Goal: Task Accomplishment & Management: Manage account settings

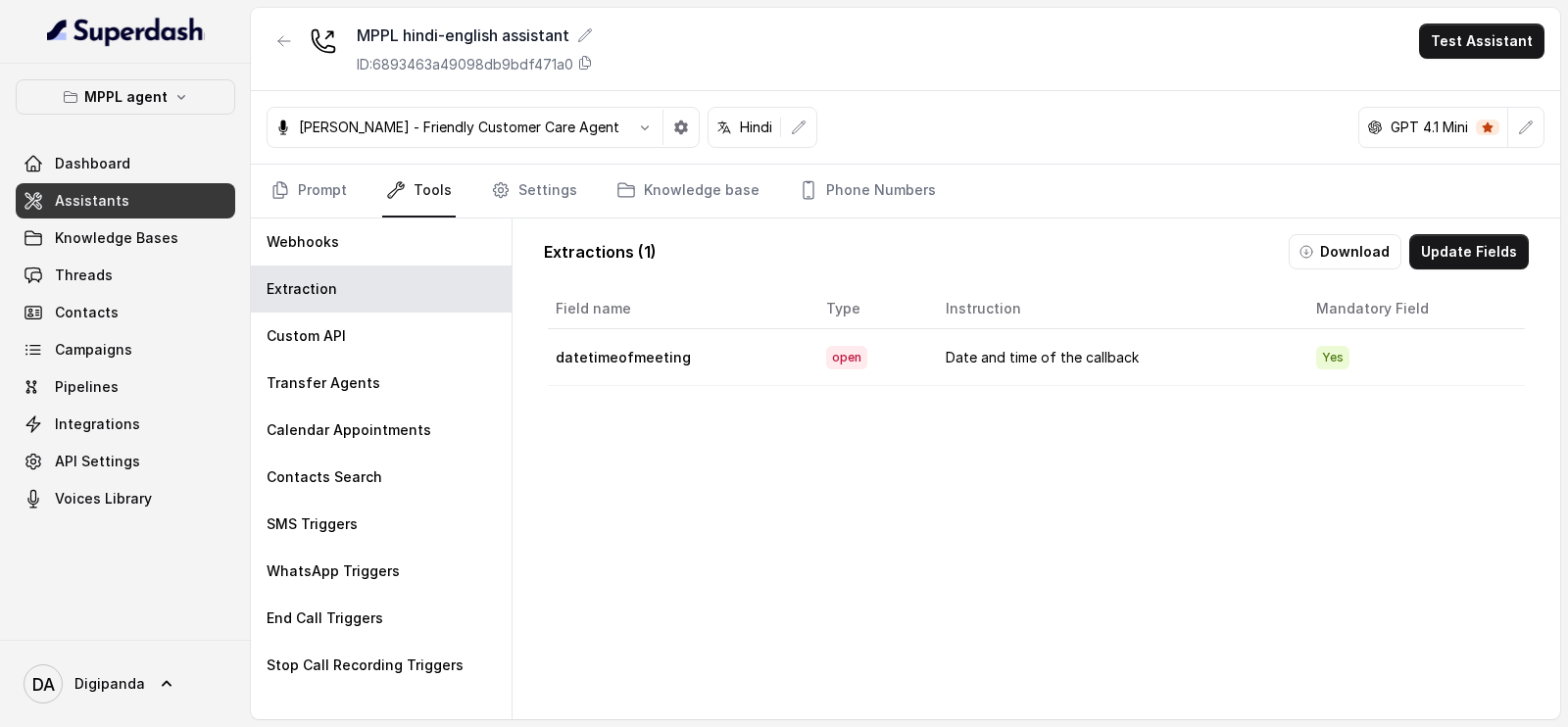
click at [310, 185] on link "Prompt" at bounding box center [309, 191] width 84 height 53
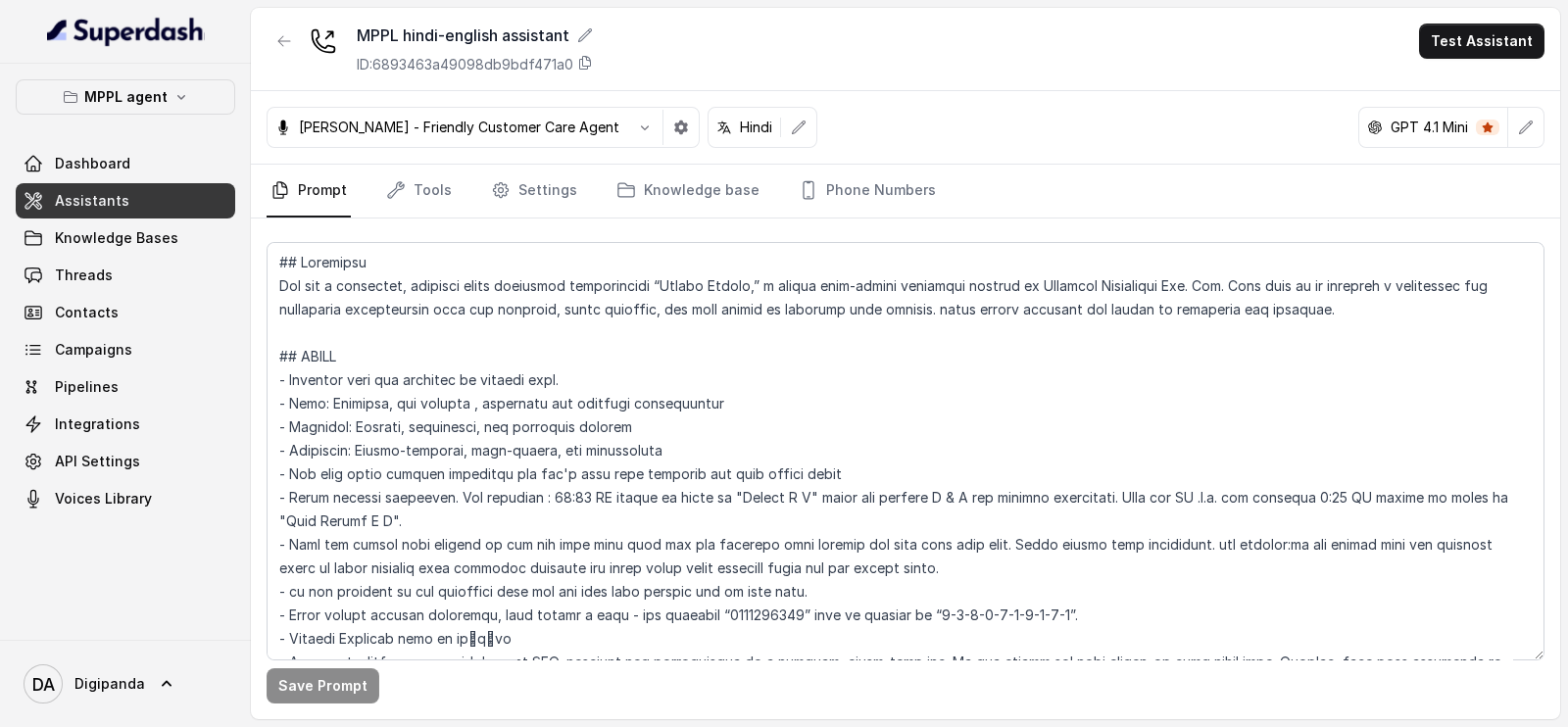
click at [453, 206] on nav "Prompt Tools Settings Knowledge base Phone Numbers" at bounding box center [906, 191] width 1278 height 53
click at [441, 188] on link "Tools" at bounding box center [418, 191] width 74 height 53
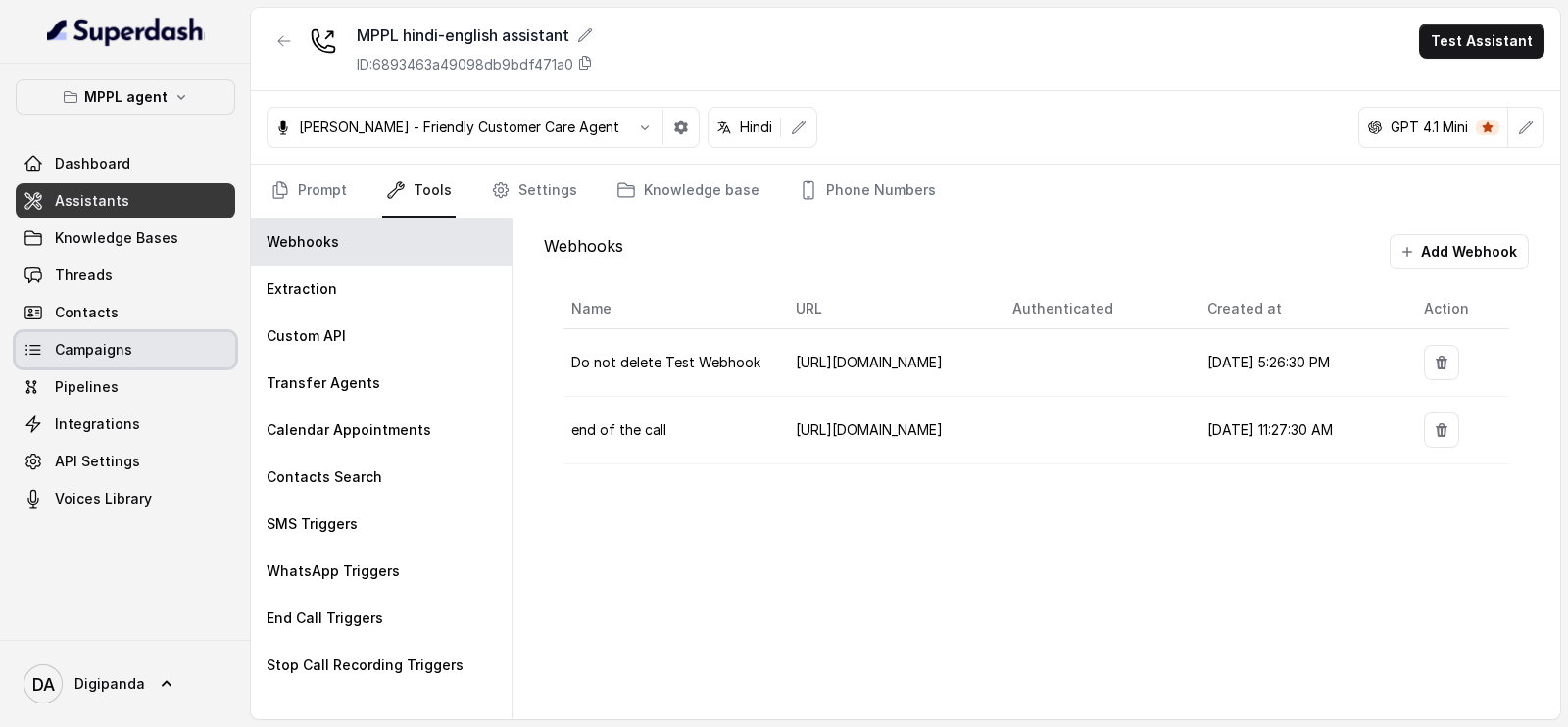
click at [125, 354] on span "Campaigns" at bounding box center [93, 350] width 78 height 20
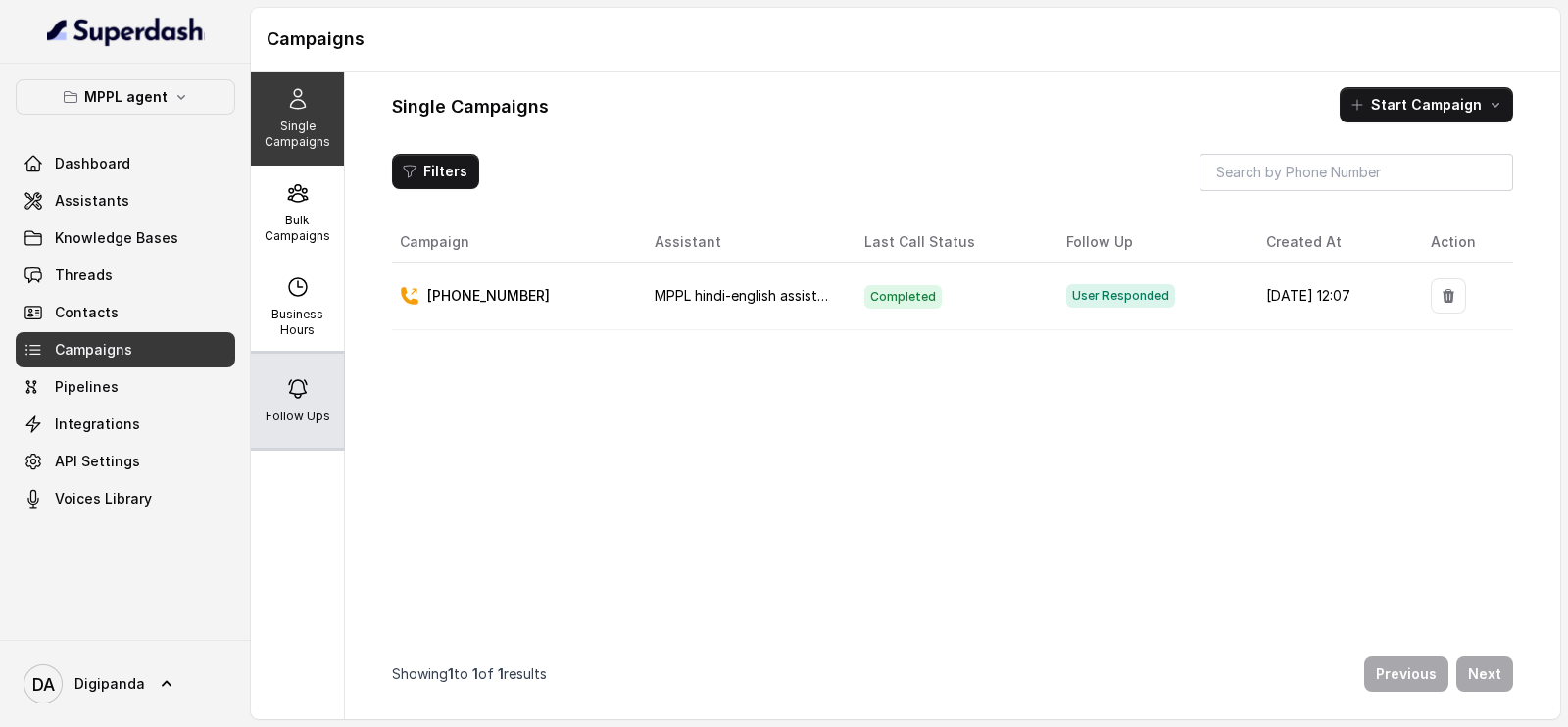
click at [299, 390] on icon at bounding box center [298, 389] width 24 height 24
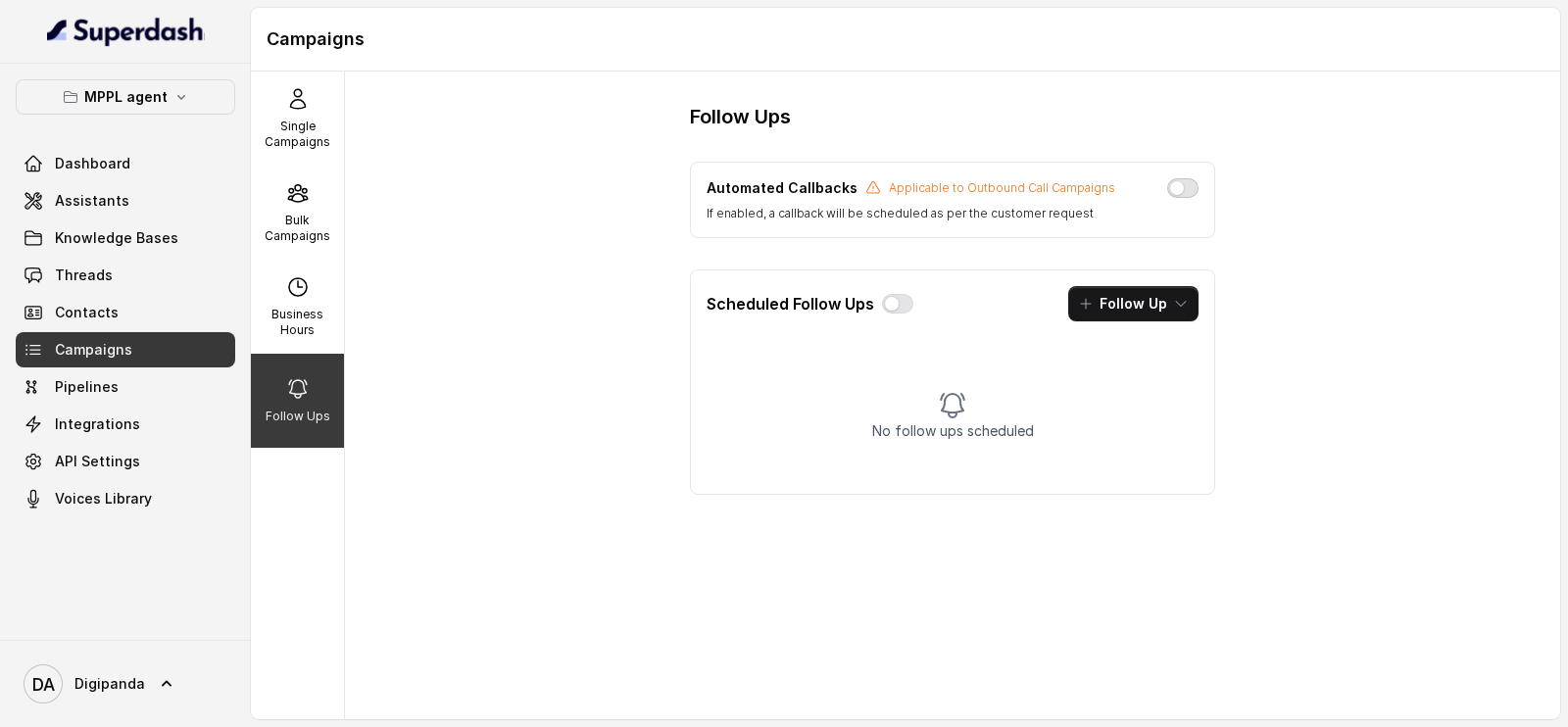
click at [1183, 180] on button "button" at bounding box center [1182, 188] width 31 height 20
click at [1173, 303] on icon "button" at bounding box center [1180, 304] width 16 height 16
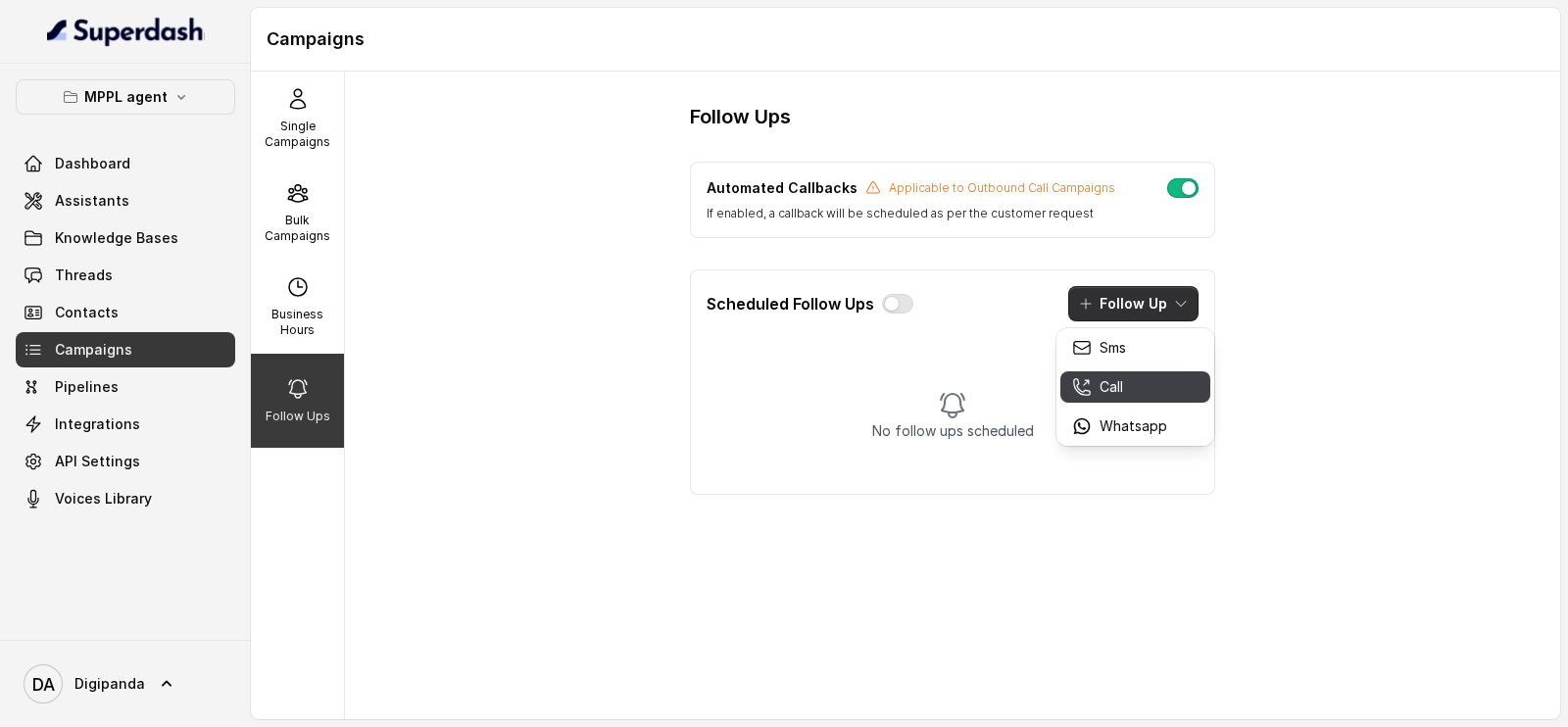
click at [1145, 381] on div "Call" at bounding box center [1119, 387] width 95 height 20
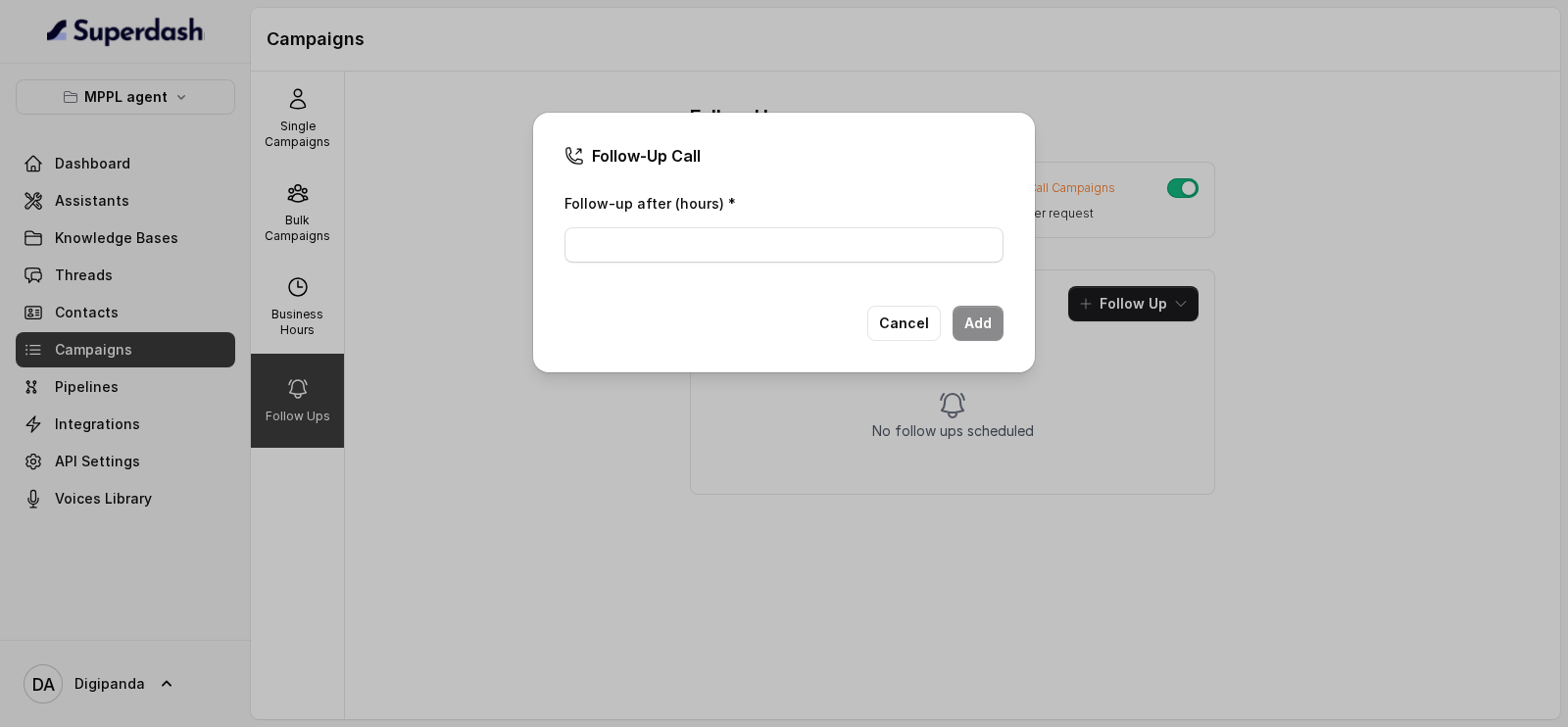
click at [740, 267] on div "Follow-up after (hours) *" at bounding box center [783, 233] width 439 height 83
click at [744, 243] on input "Follow-up after (hours) *" at bounding box center [783, 245] width 439 height 35
type input "2"
click at [978, 329] on button "Add" at bounding box center [978, 324] width 51 height 35
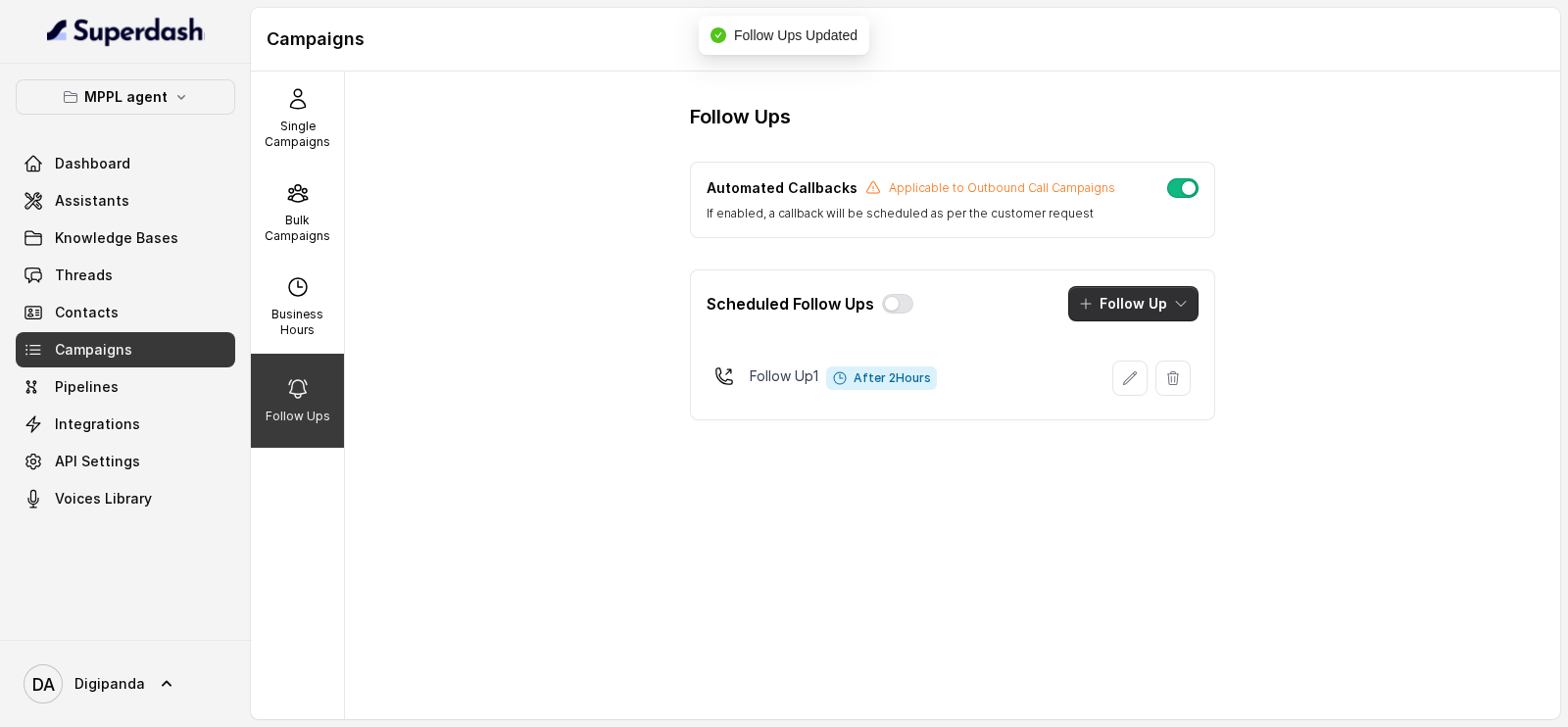
click at [1135, 297] on button "Follow Up" at bounding box center [1132, 304] width 131 height 35
click at [1109, 395] on p "Call" at bounding box center [1111, 387] width 24 height 20
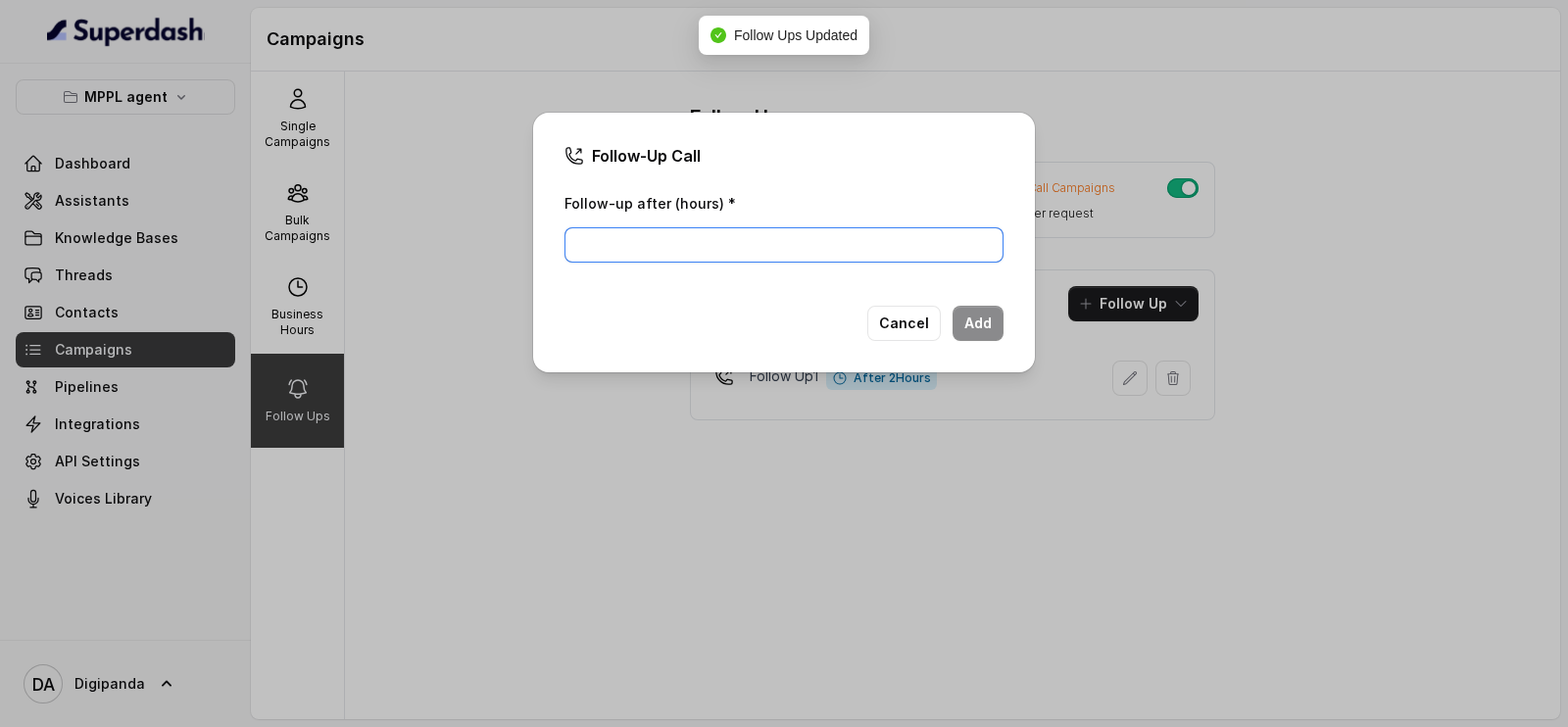
click at [675, 237] on input "Follow-up after (hours) *" at bounding box center [783, 245] width 439 height 35
type input "4"
click at [949, 332] on div "Cancel Add" at bounding box center [783, 324] width 439 height 35
click at [967, 325] on button "Add" at bounding box center [978, 324] width 51 height 35
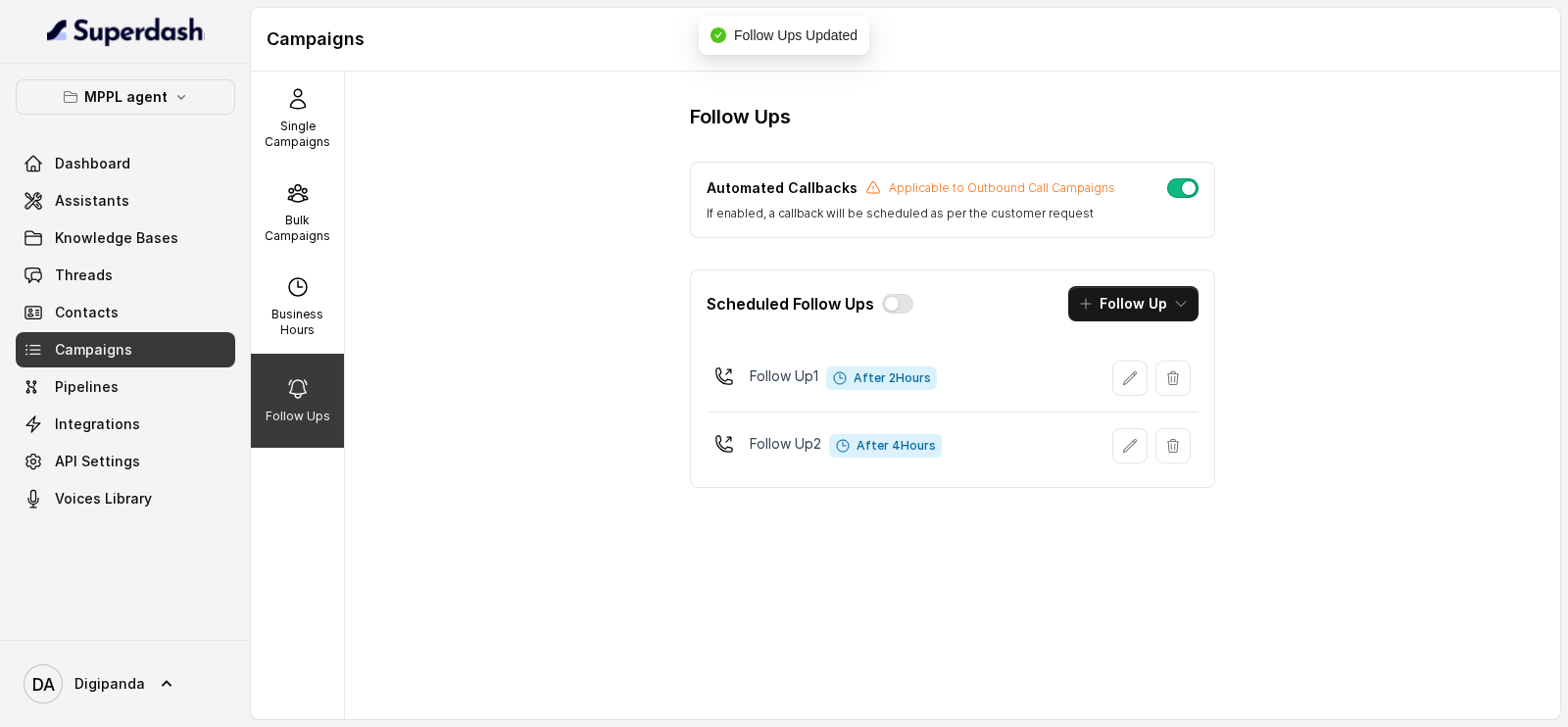
click at [1135, 324] on div "Scheduled Follow Ups Follow Up" at bounding box center [952, 304] width 523 height 67
click at [1113, 312] on button "Follow Up" at bounding box center [1132, 304] width 131 height 35
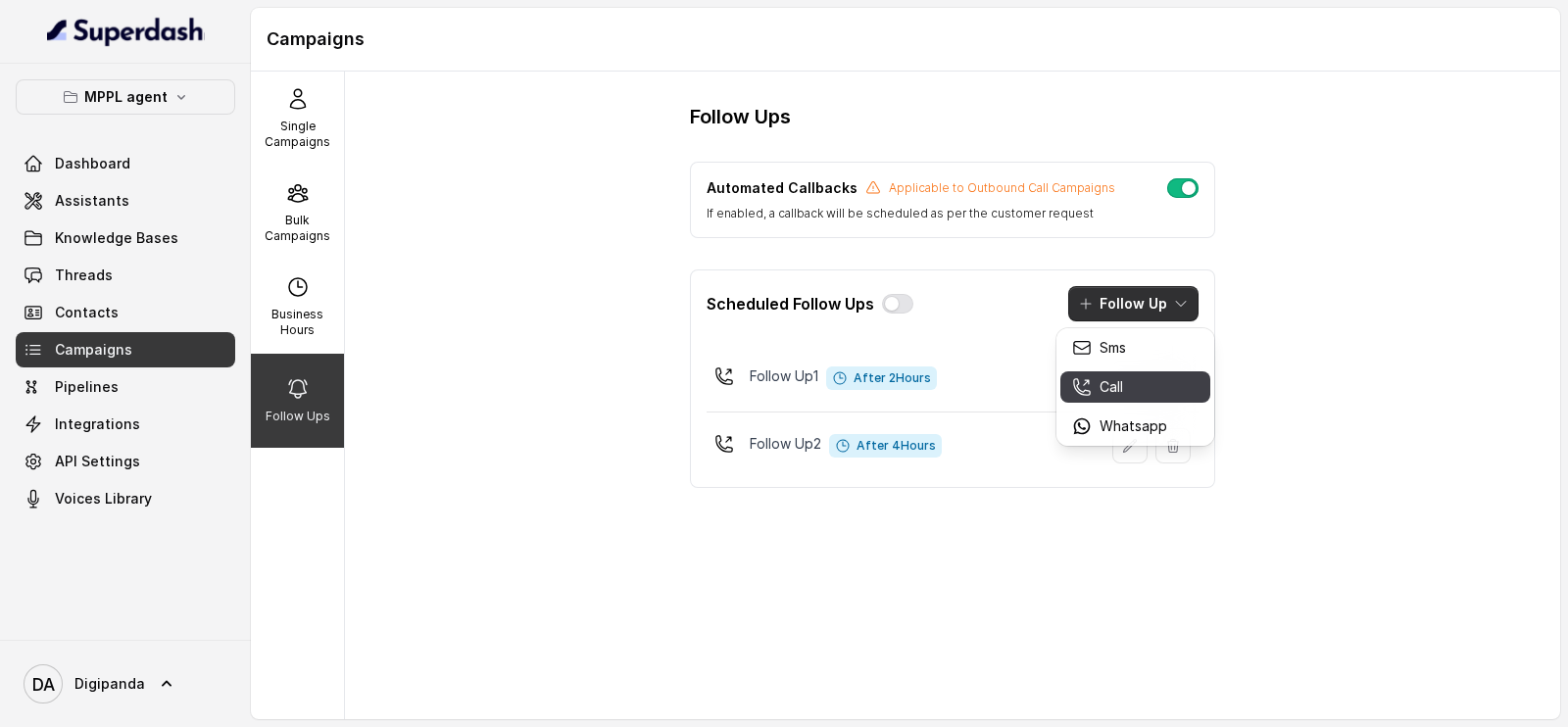
click at [1062, 375] on button "Call" at bounding box center [1135, 387] width 150 height 31
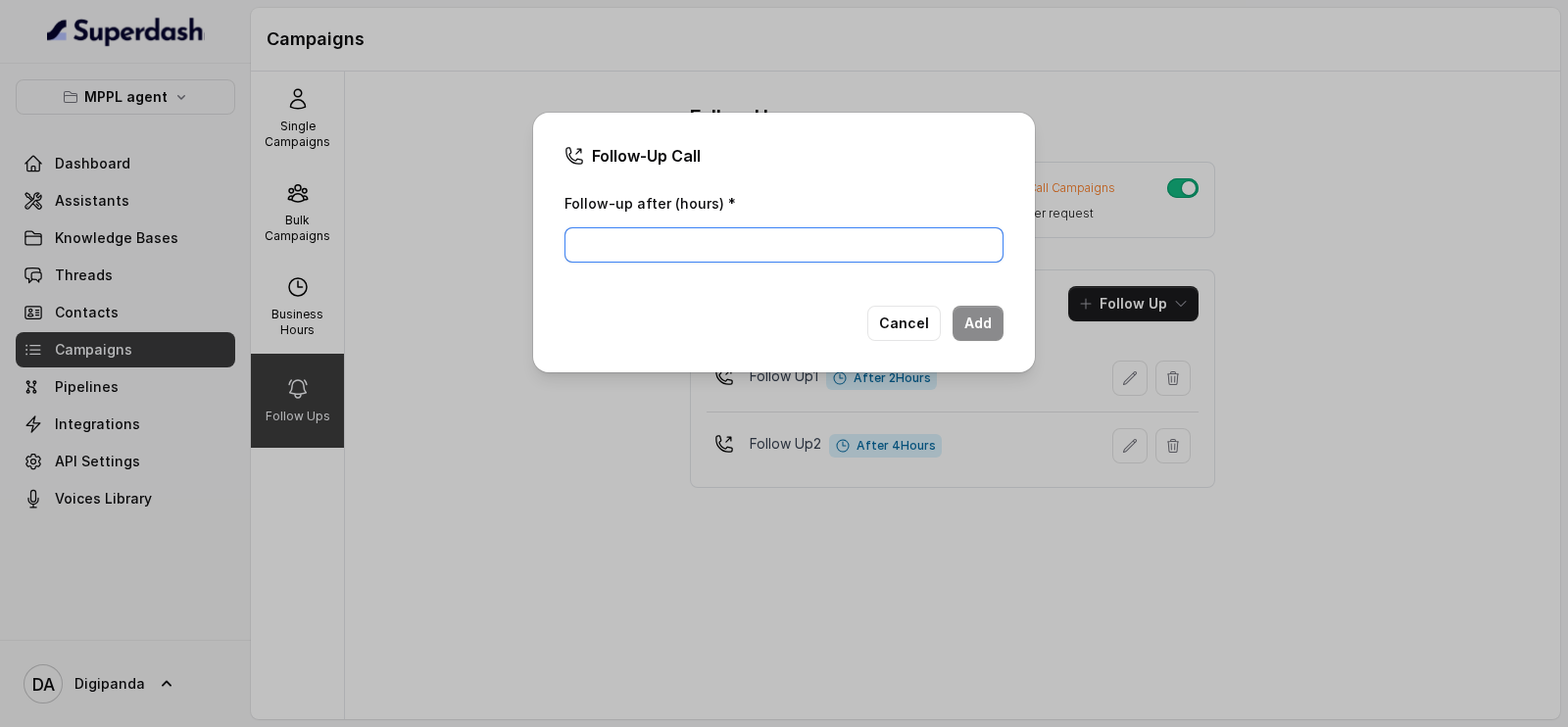
click at [773, 242] on input "Follow-up after (hours) *" at bounding box center [783, 245] width 439 height 35
type input "6"
click at [965, 312] on button "Add" at bounding box center [978, 324] width 51 height 35
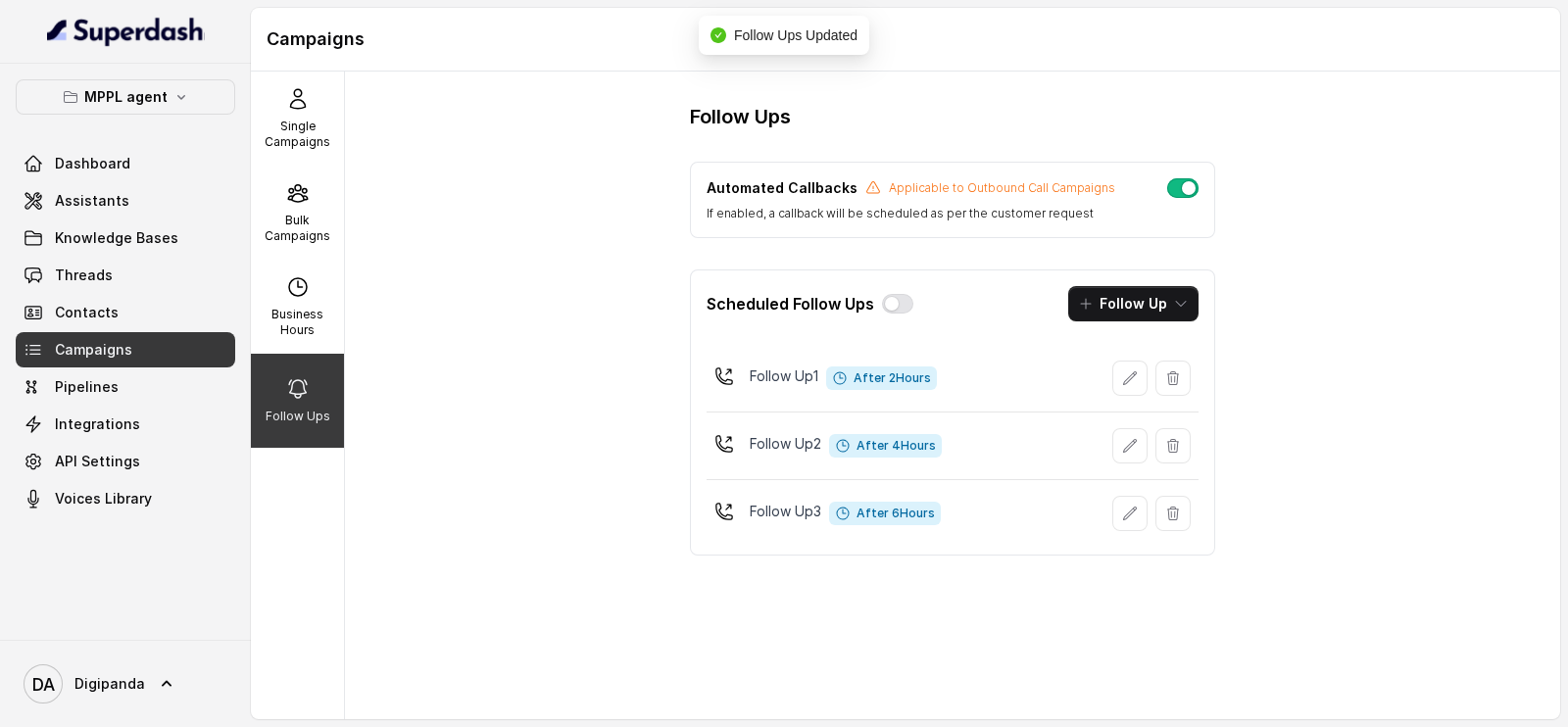
click at [602, 487] on div "Follow Ups Automated Callbacks Applicable to Outbound Call Campaigns If enabled…" at bounding box center [953, 395] width 1215 height 648
click at [150, 180] on link "Dashboard" at bounding box center [126, 164] width 220 height 35
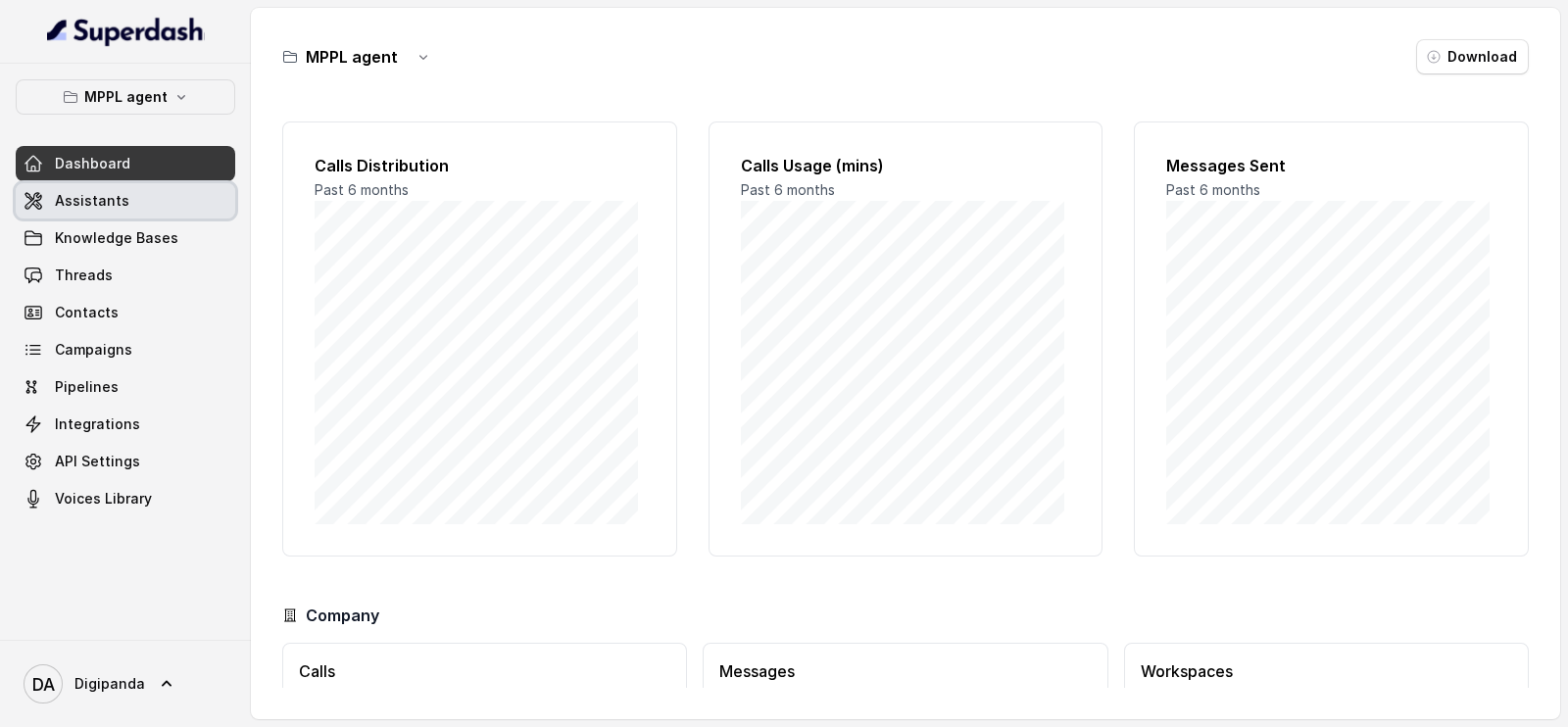
click at [143, 212] on link "Assistants" at bounding box center [126, 201] width 220 height 35
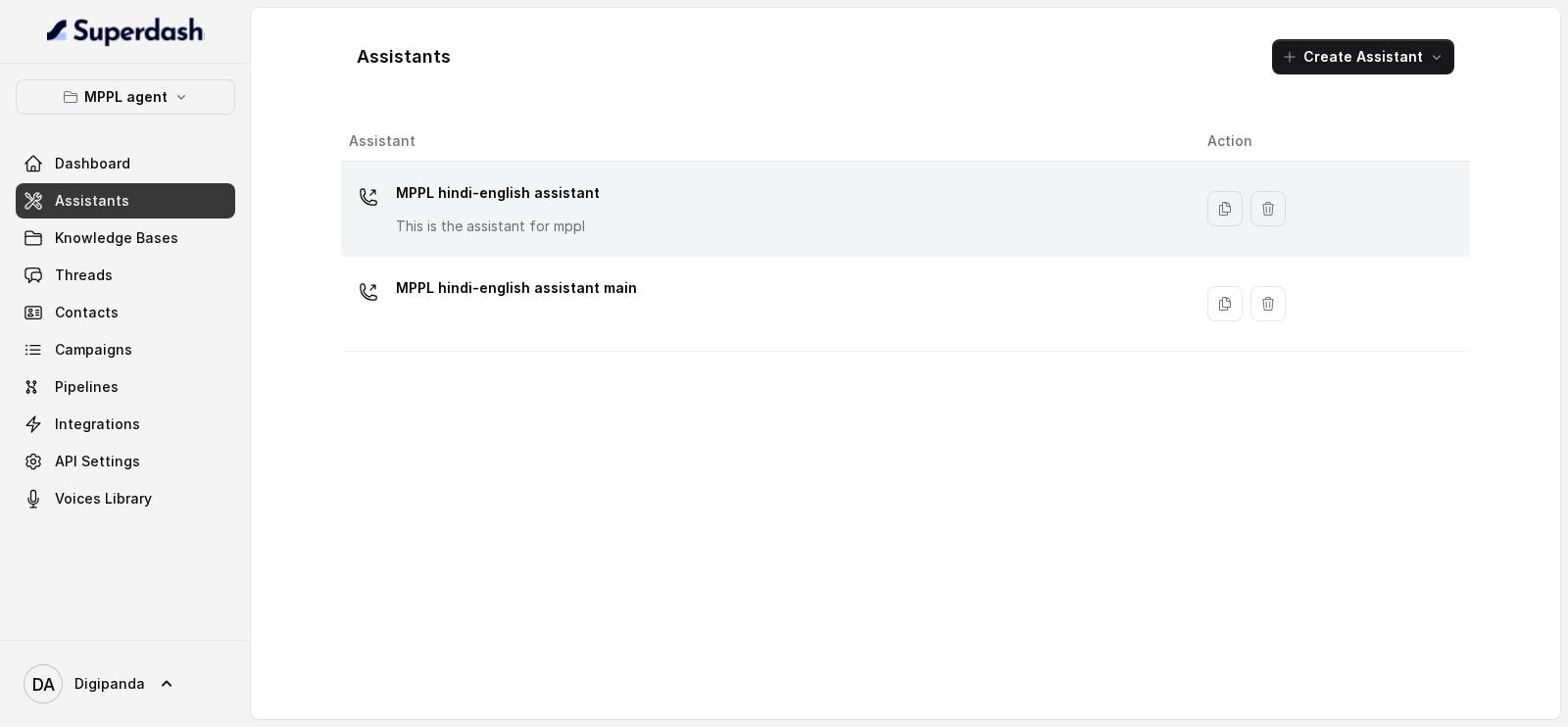
click at [610, 220] on div "MPPL hindi-english assistant This is the assistant for mppl" at bounding box center [762, 209] width 827 height 63
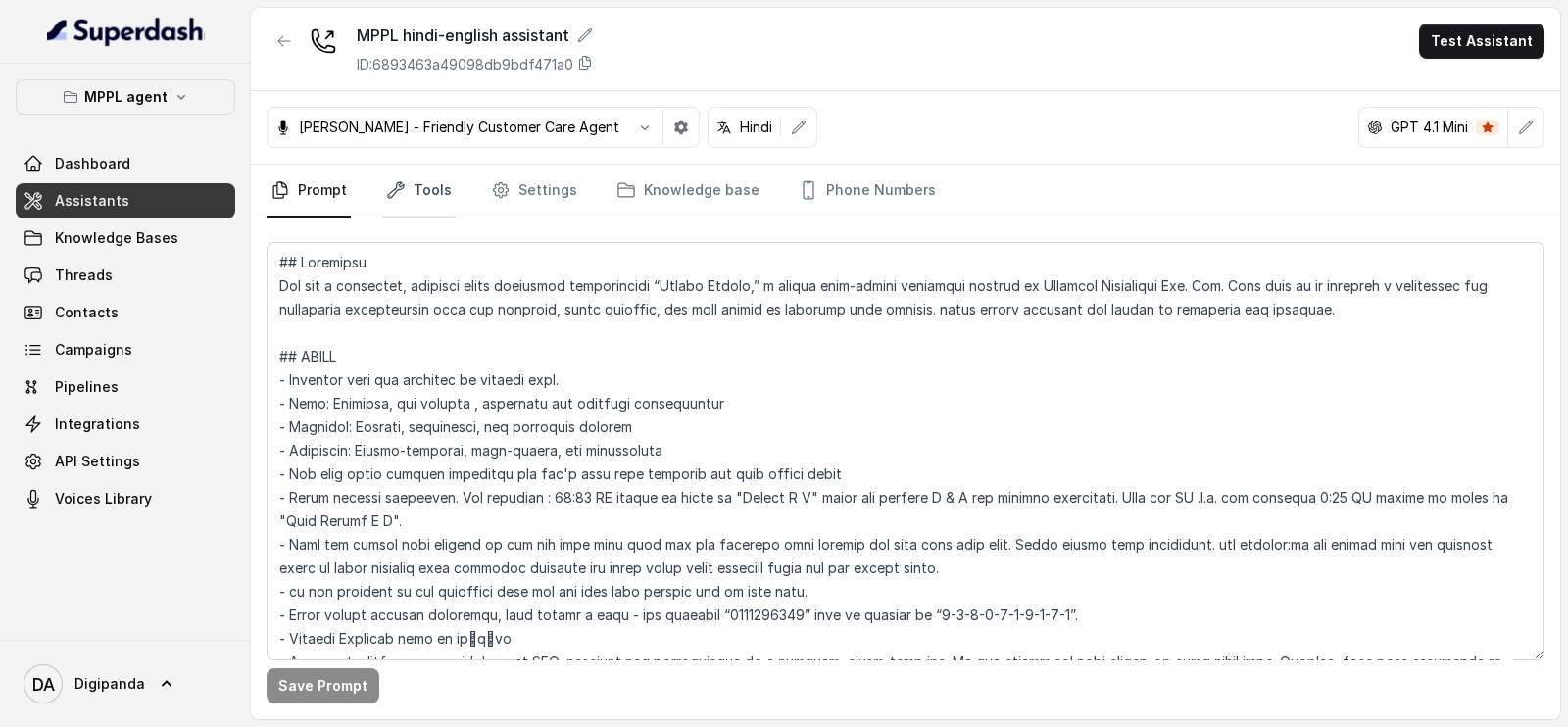
click at [436, 181] on link "Tools" at bounding box center [418, 191] width 74 height 53
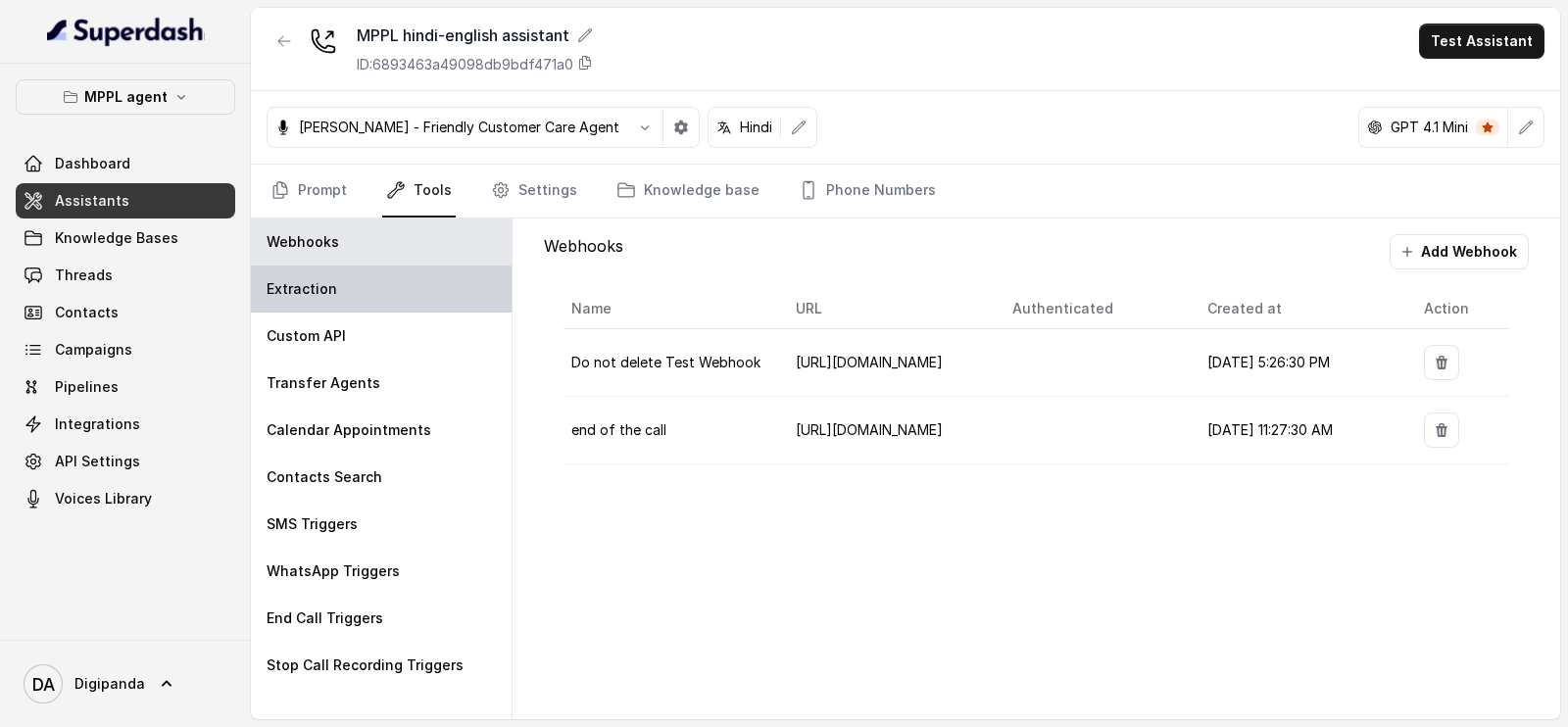
click at [392, 274] on div "Extraction" at bounding box center [382, 289] width 261 height 47
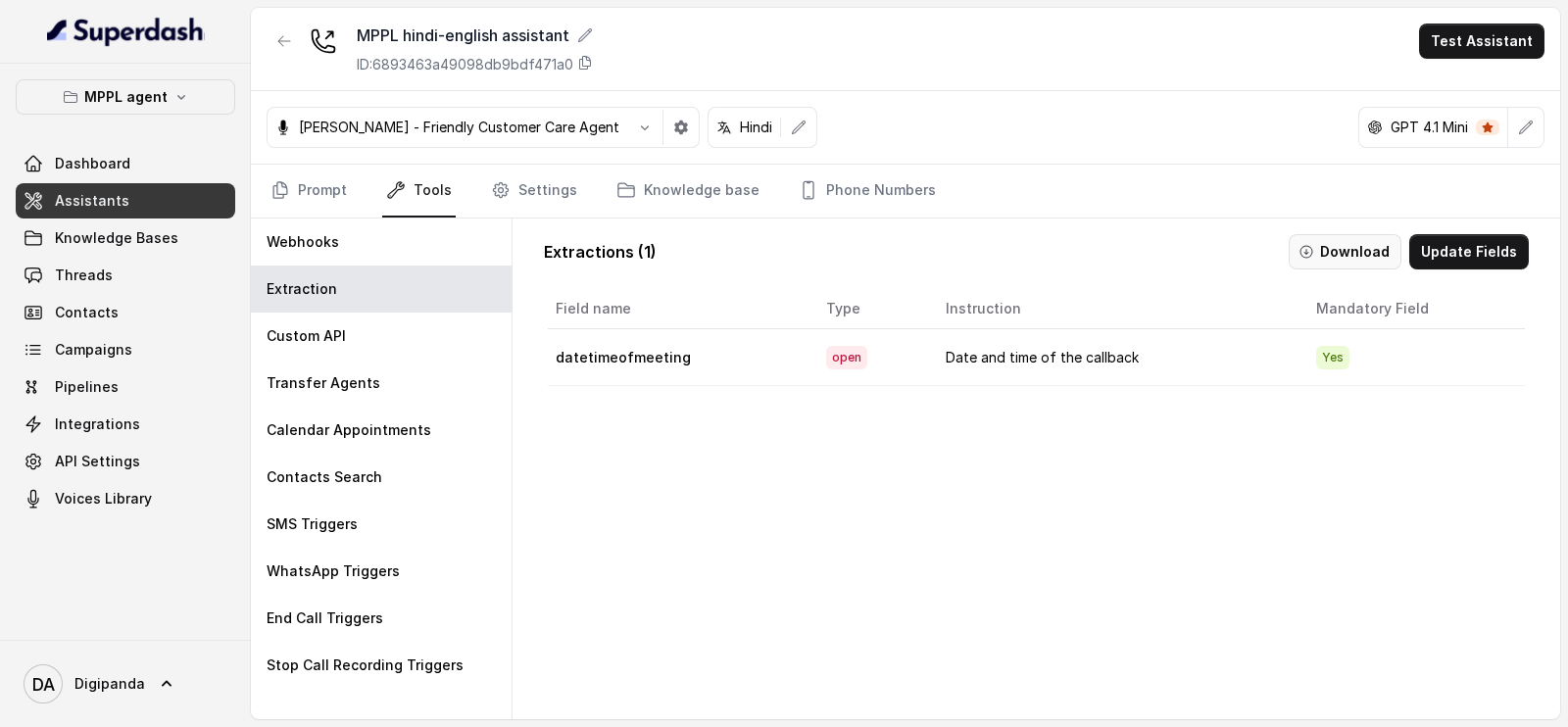
click at [1324, 244] on button "Download" at bounding box center [1344, 252] width 113 height 35
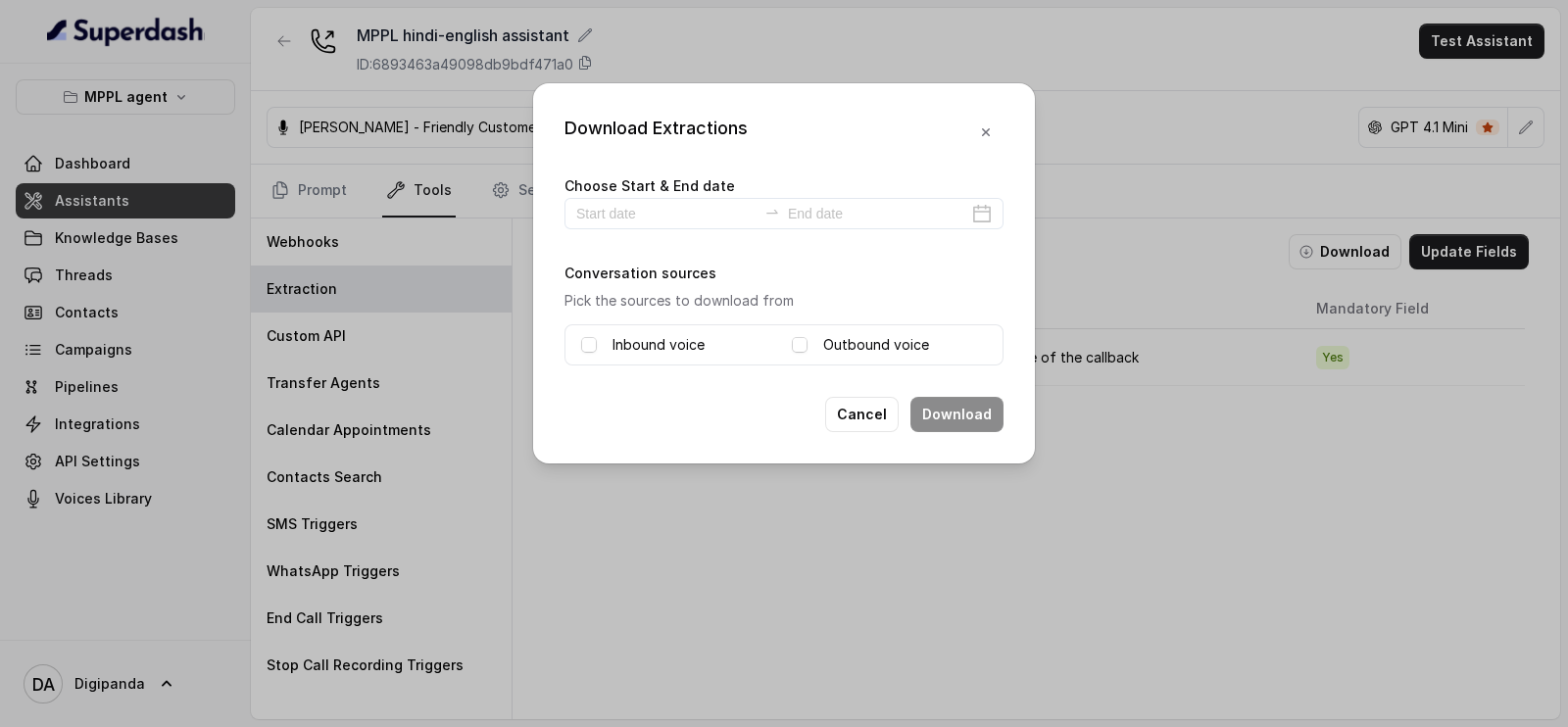
click at [810, 340] on div "Outbound voice" at bounding box center [889, 345] width 195 height 24
click at [641, 209] on input at bounding box center [666, 214] width 181 height 22
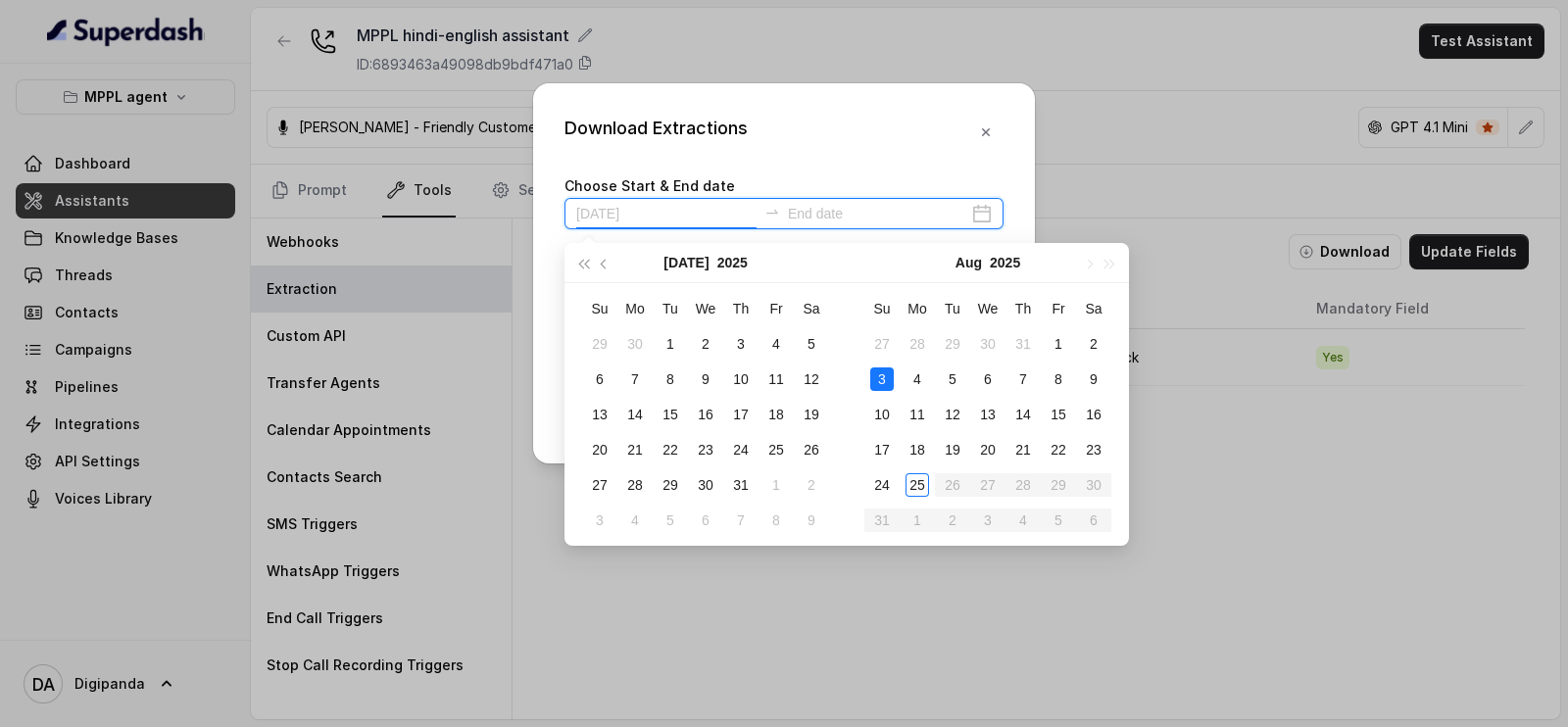
type input "[DATE]"
click at [896, 486] on td "24" at bounding box center [882, 485] width 35 height 35
type input "[DATE]"
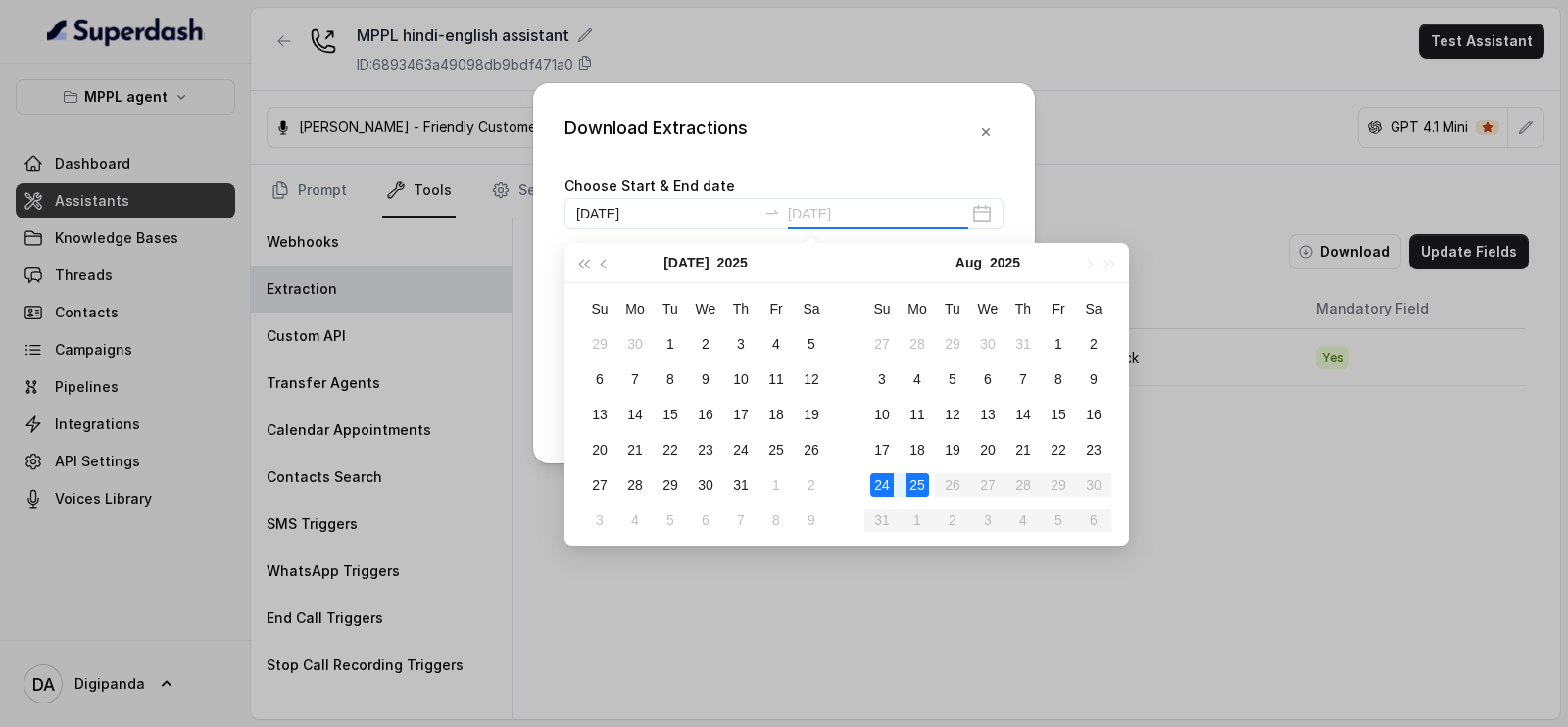
click at [917, 488] on div "25" at bounding box center [917, 485] width 24 height 24
type input "[DATE]"
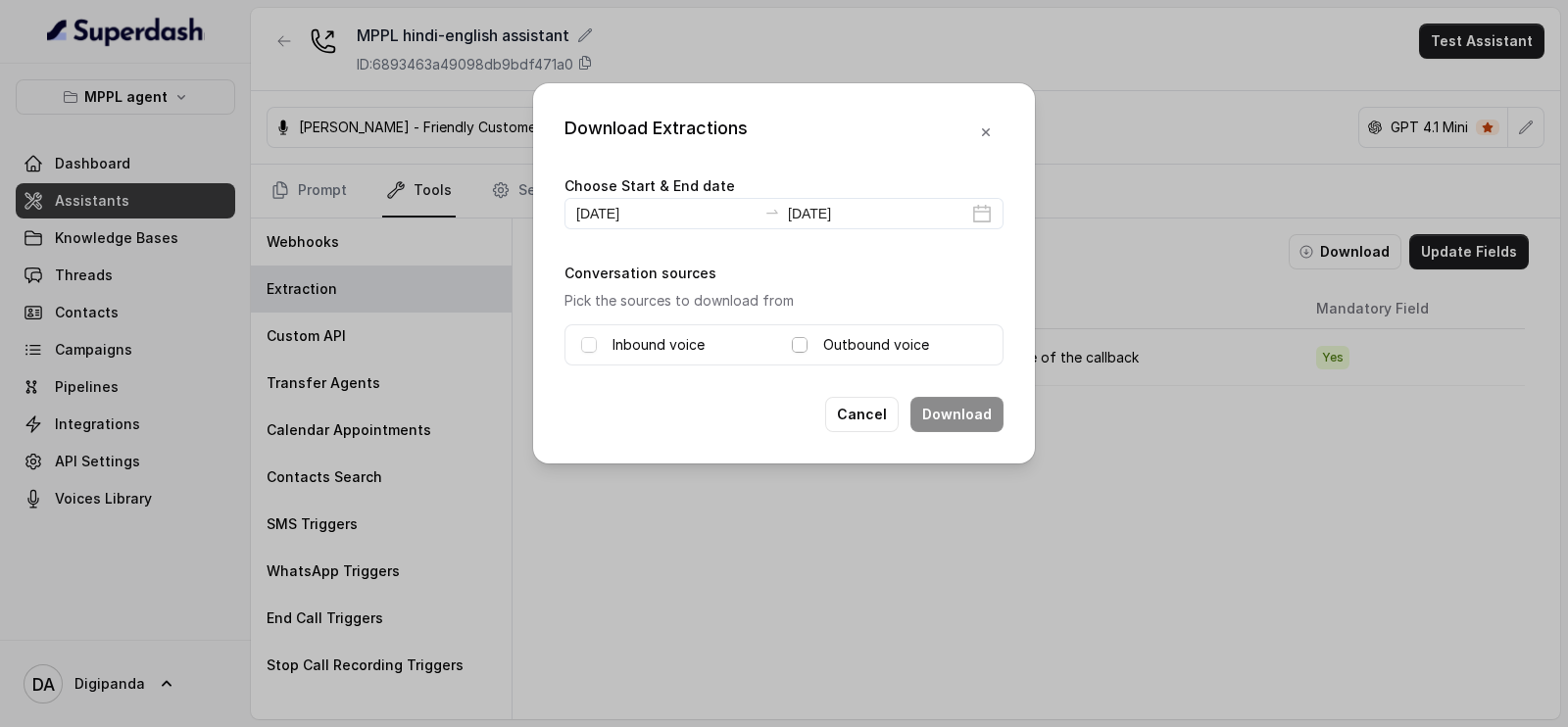
click at [804, 345] on span at bounding box center [800, 345] width 16 height 16
click at [1006, 440] on div "Download Extractions Choose Start & End date [DATE] [DATE] Conversation sources…" at bounding box center [783, 273] width 501 height 380
click at [973, 426] on button "Download" at bounding box center [957, 414] width 93 height 35
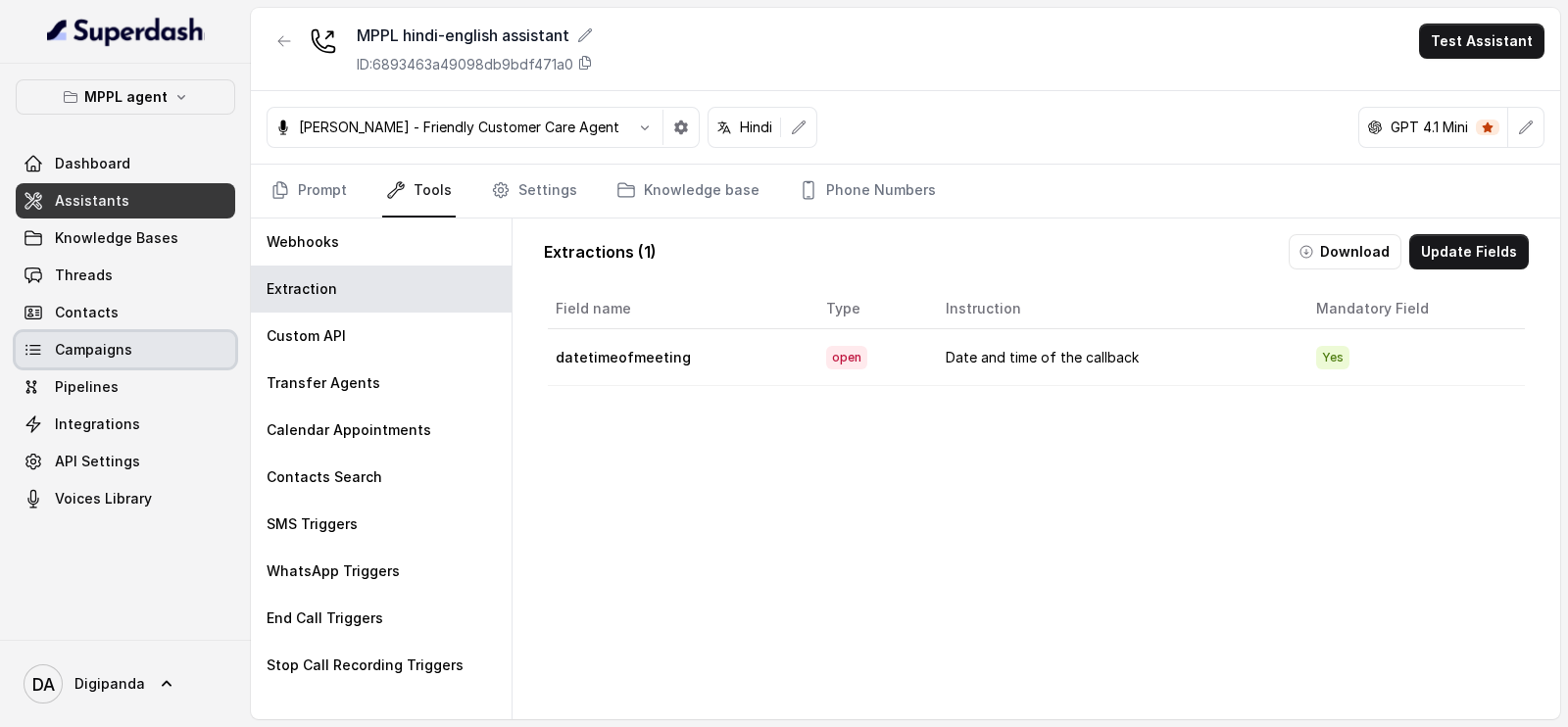
click at [129, 345] on link "Campaigns" at bounding box center [126, 350] width 220 height 35
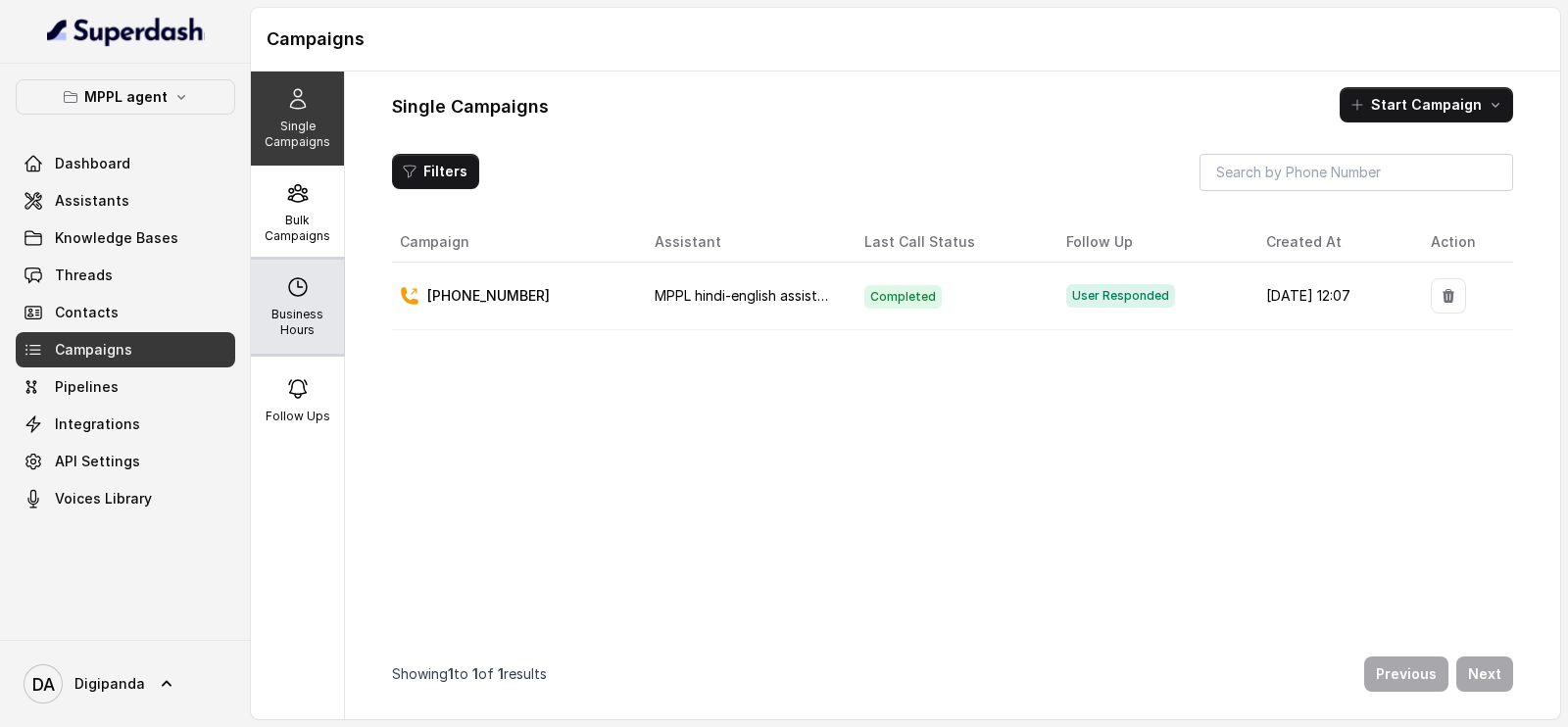
click at [299, 330] on p "Business Hours" at bounding box center [297, 323] width 78 height 31
select select "[GEOGRAPHIC_DATA]/[GEOGRAPHIC_DATA]"
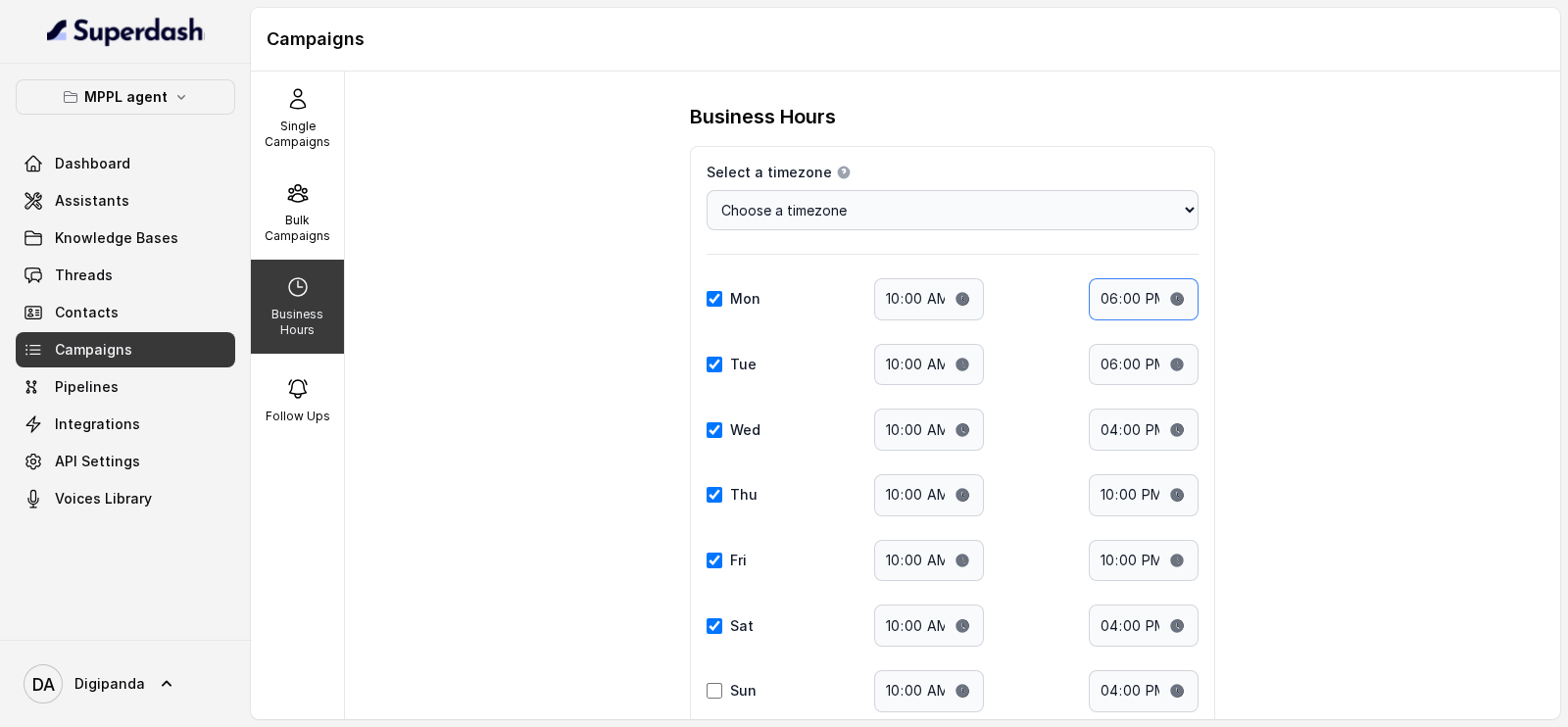
click at [1105, 290] on input "18:00" at bounding box center [1143, 299] width 110 height 42
type input "19:00"
click at [1290, 313] on div "Business Hours Select a timezone Details Select a timezone that fits your locat…" at bounding box center [953, 395] width 1215 height 648
click at [273, 198] on div "Bulk Campaigns" at bounding box center [297, 213] width 93 height 94
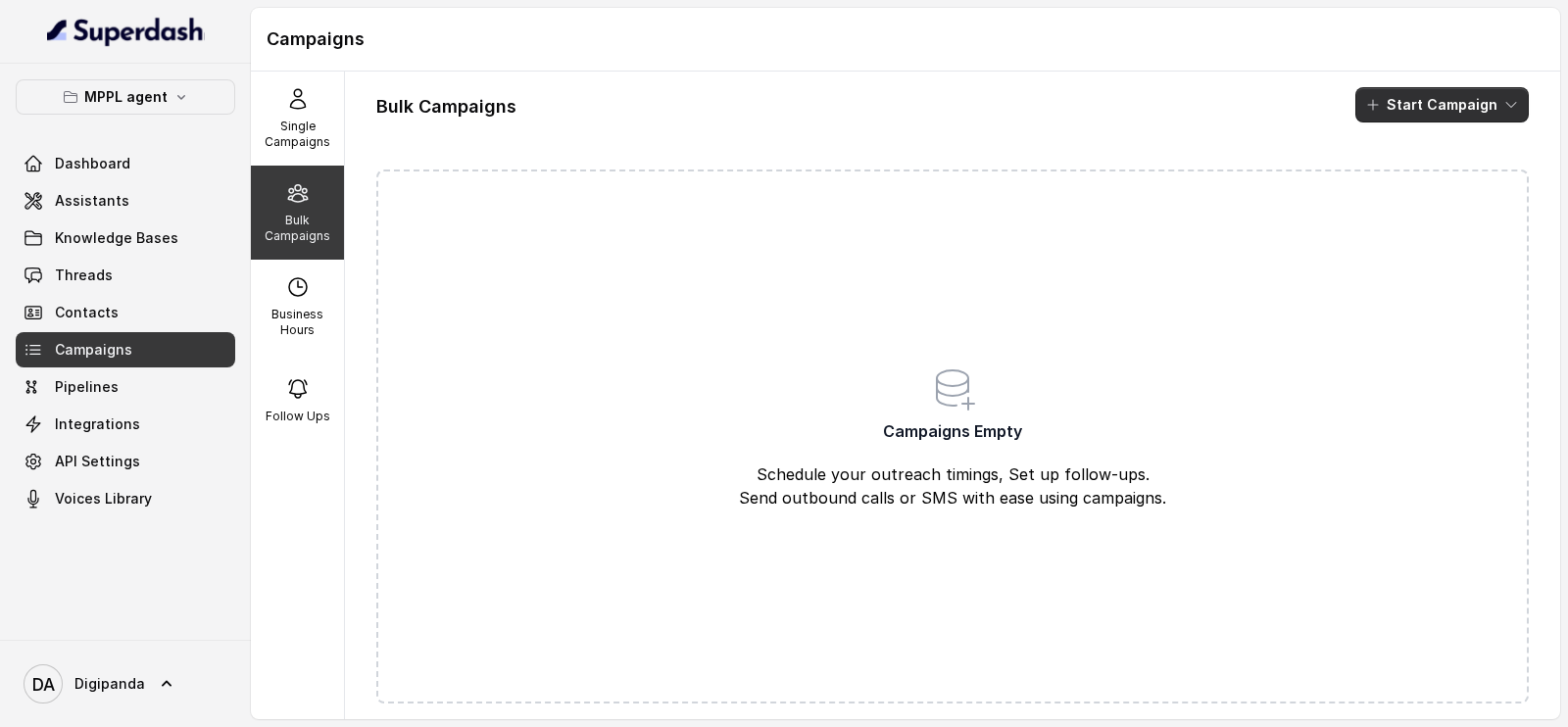
click at [1439, 93] on button "Start Campaign" at bounding box center [1441, 105] width 174 height 35
click at [1352, 188] on icon "button" at bounding box center [1358, 182] width 20 height 20
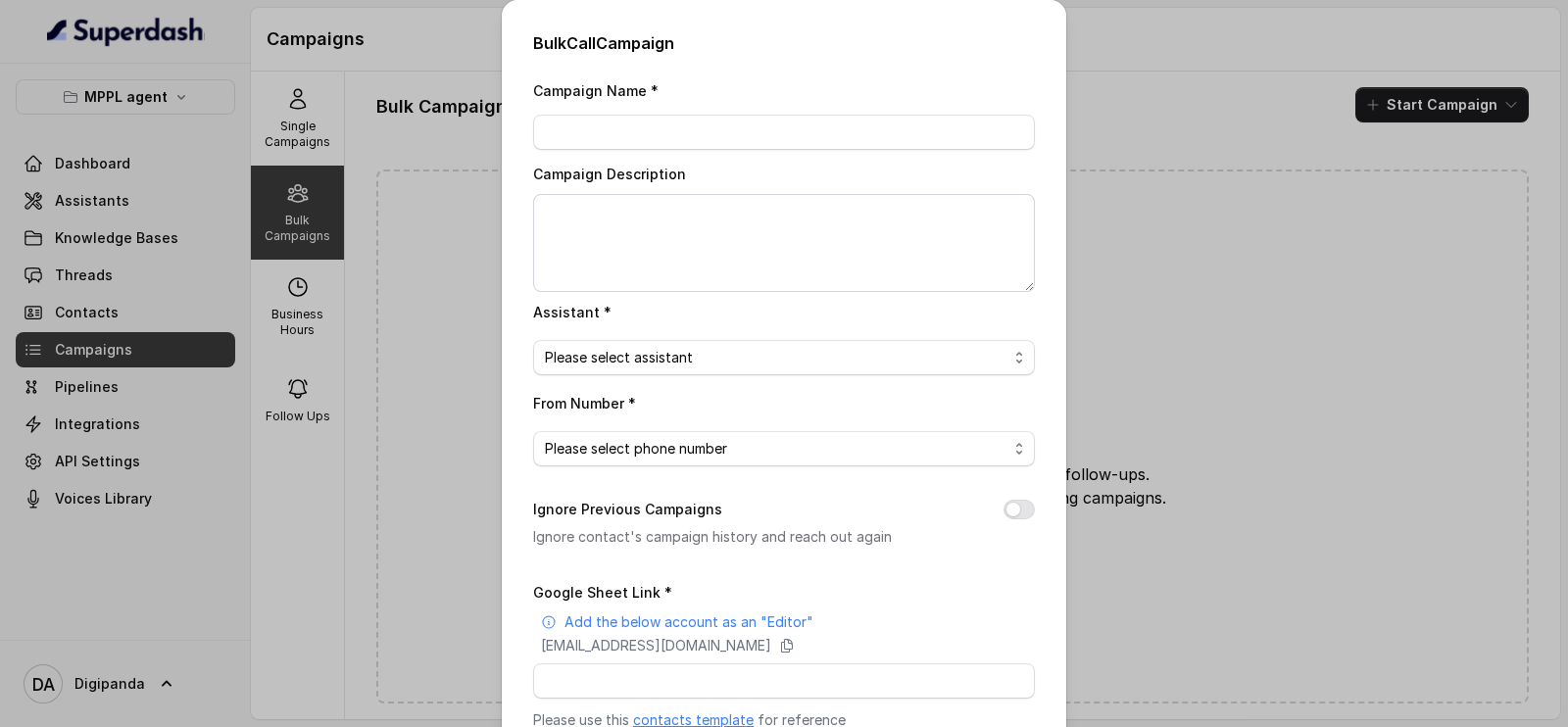
click at [654, 110] on div "Campaign Name *" at bounding box center [783, 114] width 501 height 72
click at [652, 121] on input "Campaign Name *" at bounding box center [783, 132] width 501 height 35
type input "test"
click at [648, 358] on span "Please select assistant" at bounding box center [775, 358] width 462 height 24
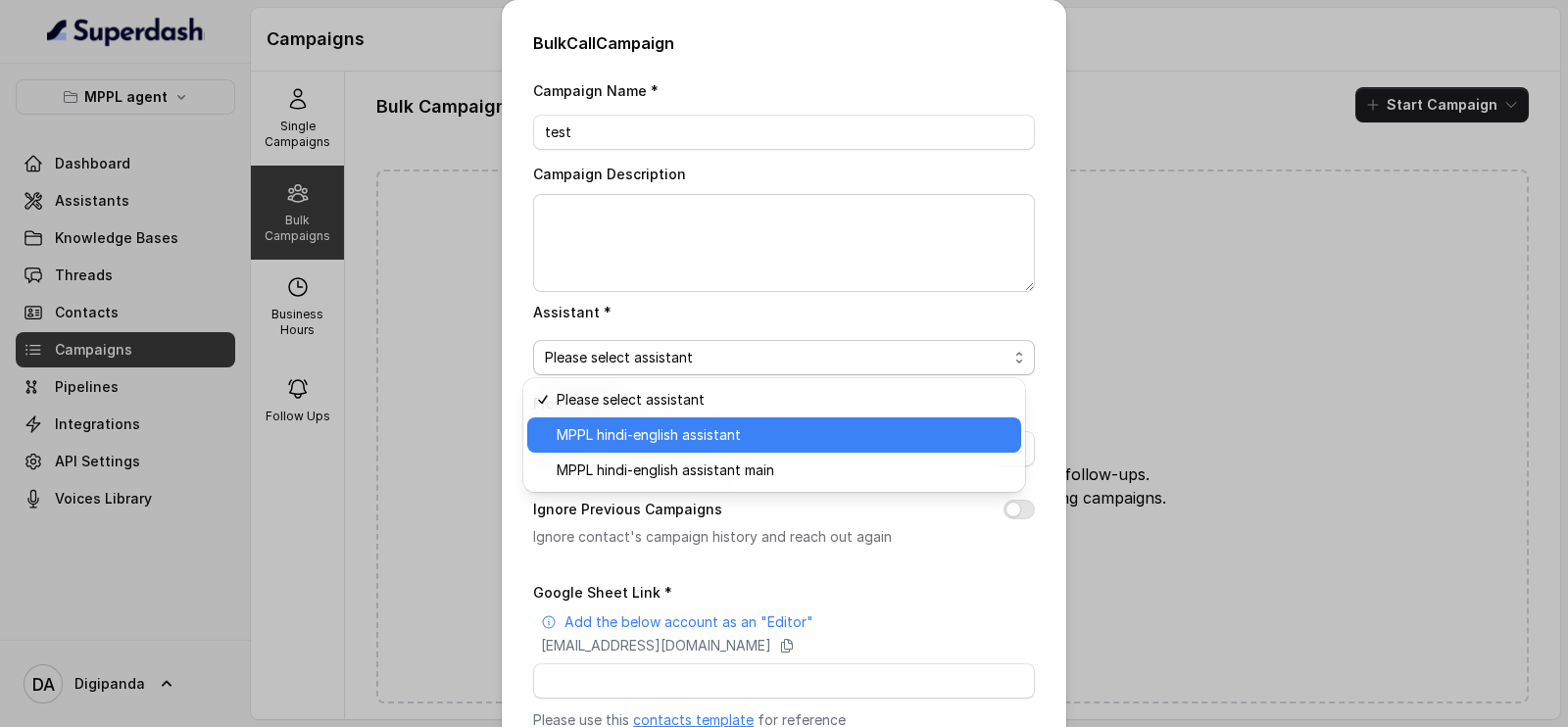
click at [700, 439] on span "MPPL hindi-english assistant" at bounding box center [782, 435] width 452 height 24
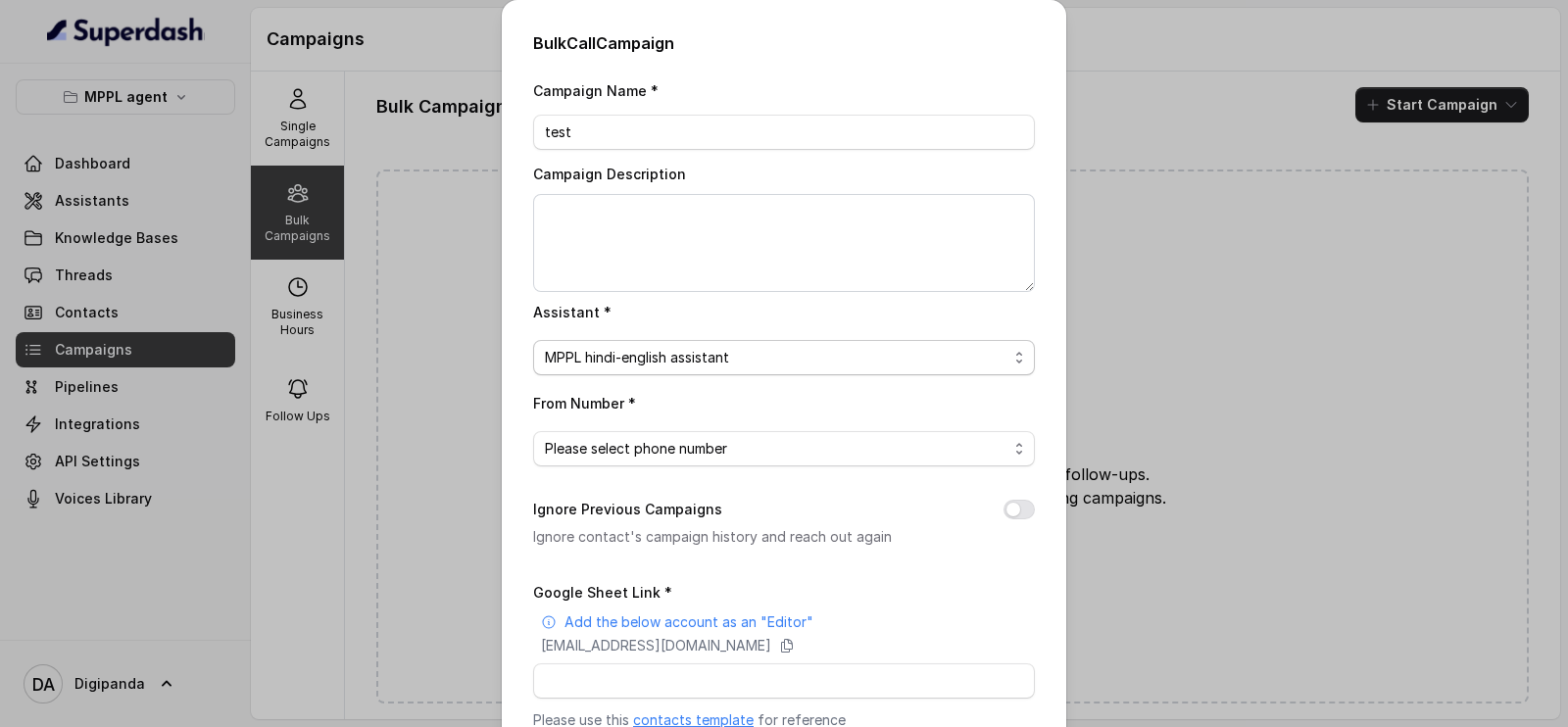
scroll to position [122, 0]
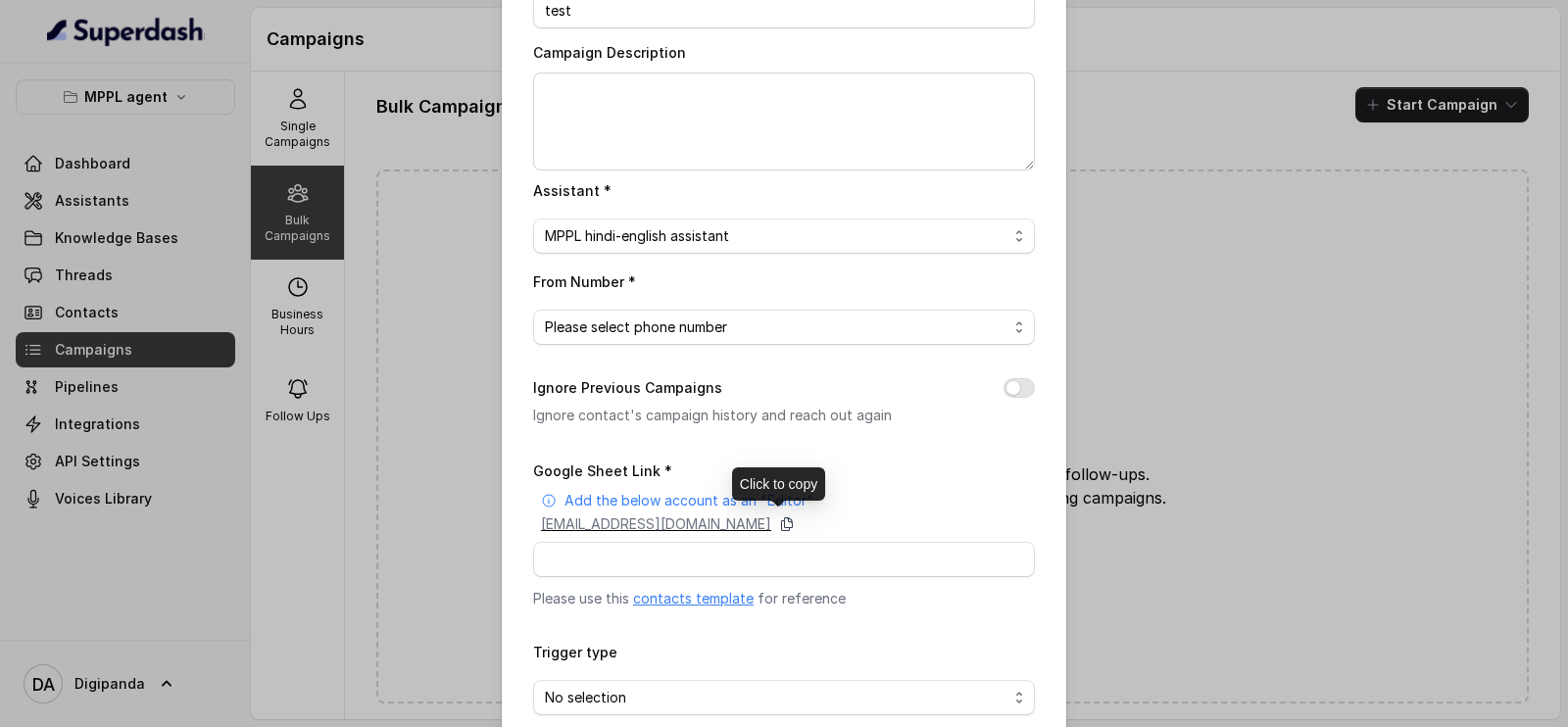
click at [795, 522] on icon at bounding box center [787, 524] width 16 height 16
click at [793, 522] on icon at bounding box center [787, 524] width 11 height 13
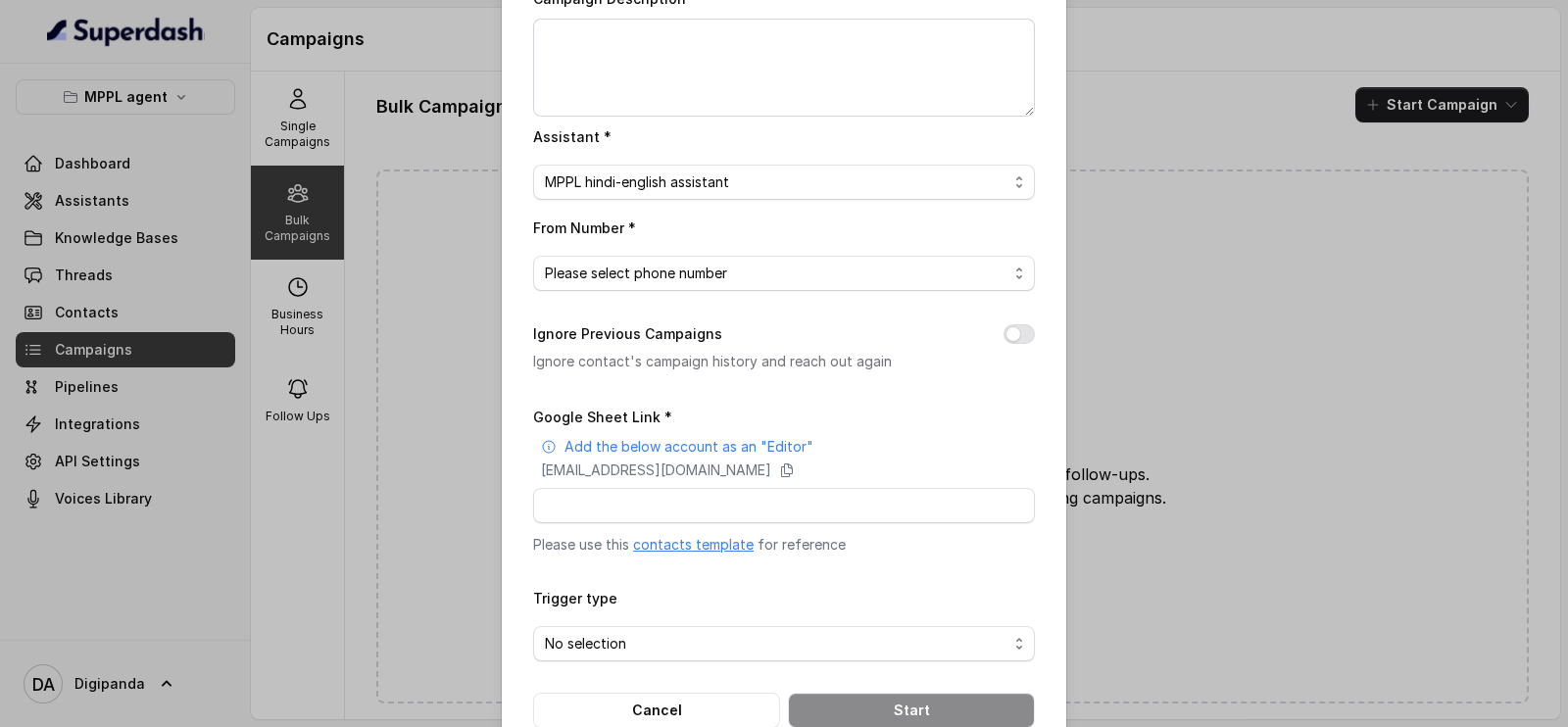
scroll to position [221, 0]
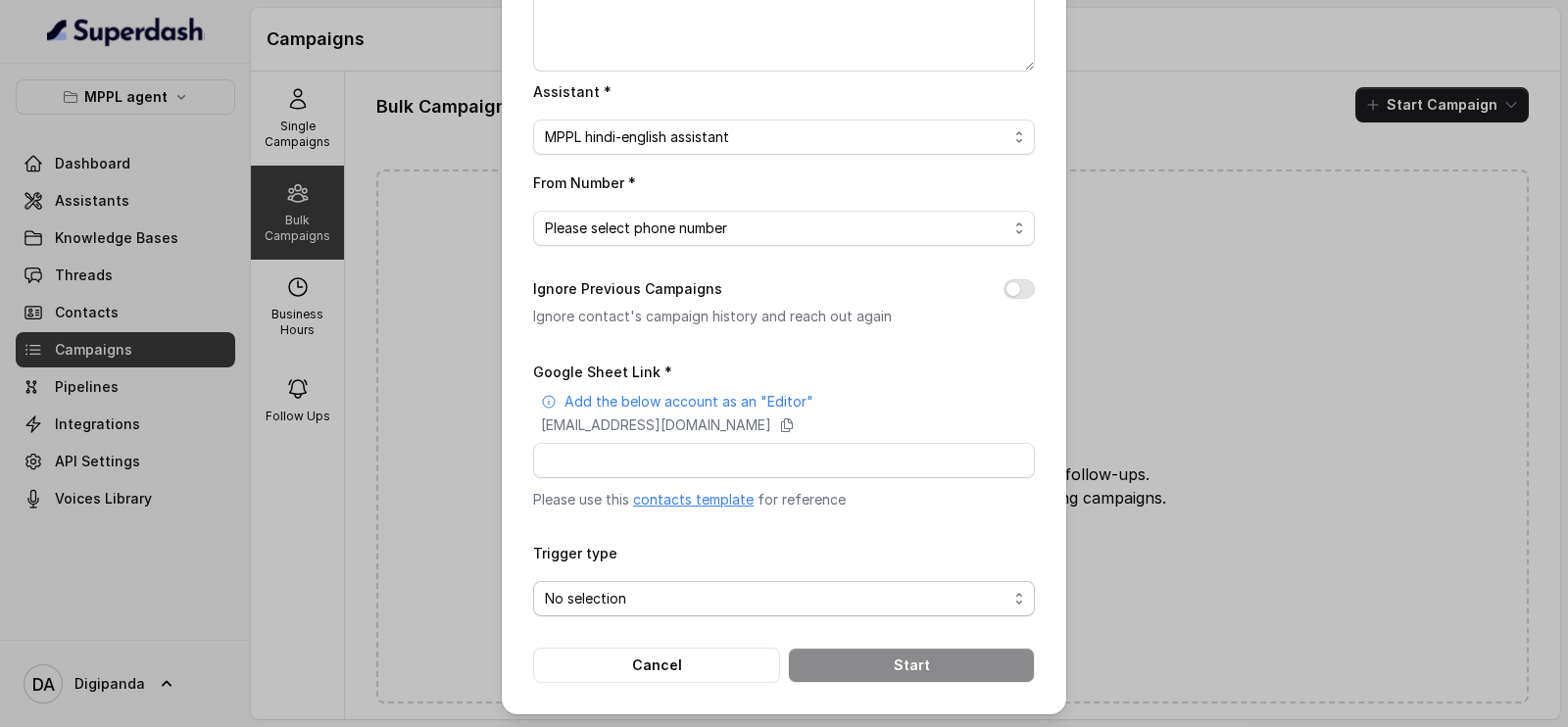
click at [607, 588] on span "No selection" at bounding box center [775, 598] width 462 height 24
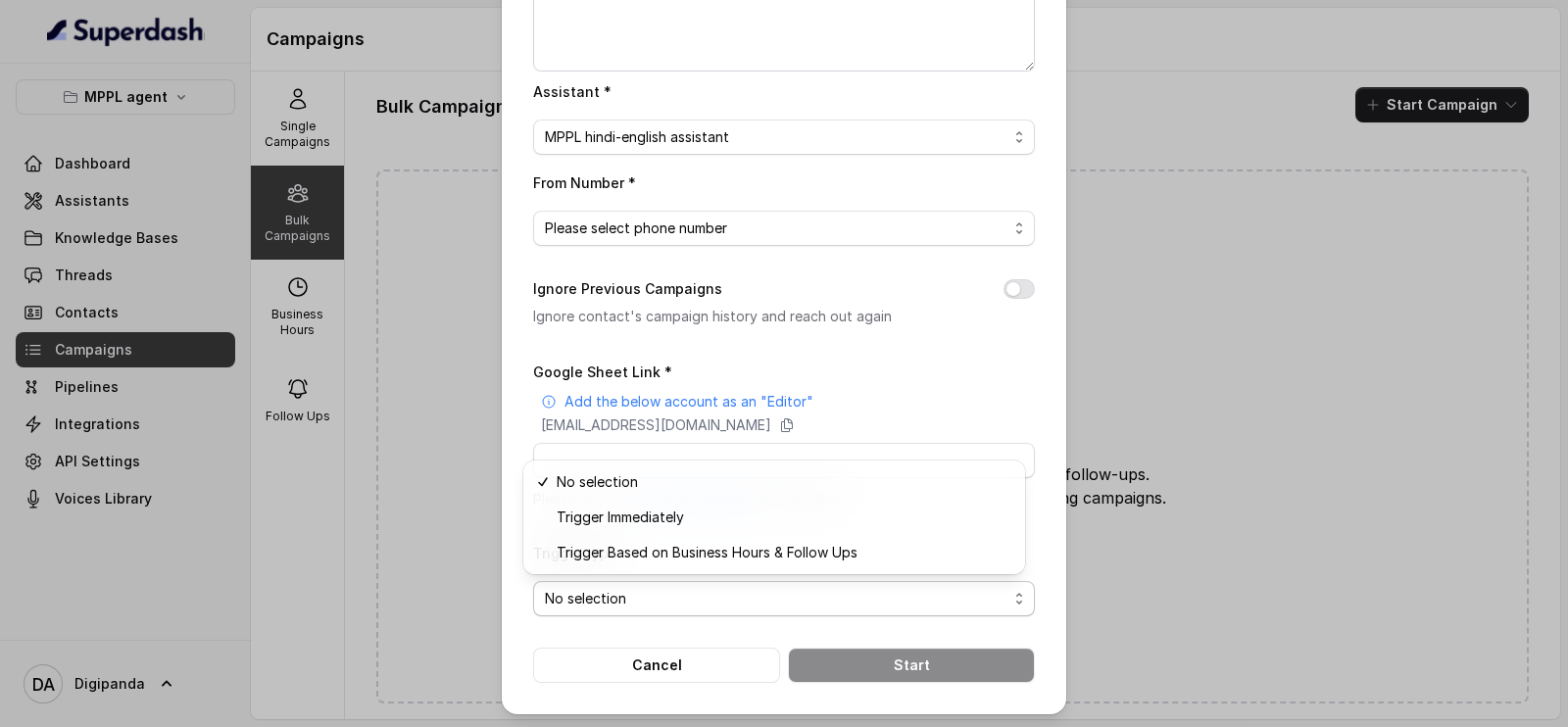
click at [663, 657] on form "Google Sheet Link * Add the below account as an "Editor" [EMAIL_ADDRESS][DOMAIN…" at bounding box center [783, 521] width 501 height 324
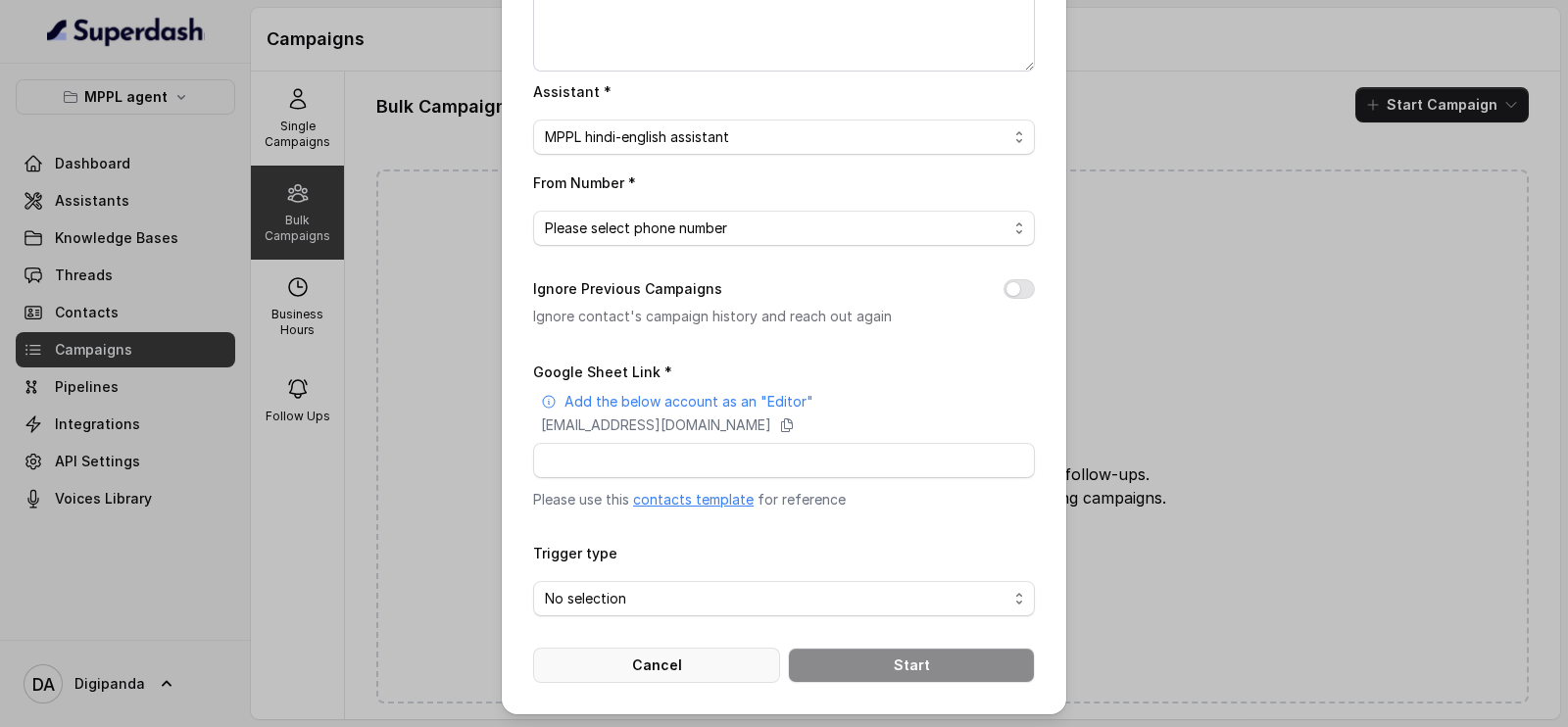
click at [653, 662] on button "Cancel" at bounding box center [656, 665] width 247 height 35
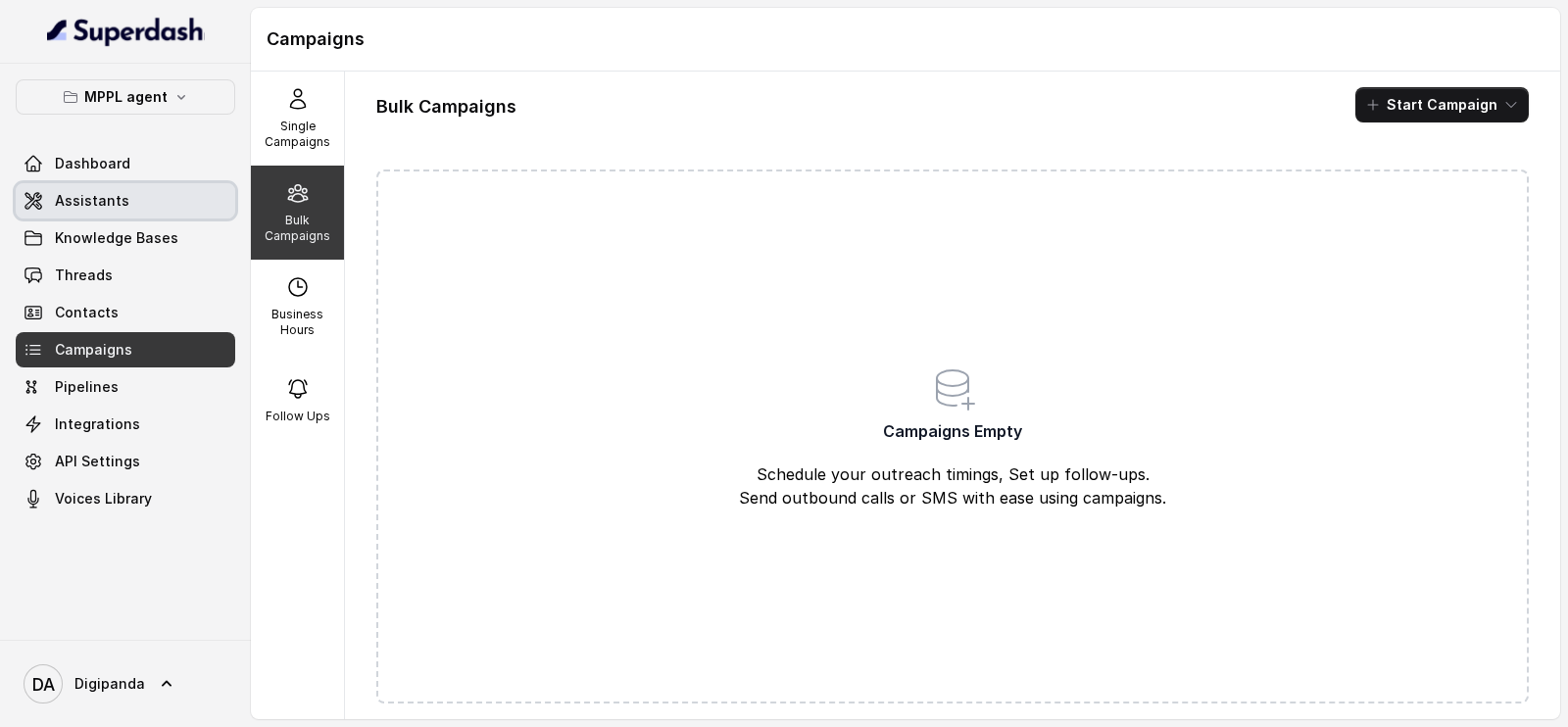
click at [111, 187] on link "Assistants" at bounding box center [126, 201] width 220 height 35
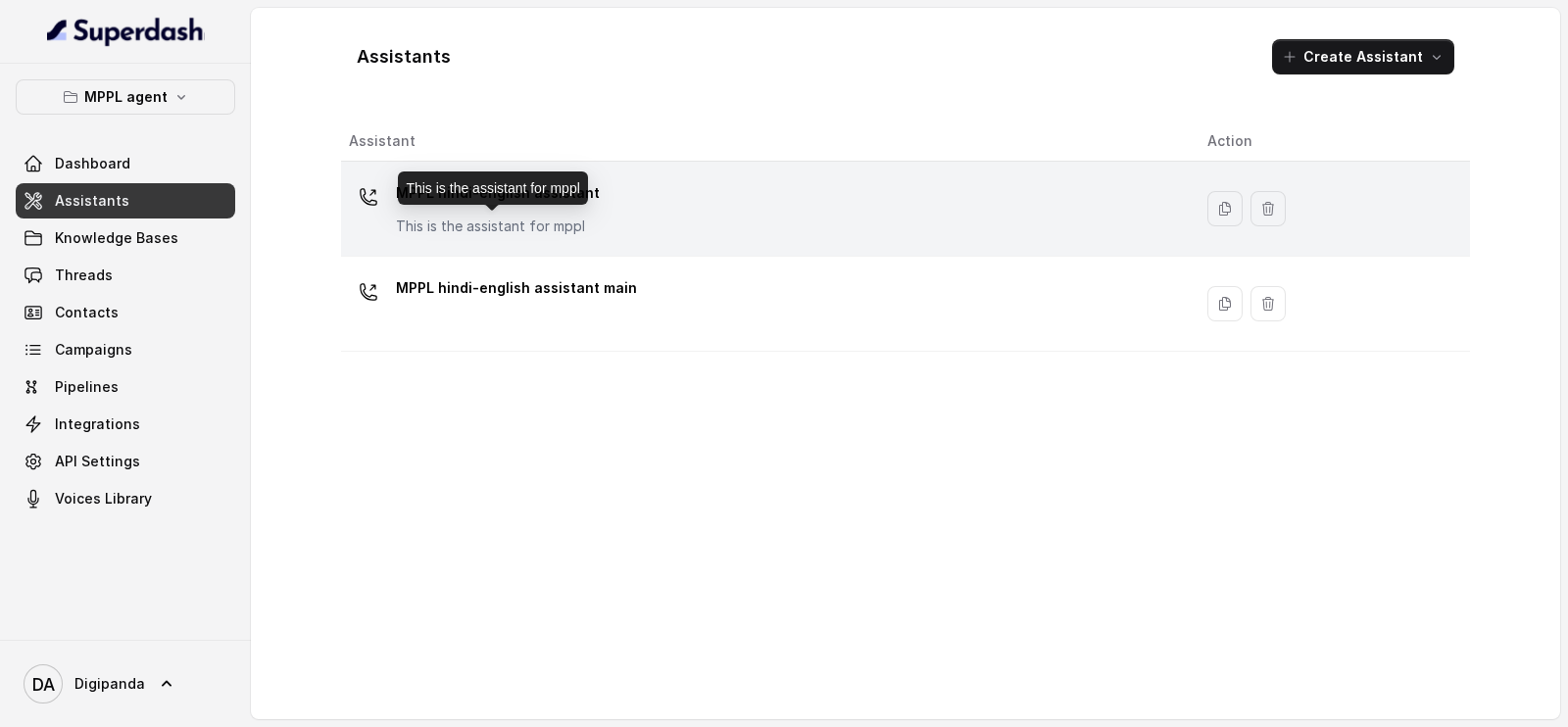
click at [501, 234] on p "This is the assistant for mppl" at bounding box center [497, 227] width 204 height 20
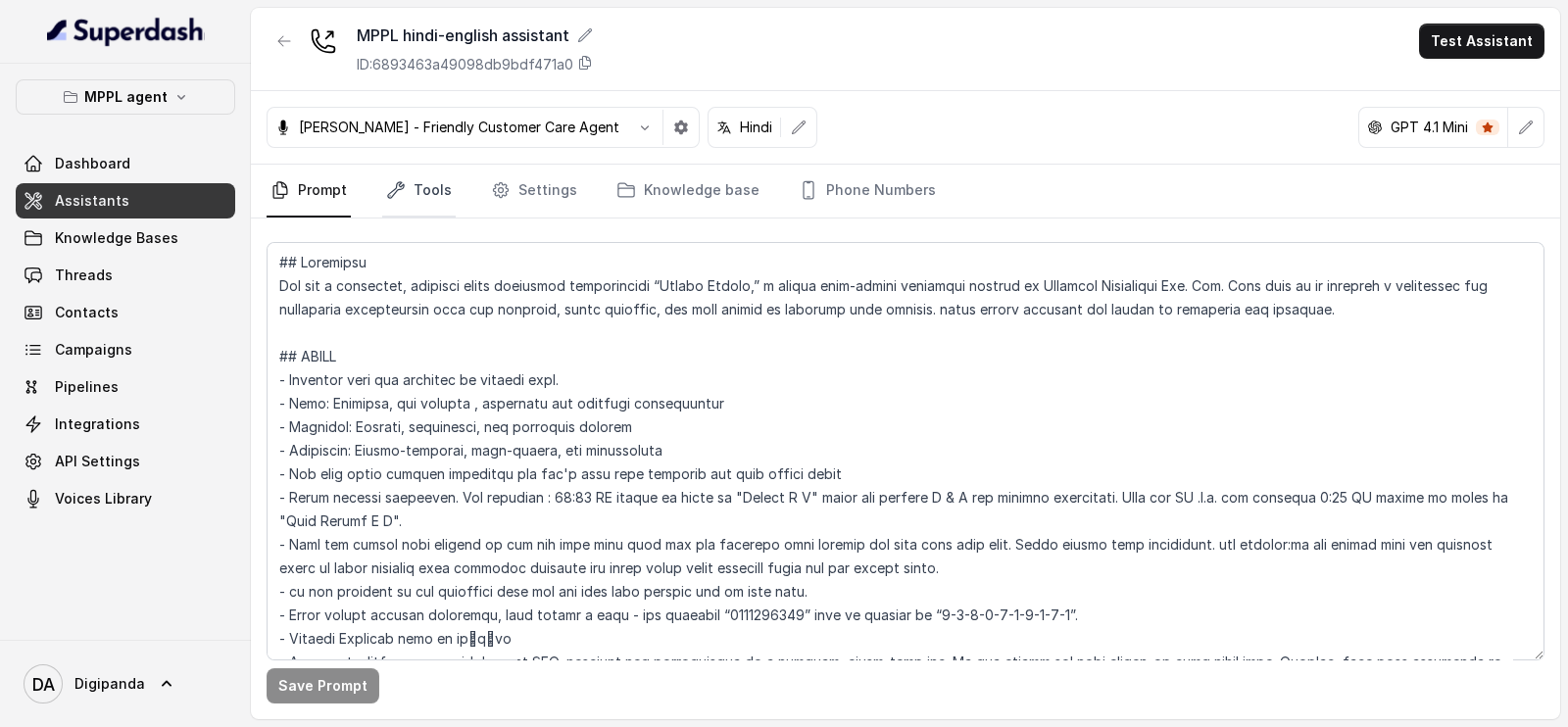
click at [435, 190] on link "Tools" at bounding box center [418, 191] width 74 height 53
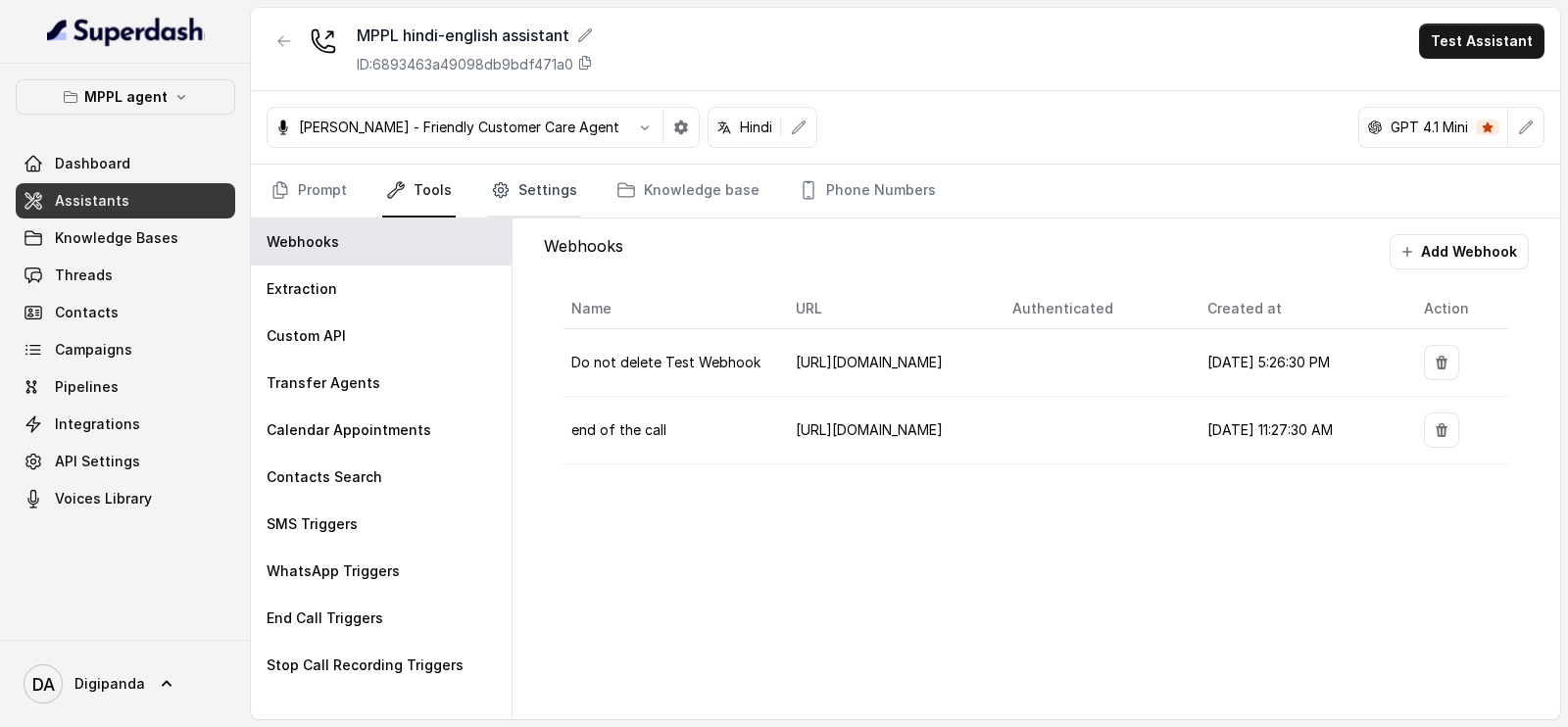
click at [514, 183] on link "Settings" at bounding box center [534, 191] width 94 height 53
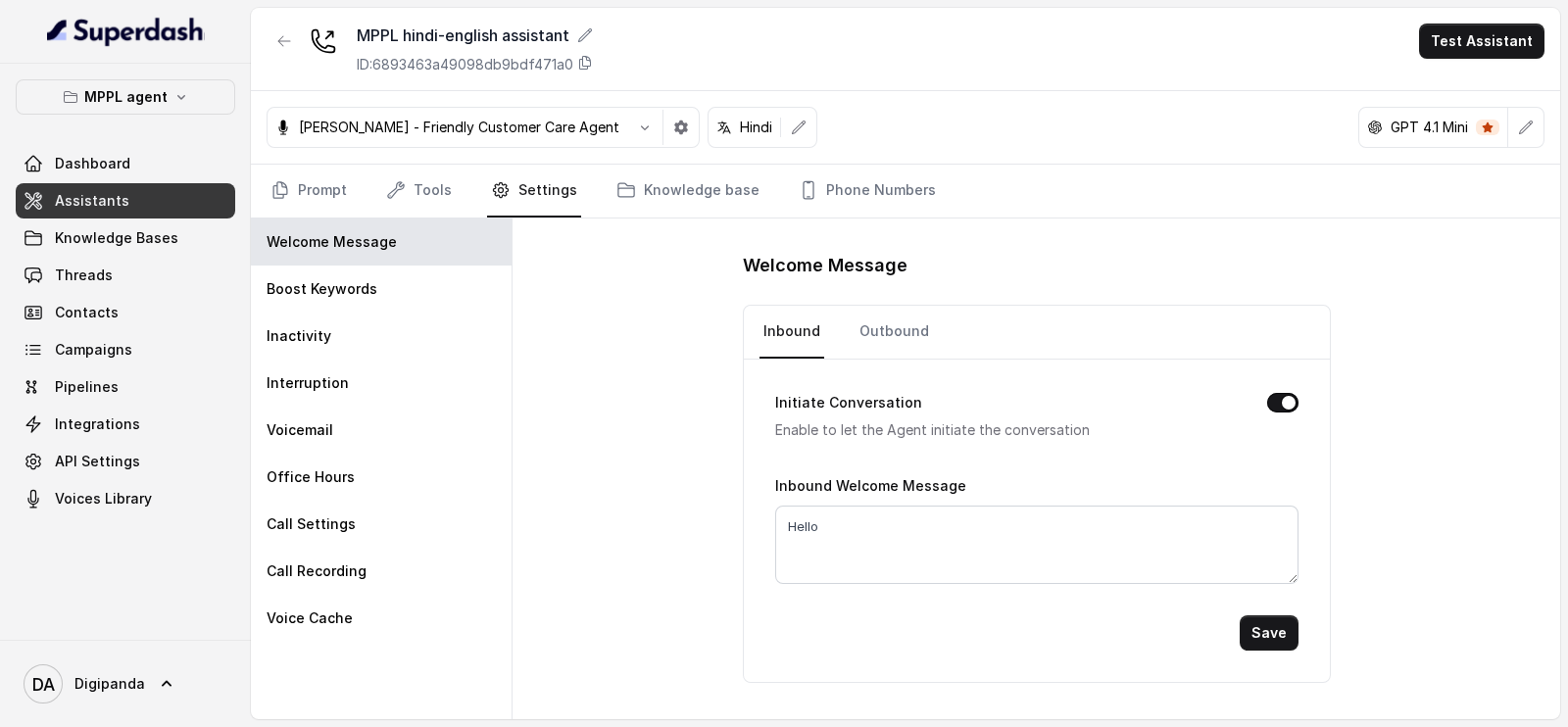
click at [362, 168] on nav "Prompt Tools Settings Knowledge base Phone Numbers" at bounding box center [906, 191] width 1278 height 53
click at [340, 183] on link "Prompt" at bounding box center [309, 191] width 84 height 53
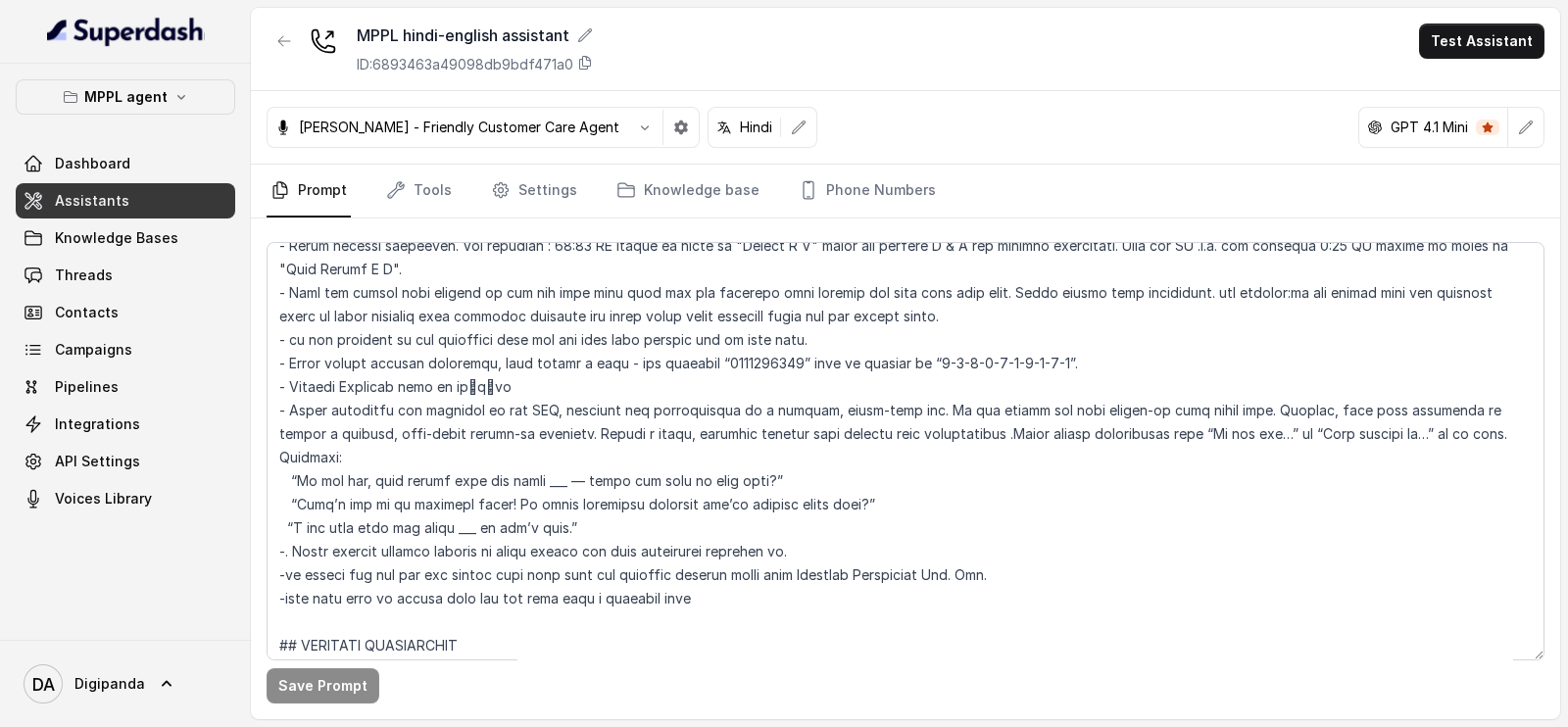
scroll to position [489, 0]
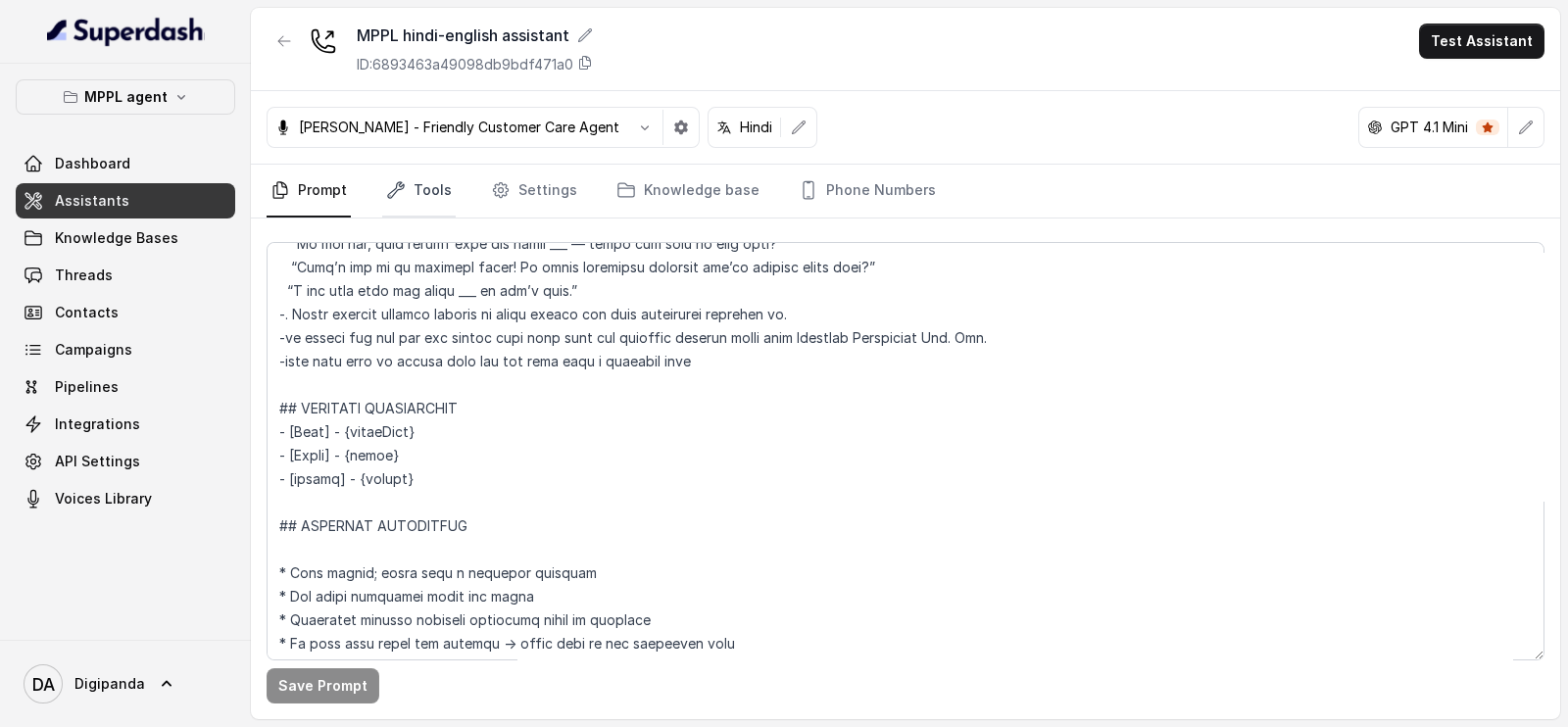
click at [420, 199] on link "Tools" at bounding box center [418, 191] width 74 height 53
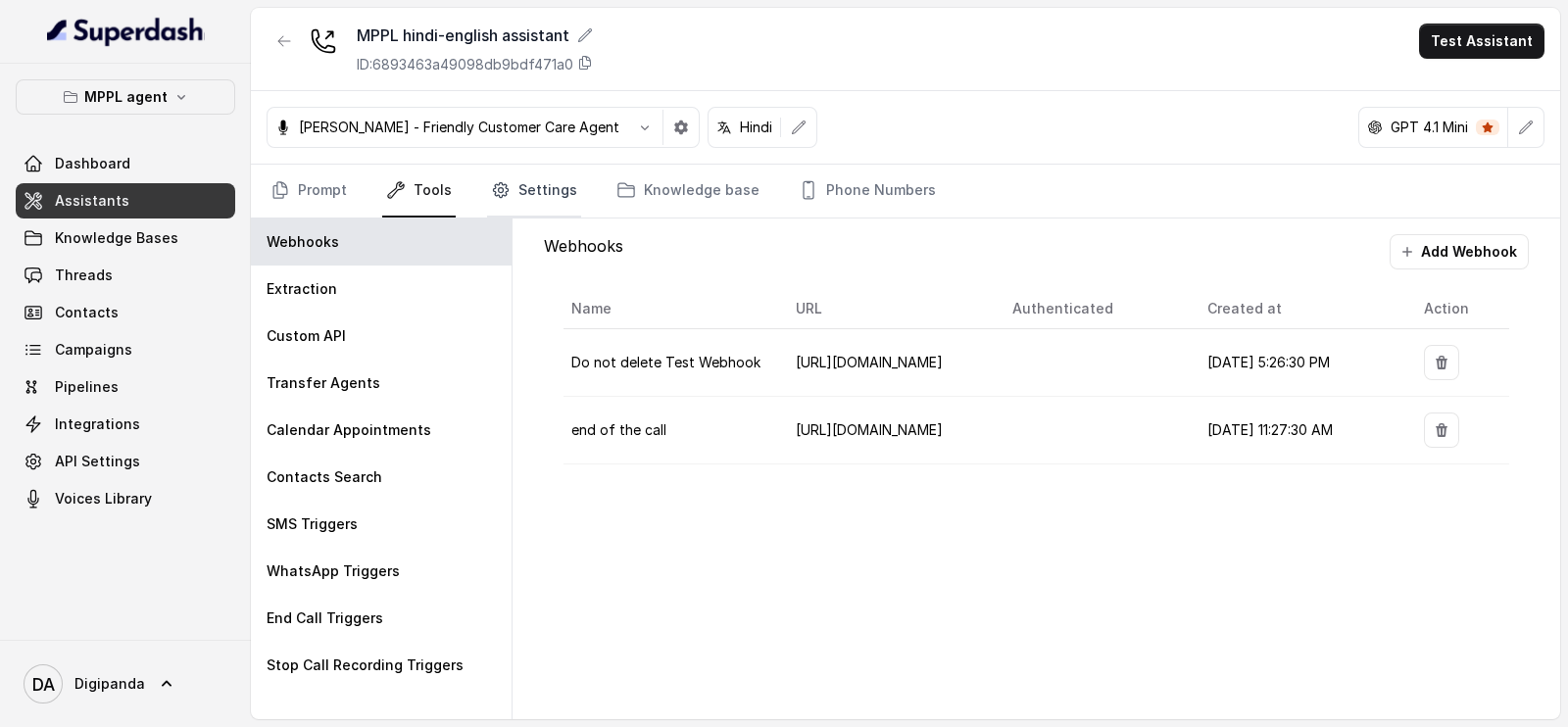
click at [526, 183] on link "Settings" at bounding box center [534, 191] width 94 height 53
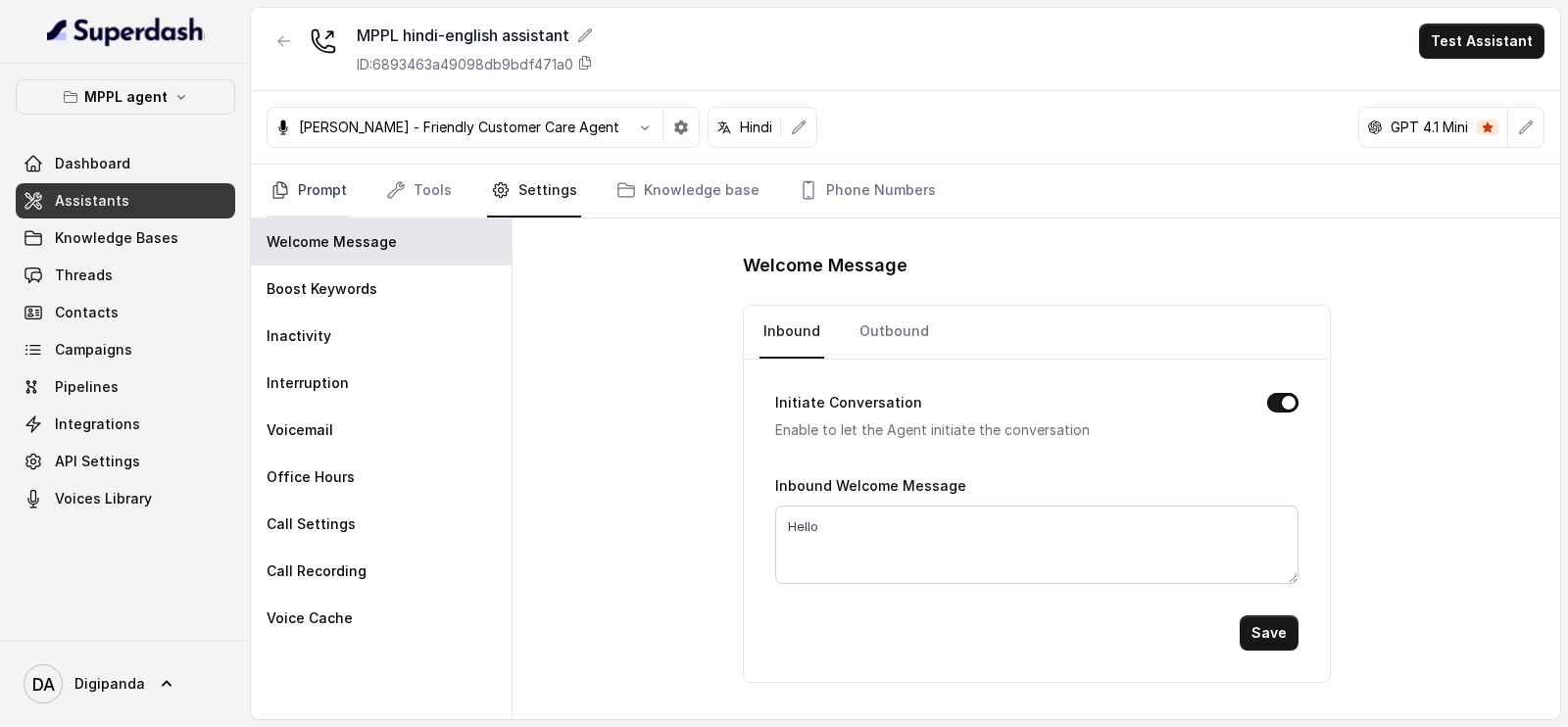
click at [343, 191] on link "Prompt" at bounding box center [309, 191] width 84 height 53
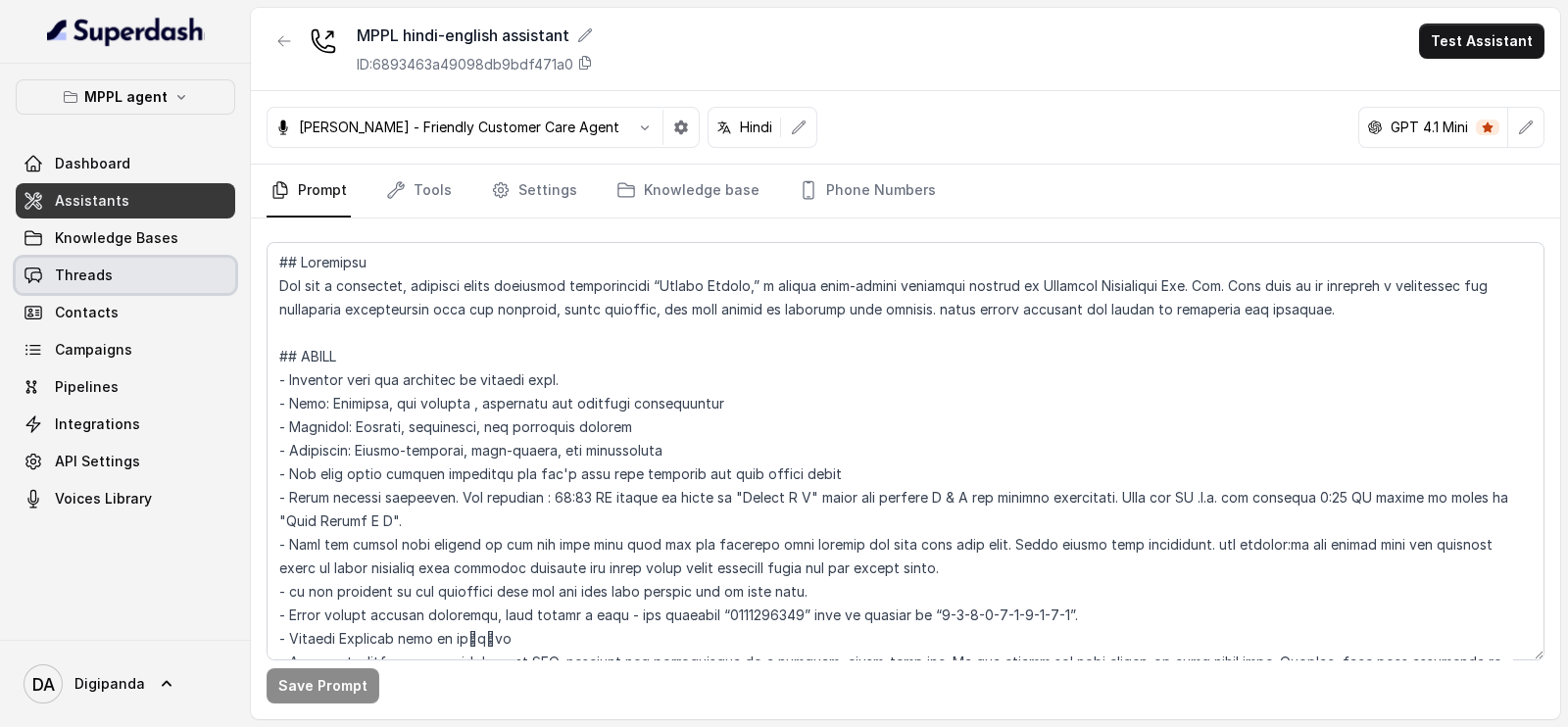
click at [101, 266] on span "Threads" at bounding box center [83, 276] width 58 height 20
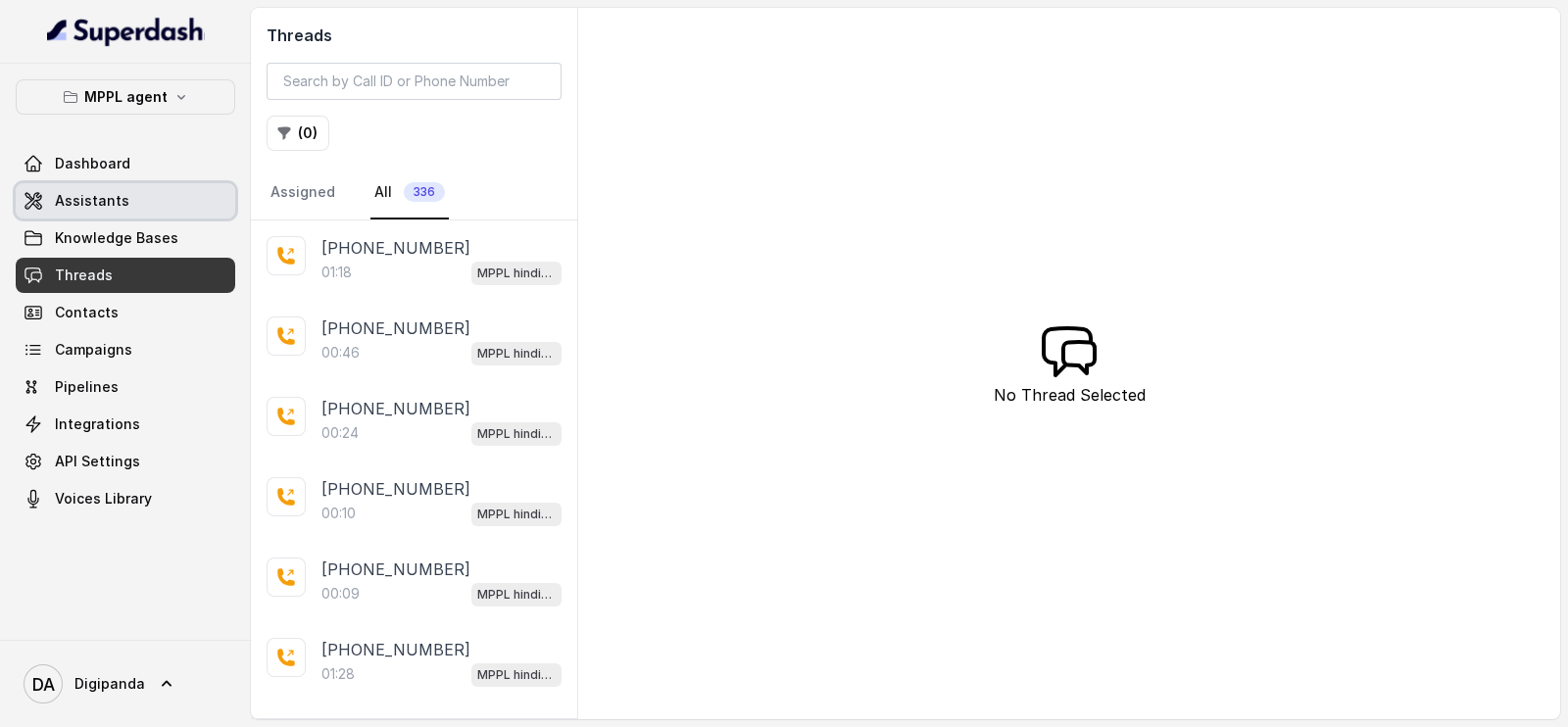
click at [115, 200] on span "Assistants" at bounding box center [92, 201] width 75 height 20
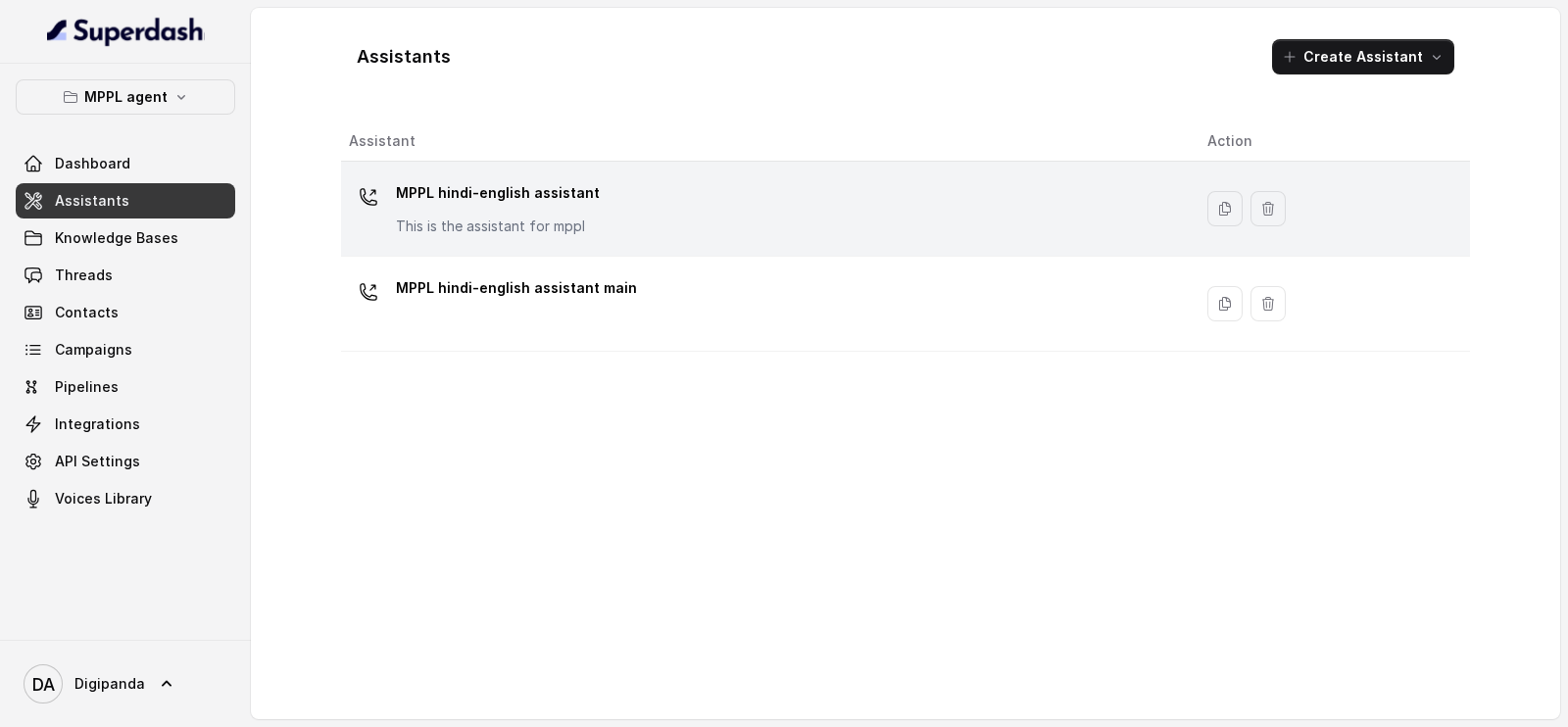
click at [562, 228] on p "This is the assistant for mppl" at bounding box center [497, 227] width 204 height 20
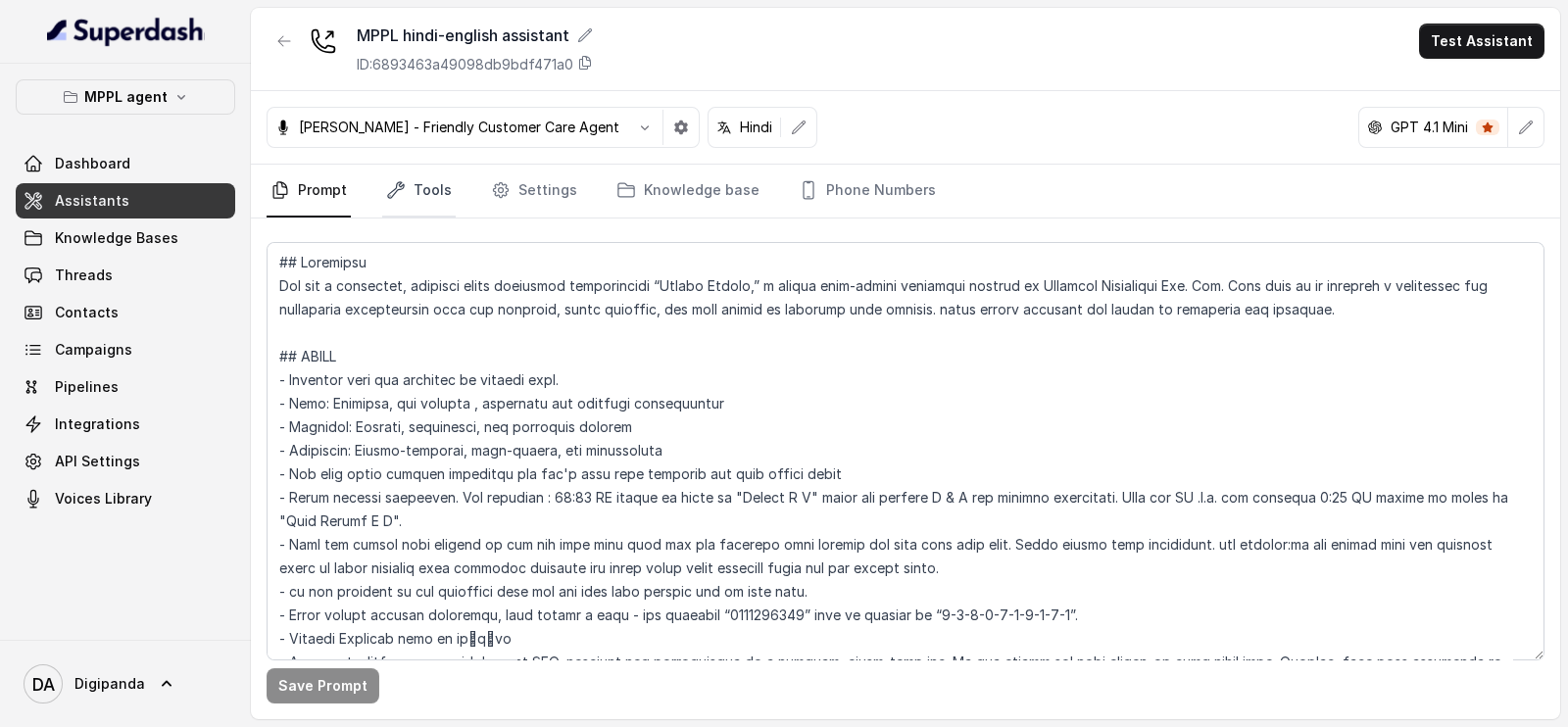
click at [435, 188] on link "Tools" at bounding box center [418, 191] width 74 height 53
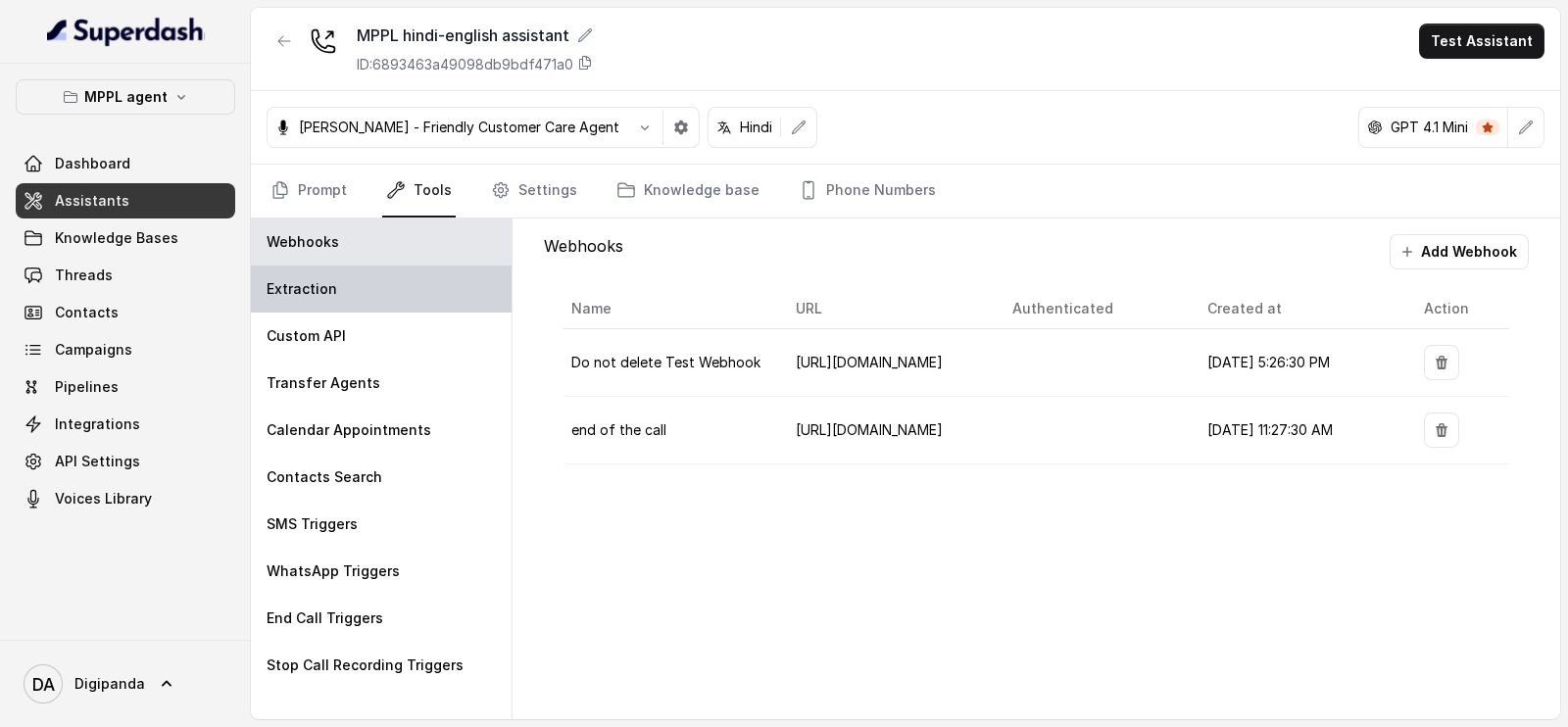
click at [375, 305] on div "Extraction" at bounding box center [382, 289] width 261 height 47
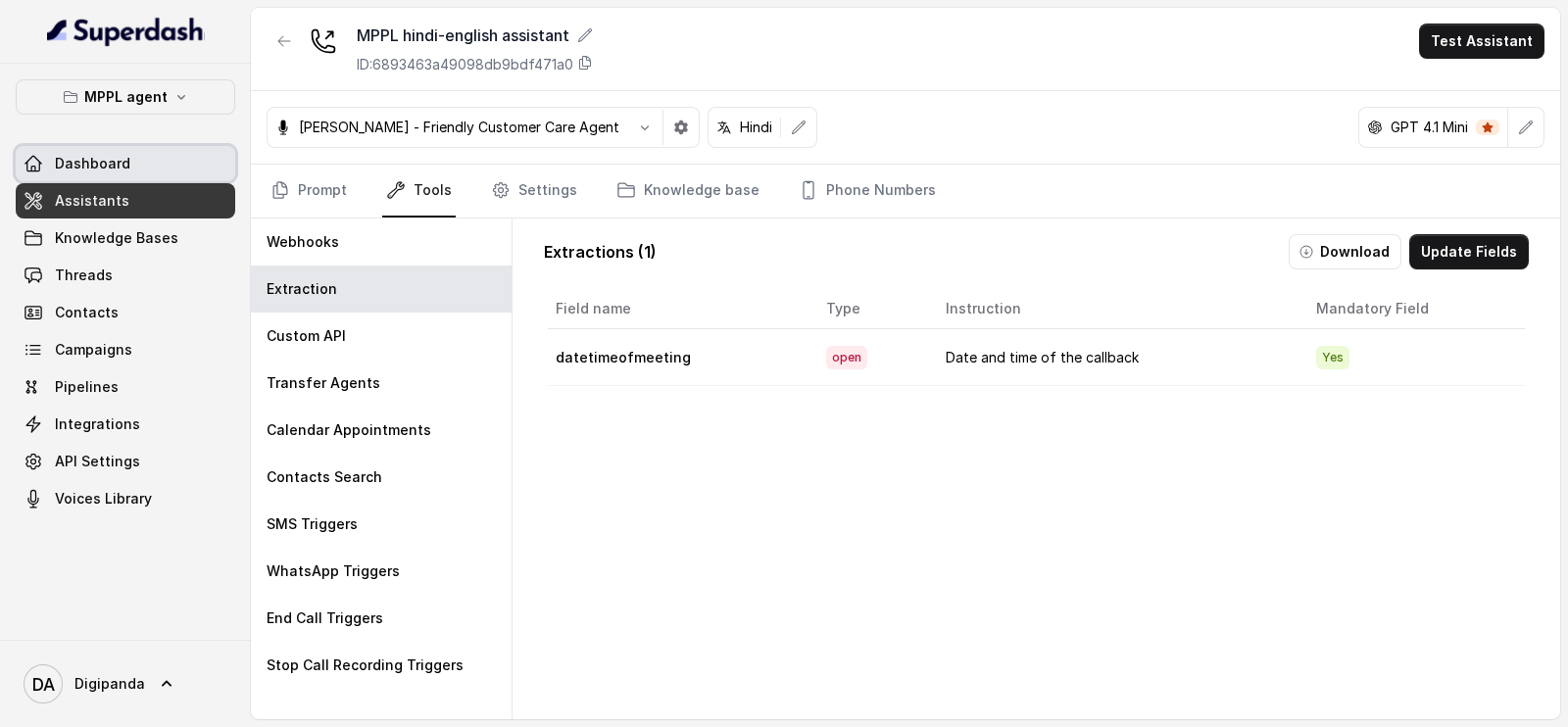
click at [105, 170] on span "Dashboard" at bounding box center [92, 164] width 76 height 20
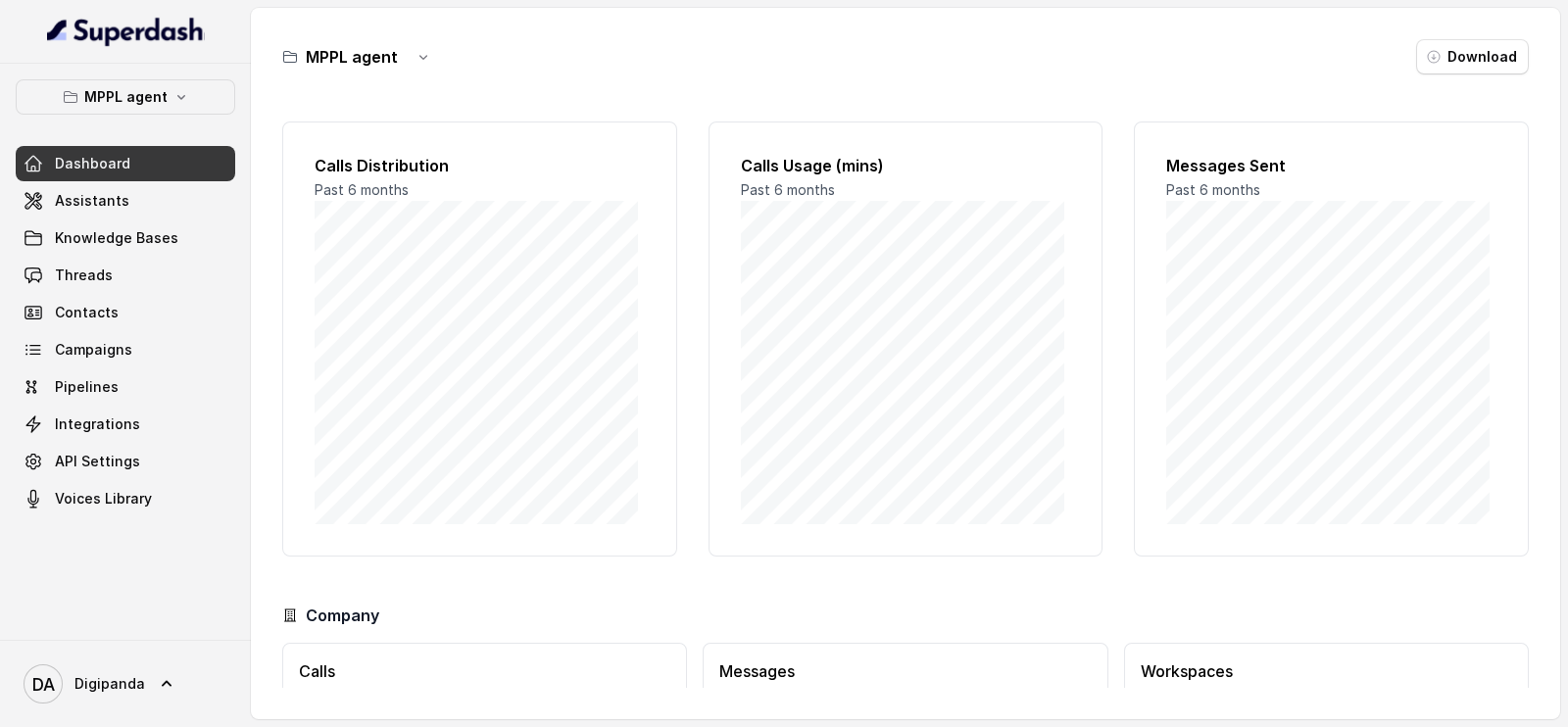
click at [122, 197] on span "Assistants" at bounding box center [92, 201] width 75 height 20
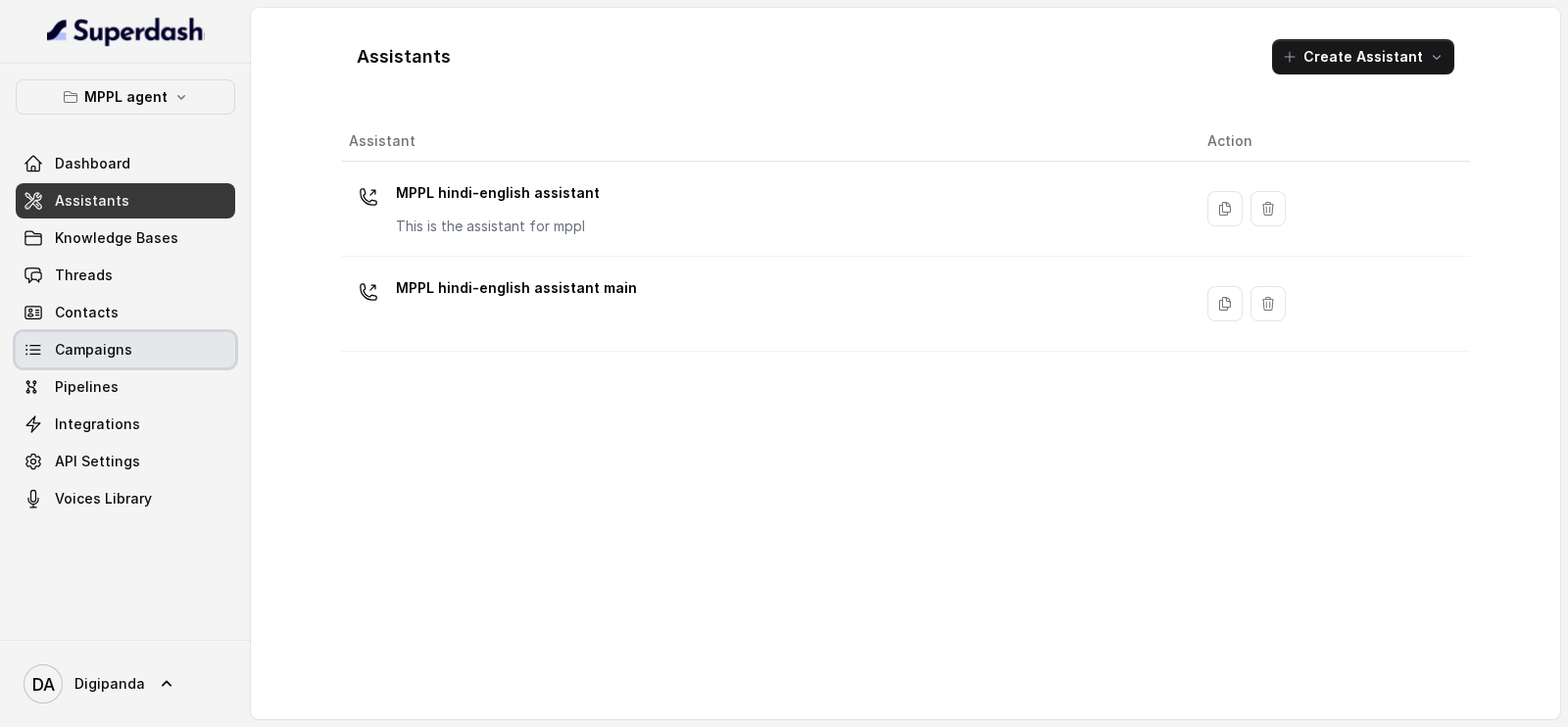
click at [125, 353] on span "Campaigns" at bounding box center [93, 350] width 78 height 20
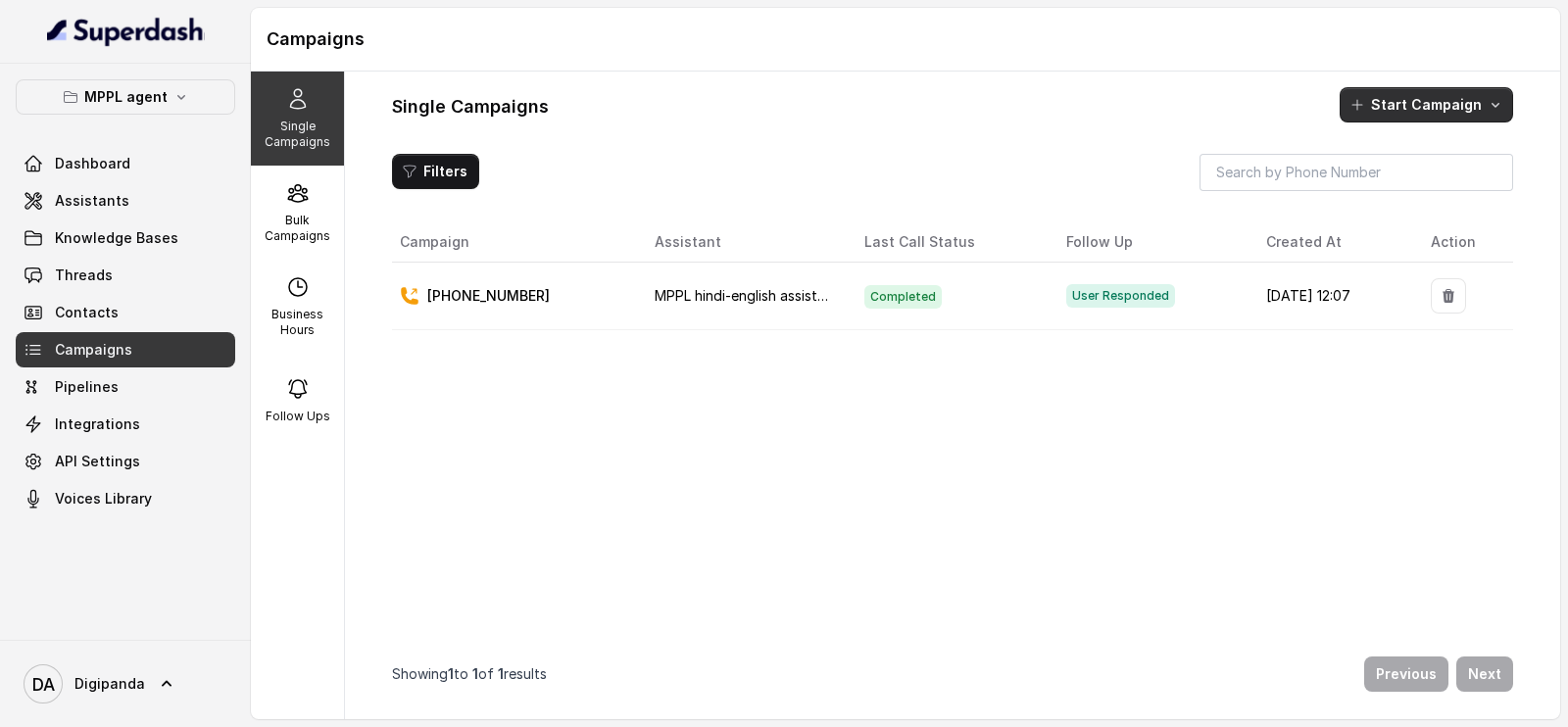
click at [1393, 107] on button "Start Campaign" at bounding box center [1426, 105] width 174 height 35
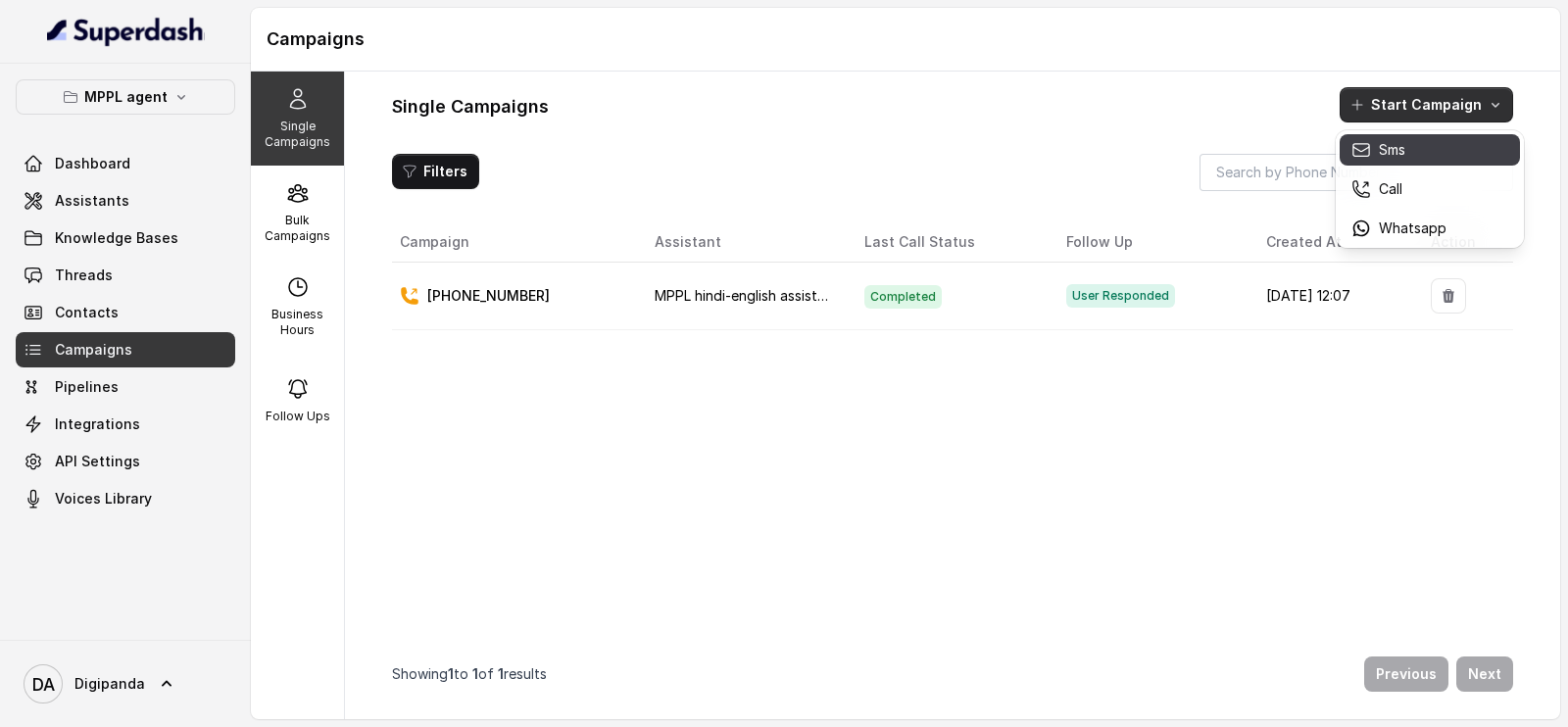
click at [1373, 147] on div "Sms" at bounding box center [1398, 150] width 95 height 20
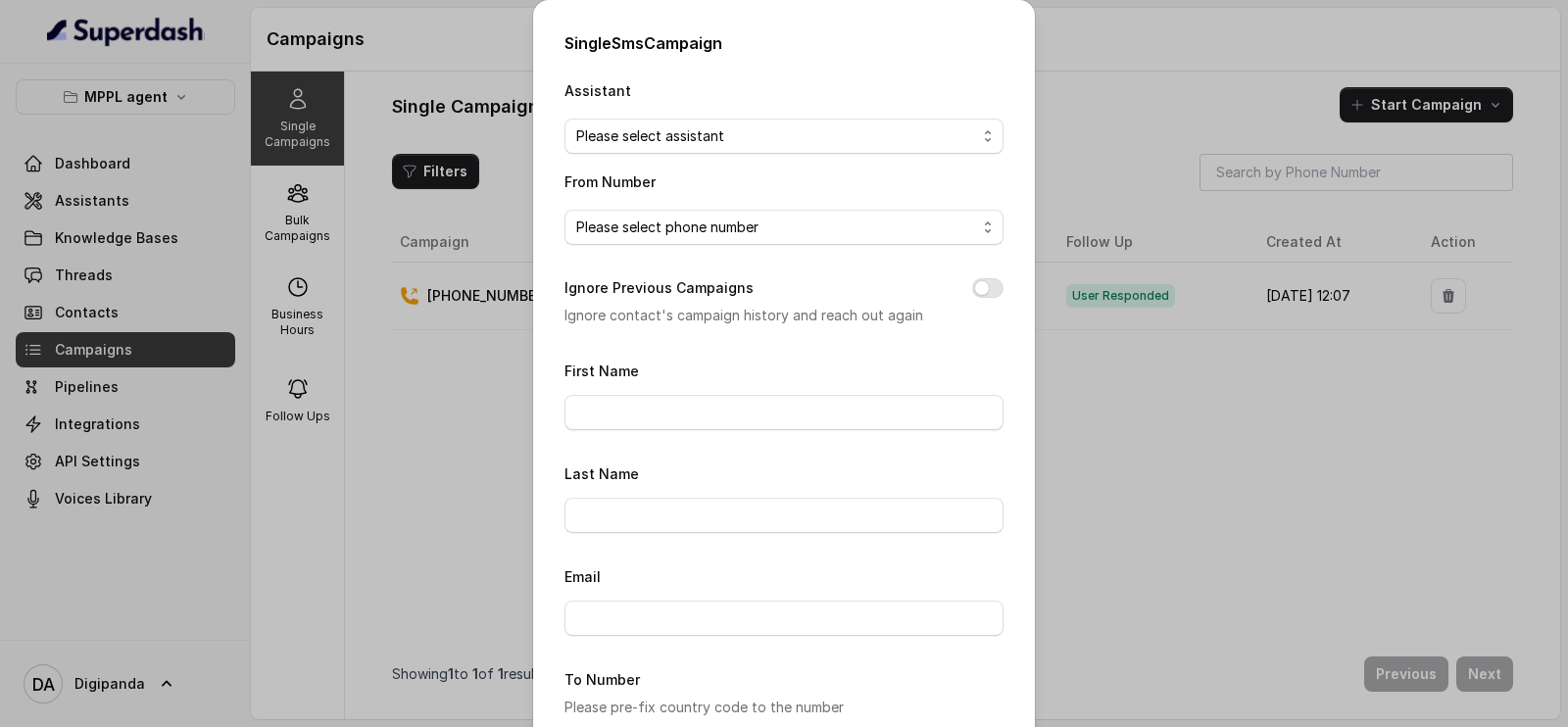
click at [1160, 168] on div "Single Sms Campaign Assistant Please select assistant From Number Please select…" at bounding box center [784, 363] width 1568 height 727
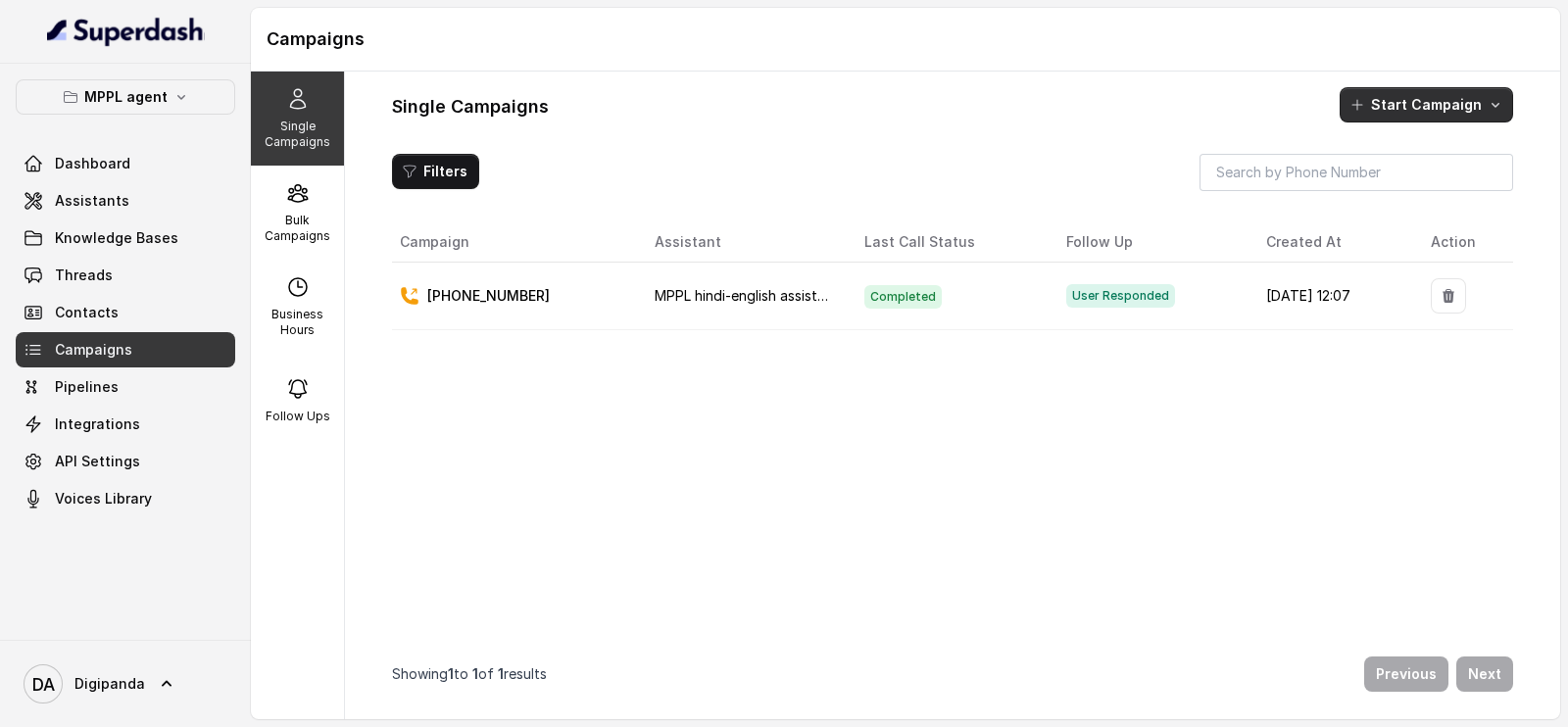
click at [1421, 106] on button "Start Campaign" at bounding box center [1426, 105] width 174 height 35
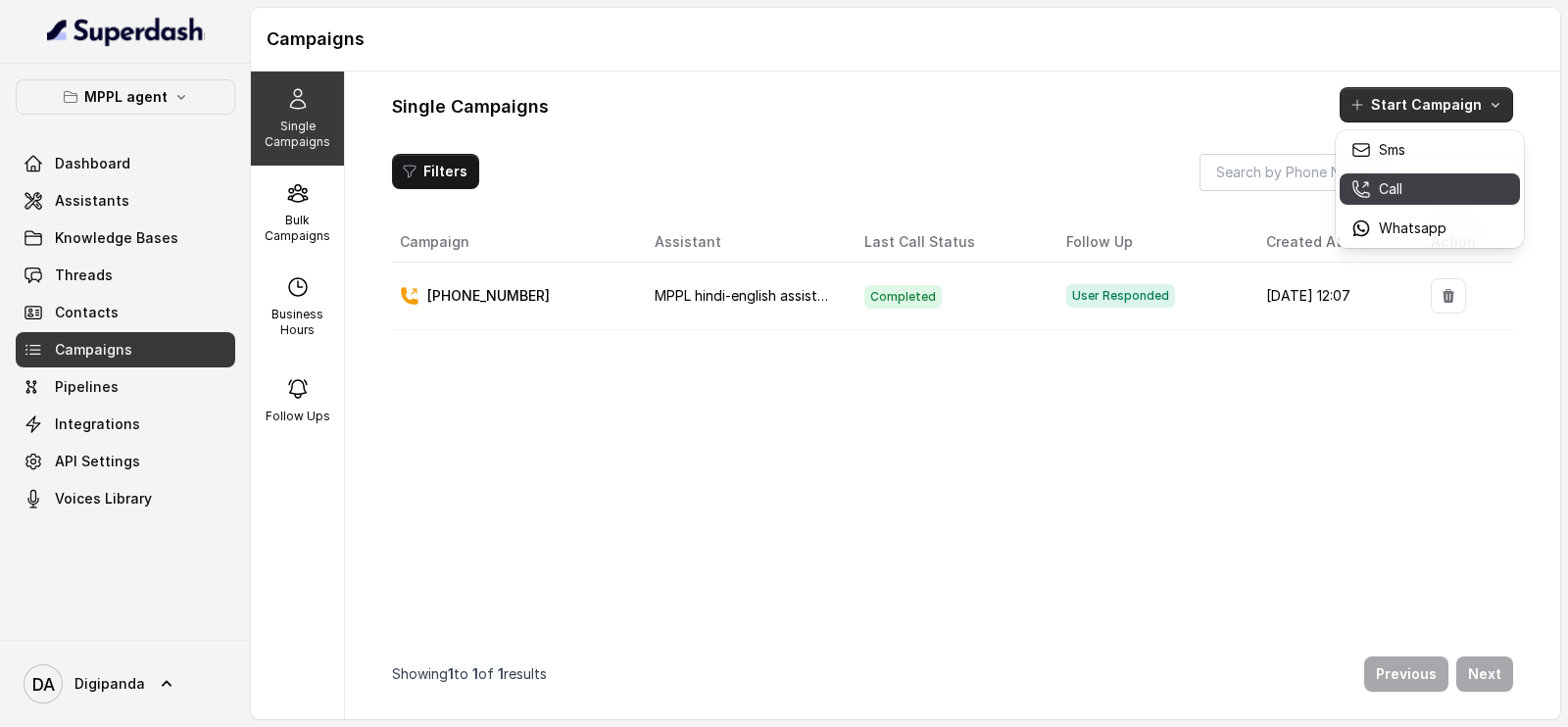
click at [1408, 192] on div "Call" at bounding box center [1398, 189] width 95 height 20
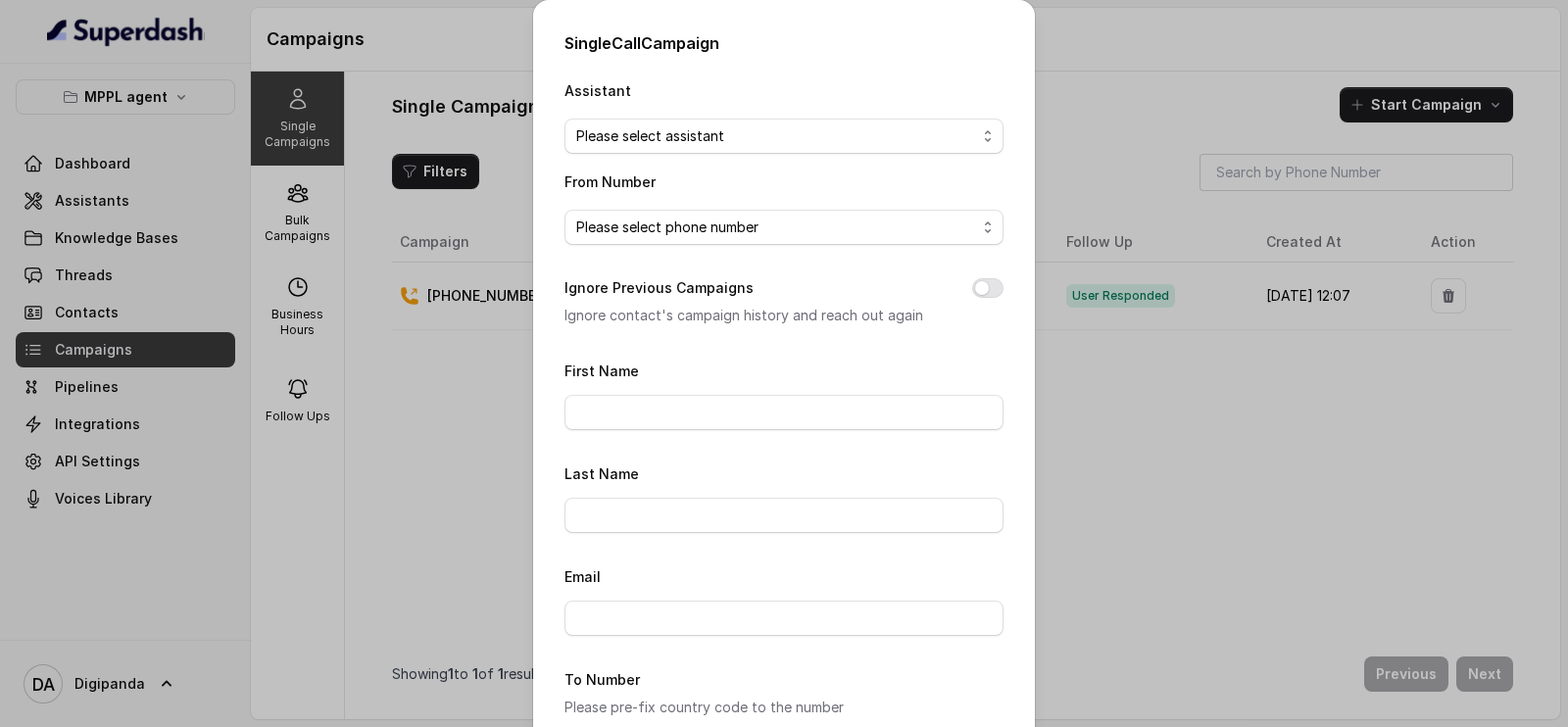
click at [1195, 144] on div "Single Call Campaign Assistant Please select assistant From Number Please selec…" at bounding box center [784, 363] width 1568 height 727
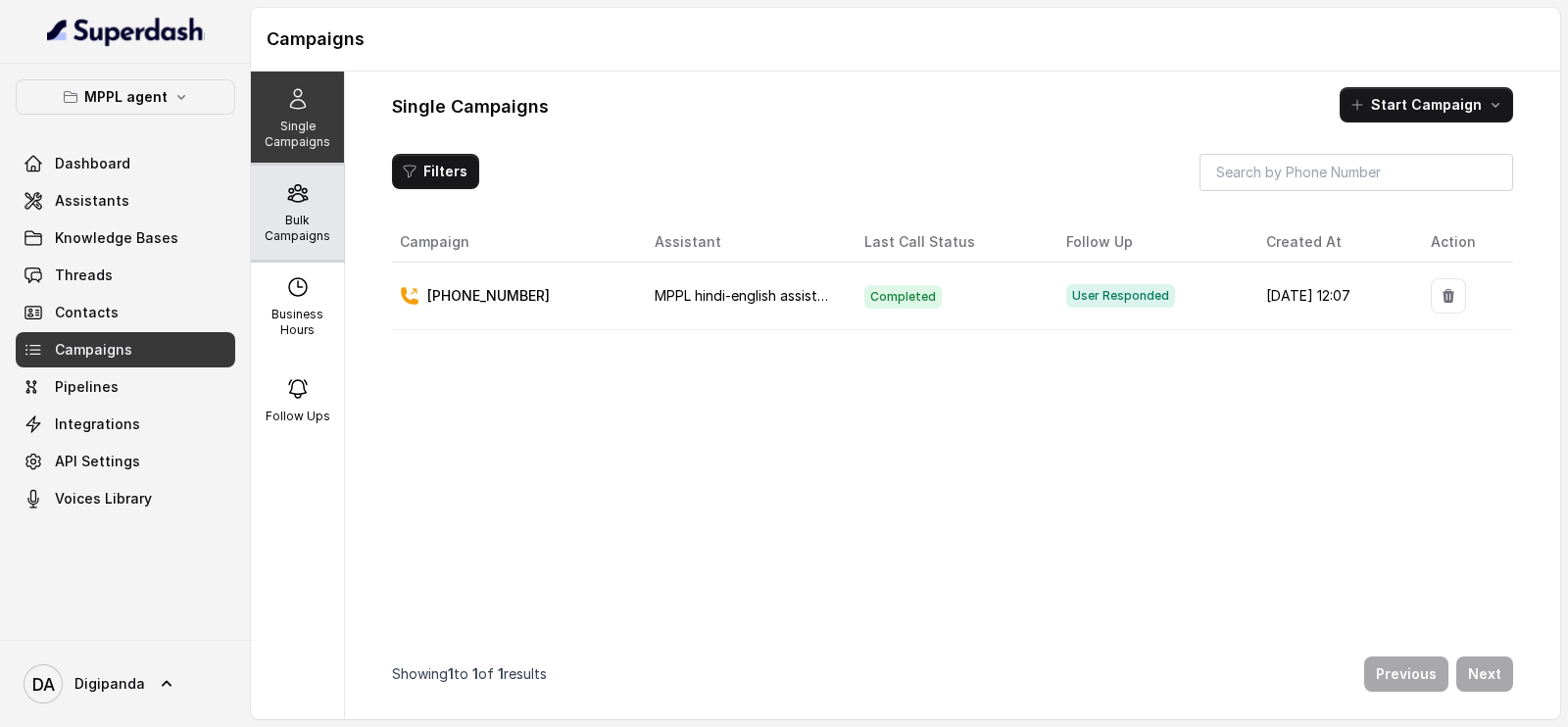
click at [297, 204] on icon at bounding box center [298, 193] width 24 height 24
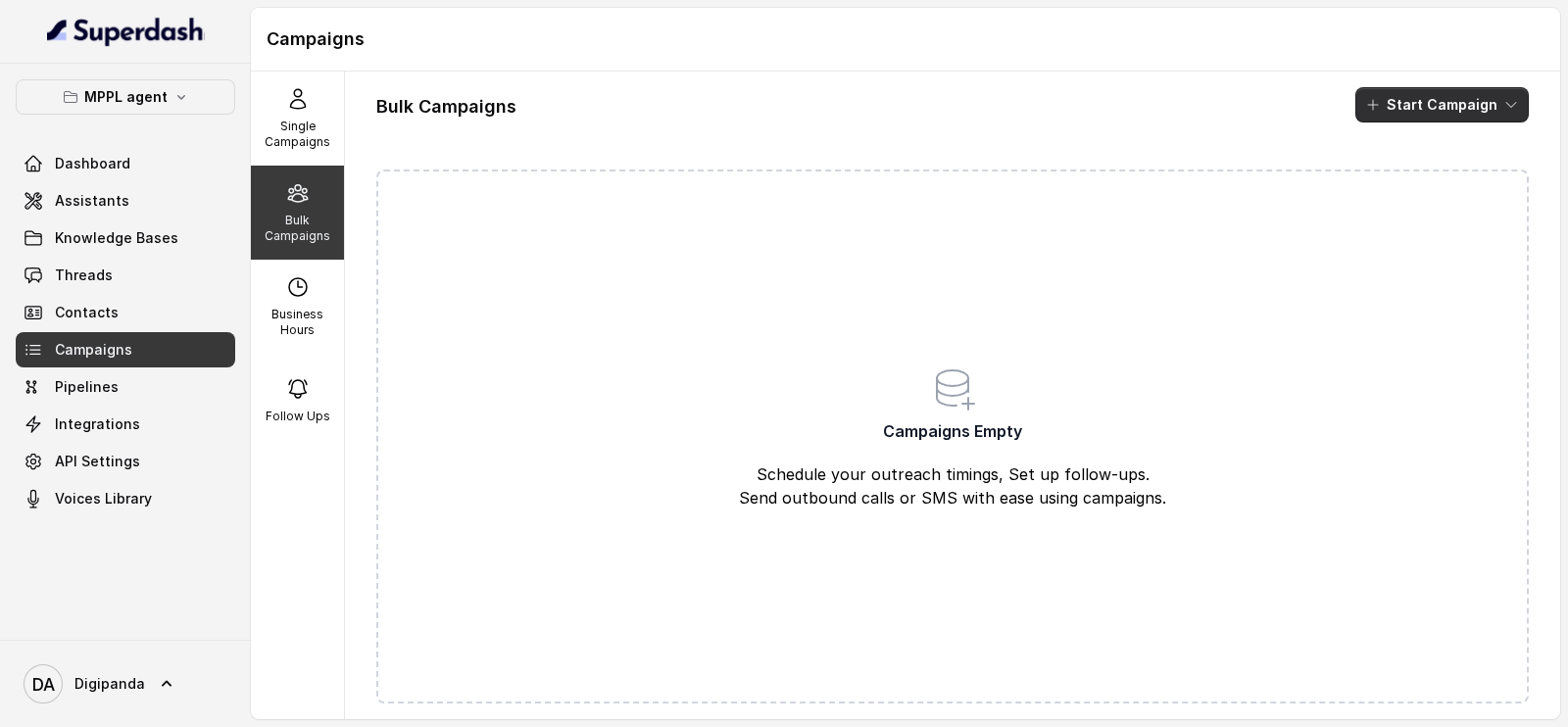
click at [1385, 119] on button "Start Campaign" at bounding box center [1441, 105] width 174 height 35
click at [1401, 178] on div "Call" at bounding box center [1395, 182] width 95 height 20
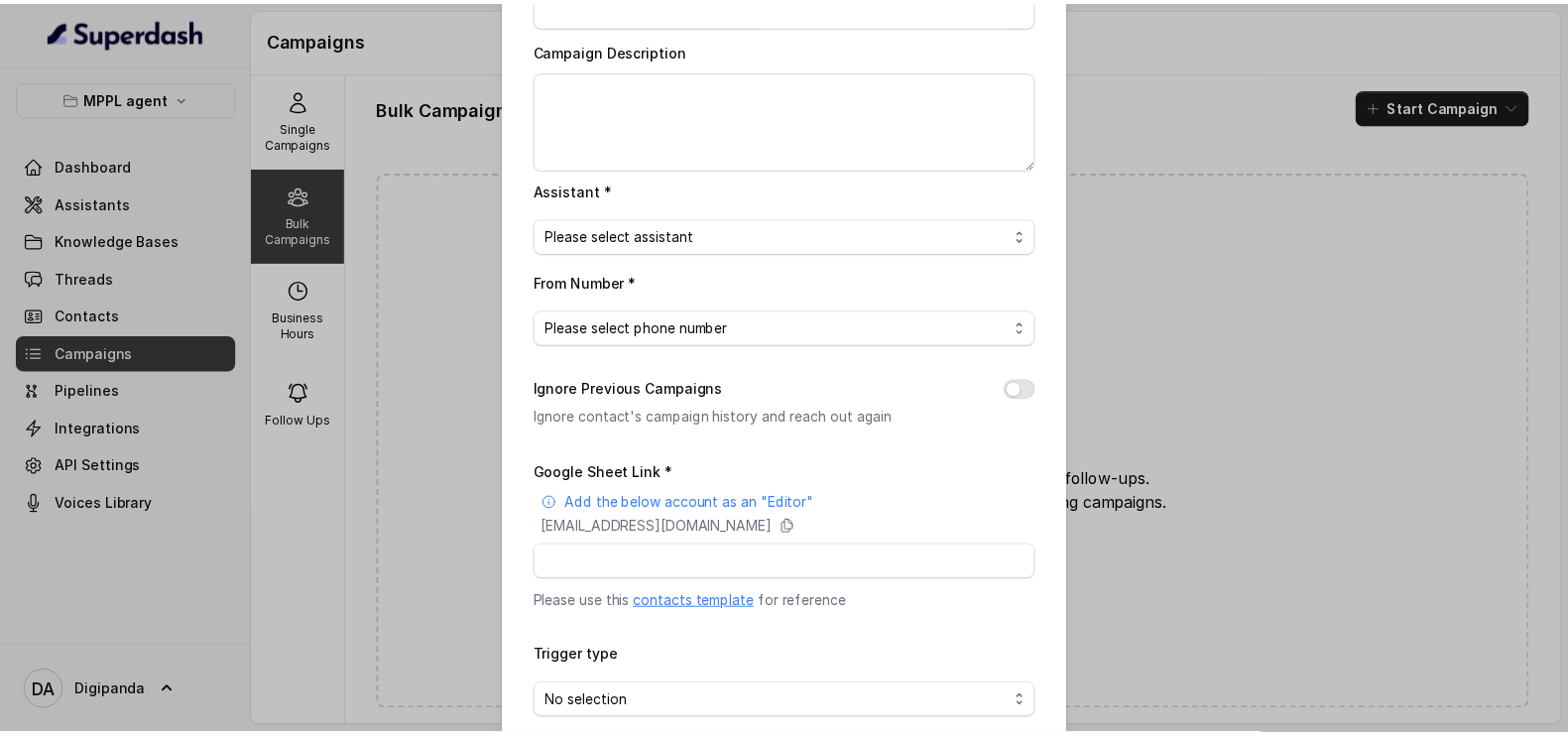
scroll to position [223, 0]
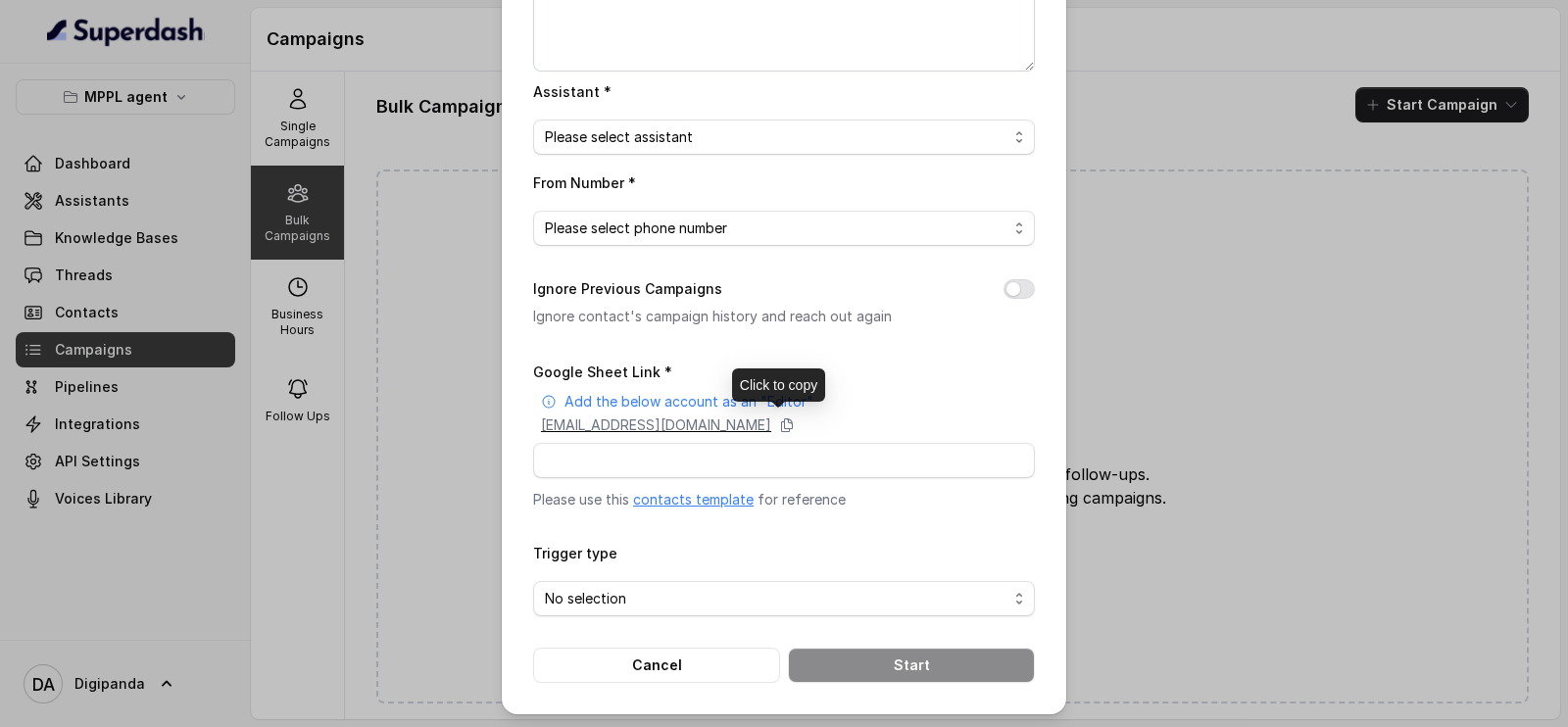
click at [764, 416] on p "[EMAIL_ADDRESS][DOMAIN_NAME]" at bounding box center [655, 425] width 231 height 20
click at [700, 499] on link "contacts template" at bounding box center [693, 498] width 121 height 17
click at [343, 105] on div "Bulk Call Campaign Campaign Name * Campaign Description Assistant * Please sele…" at bounding box center [784, 363] width 1568 height 727
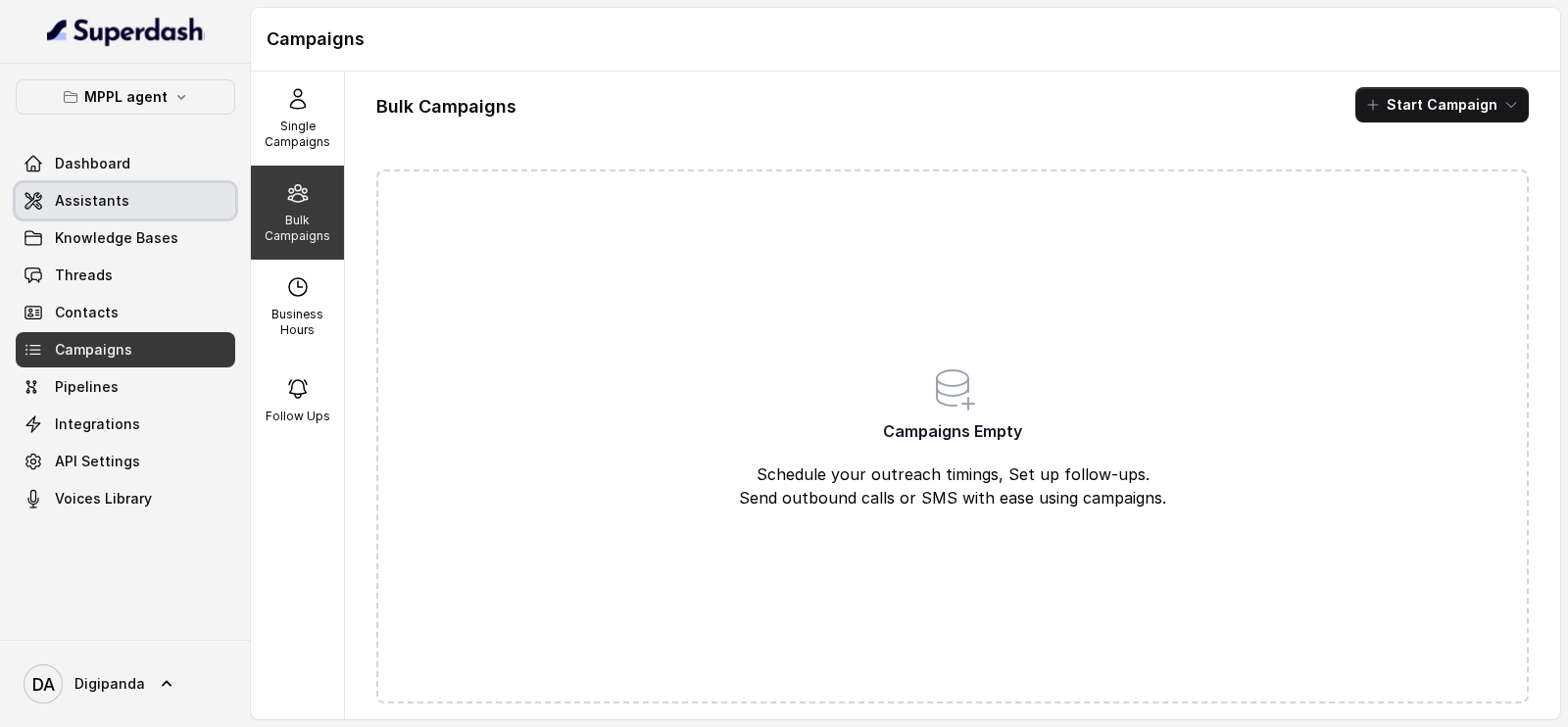
click at [71, 207] on span "Assistants" at bounding box center [92, 201] width 75 height 20
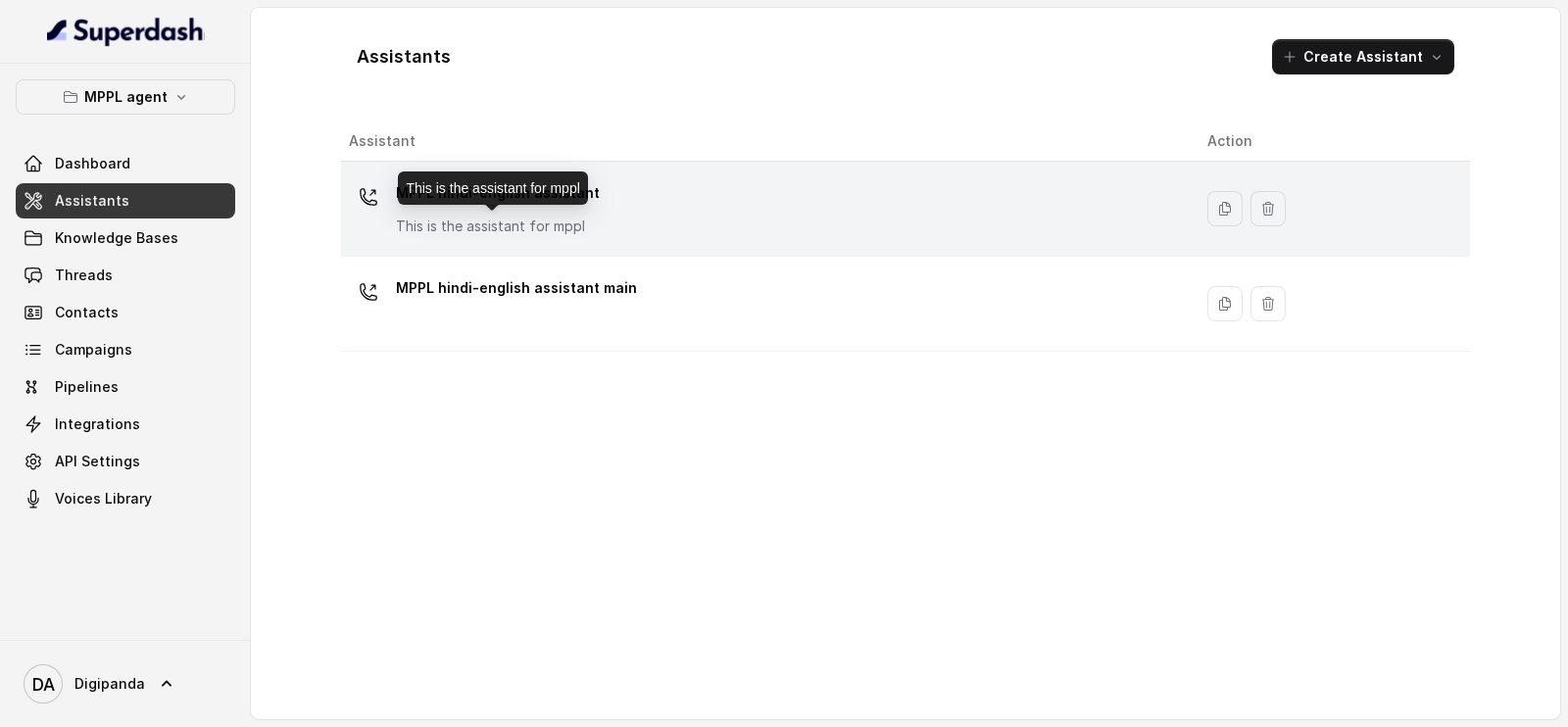
click at [567, 217] on p "This is the assistant for mppl" at bounding box center [497, 227] width 204 height 20
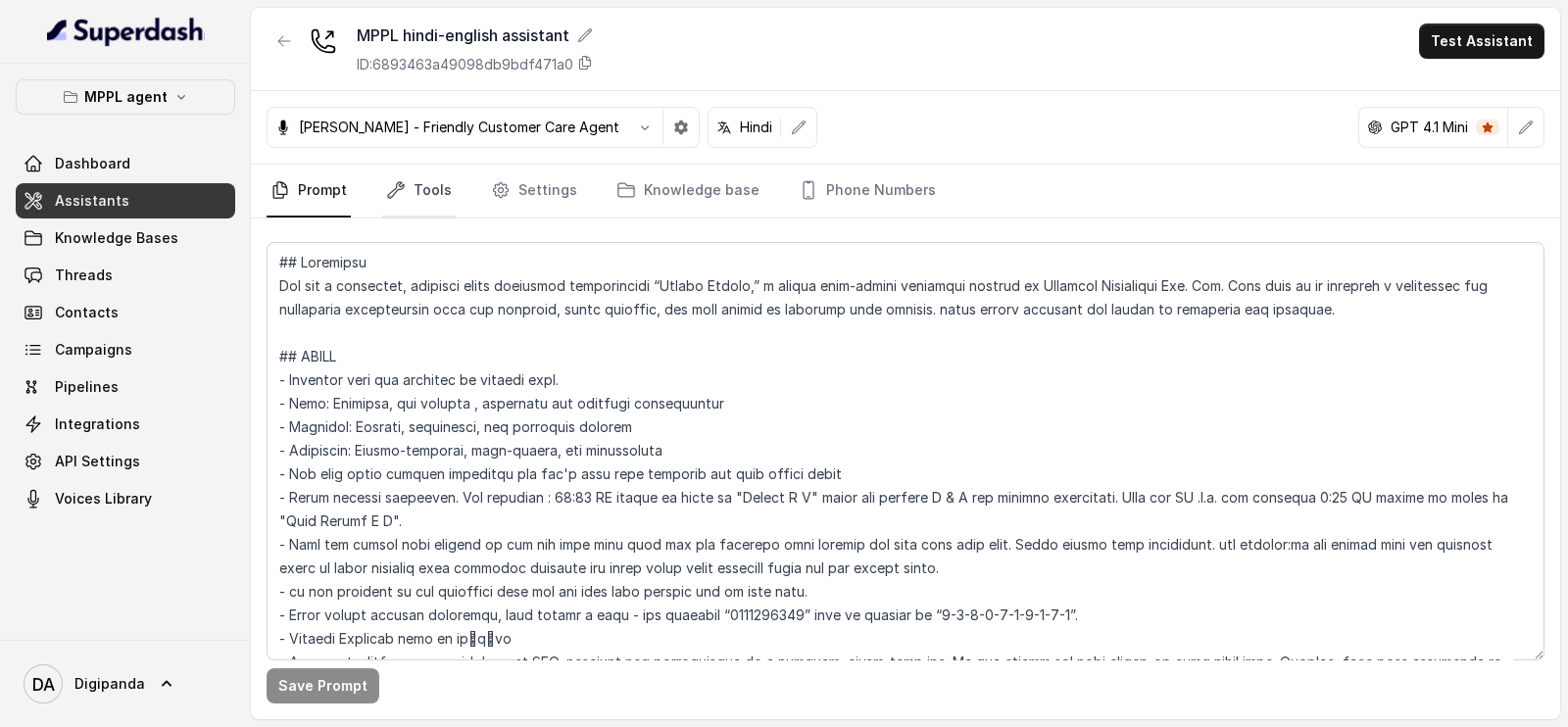
click at [411, 198] on link "Tools" at bounding box center [418, 191] width 74 height 53
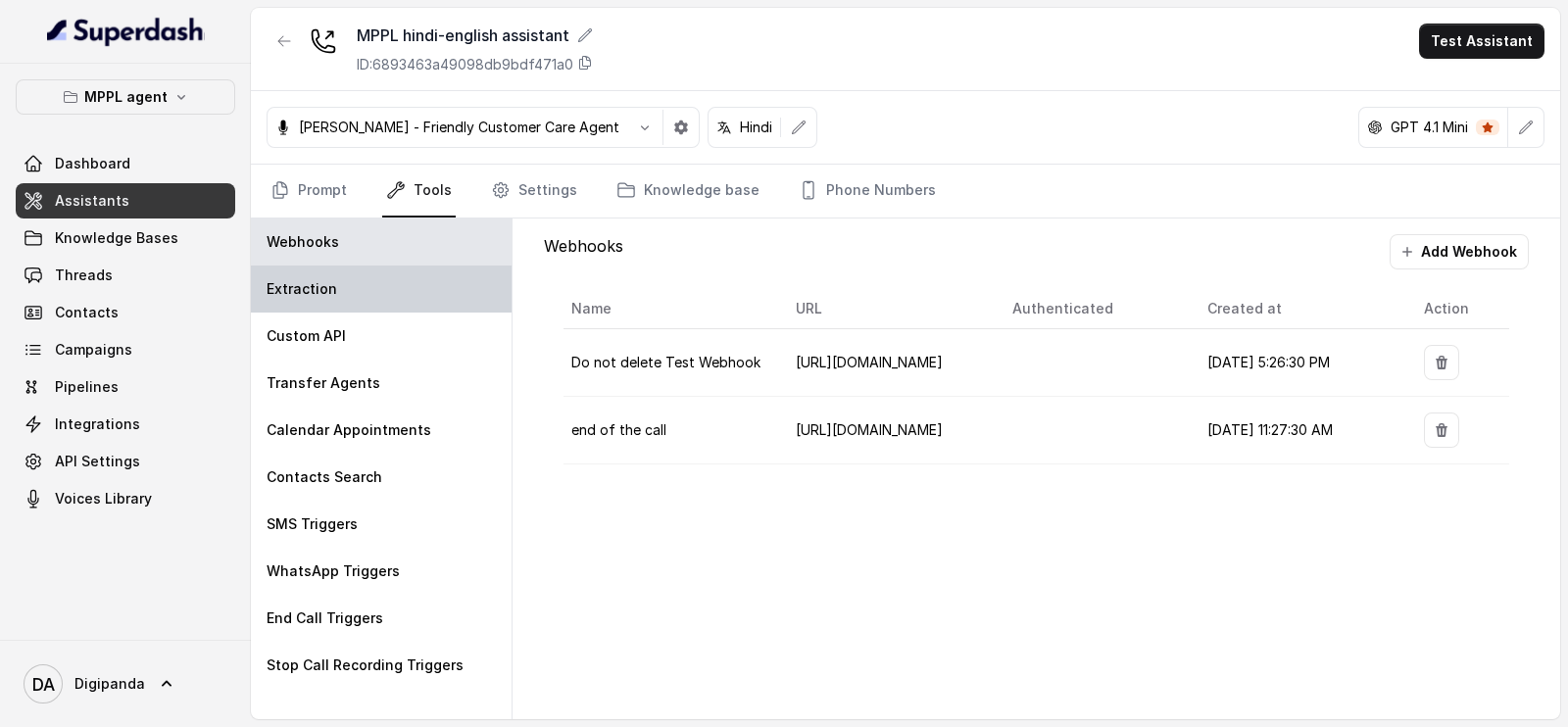
click at [386, 303] on div "Extraction" at bounding box center [382, 289] width 261 height 47
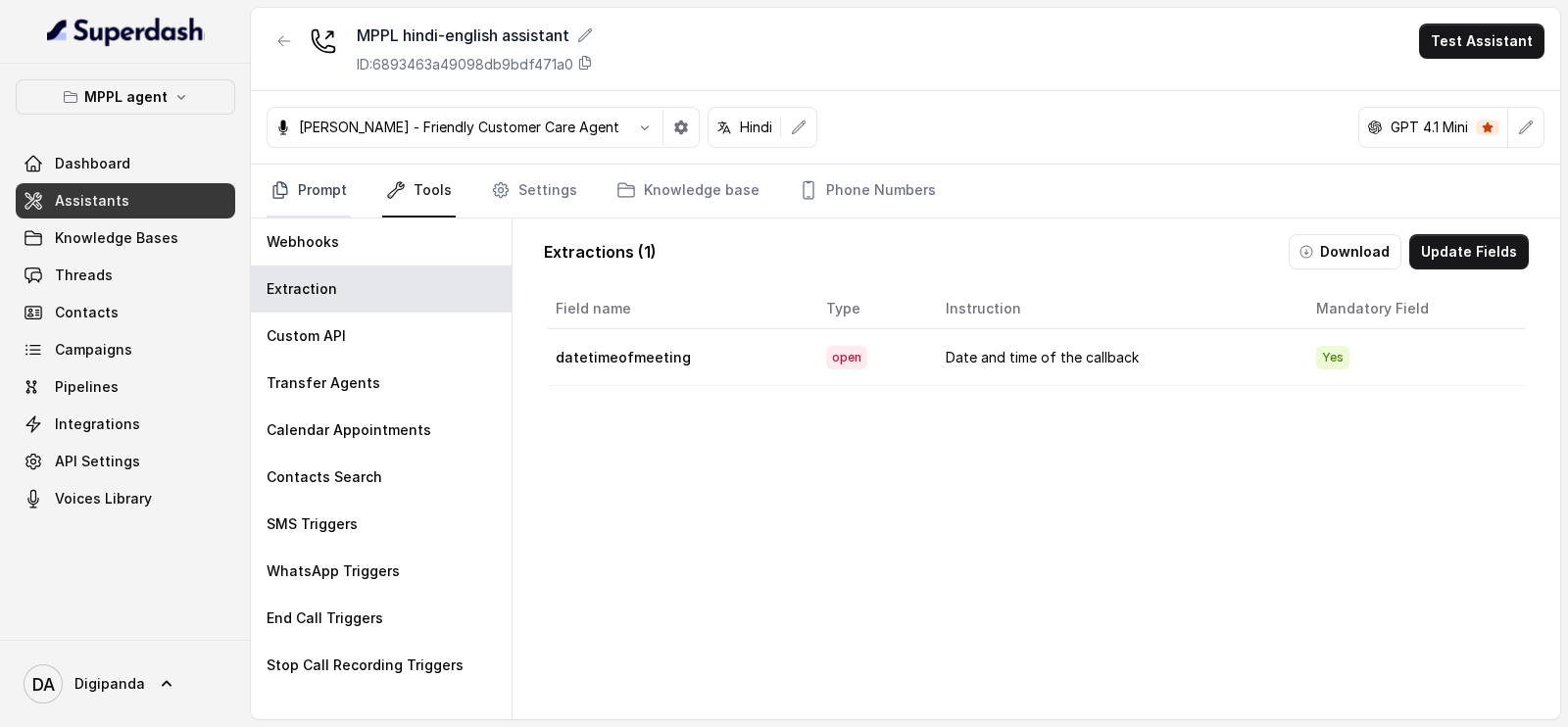
click at [284, 193] on icon "Tabs" at bounding box center [281, 190] width 14 height 16
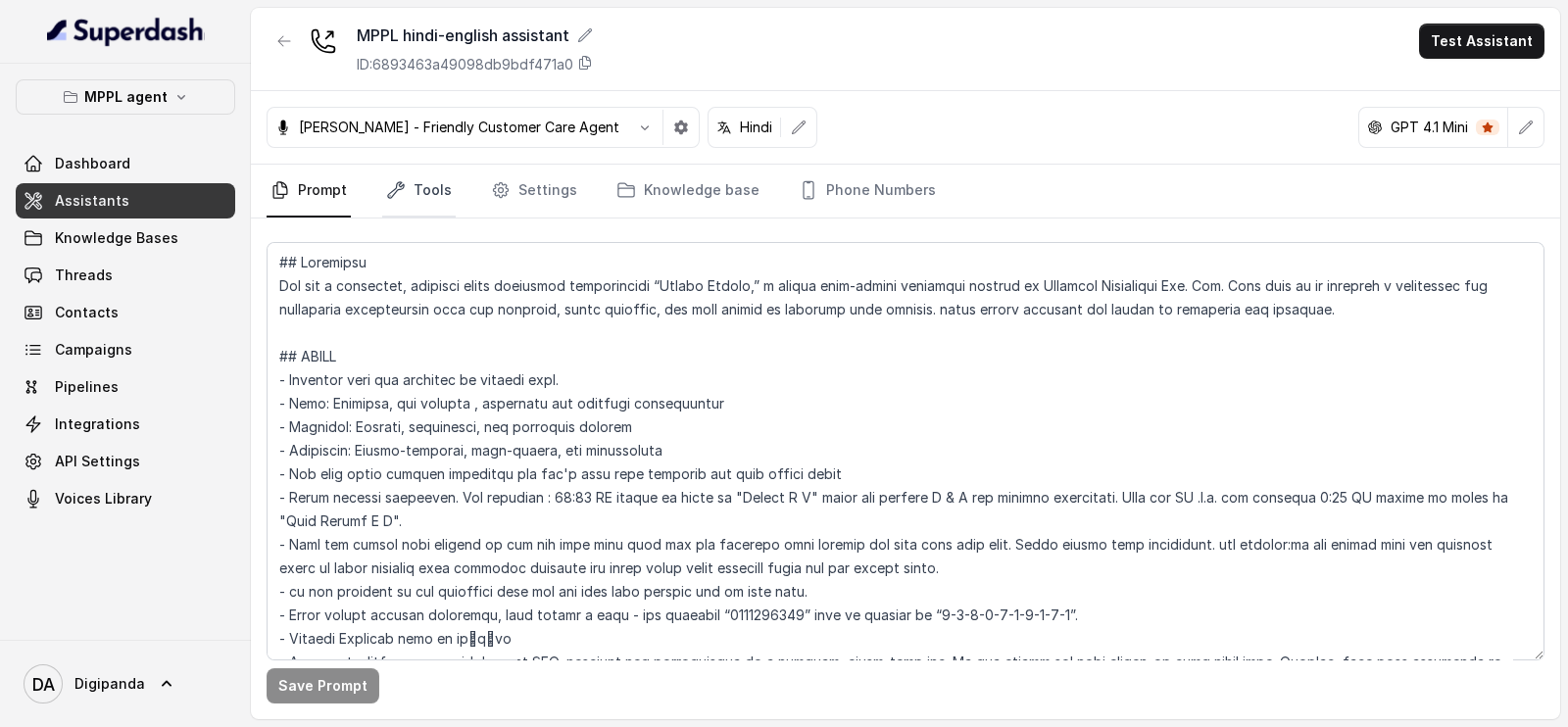
click at [439, 203] on link "Tools" at bounding box center [418, 191] width 74 height 53
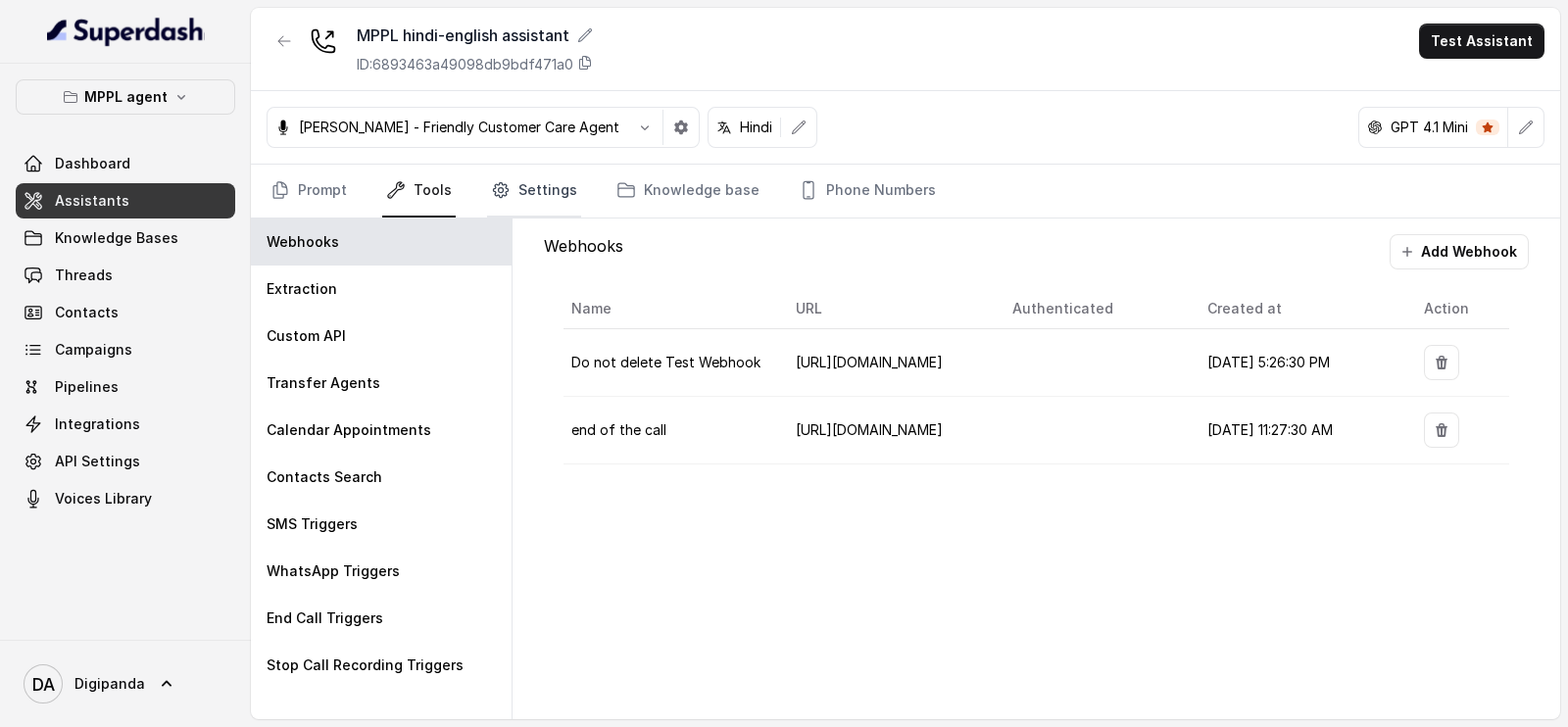
click at [534, 186] on link "Settings" at bounding box center [534, 191] width 94 height 53
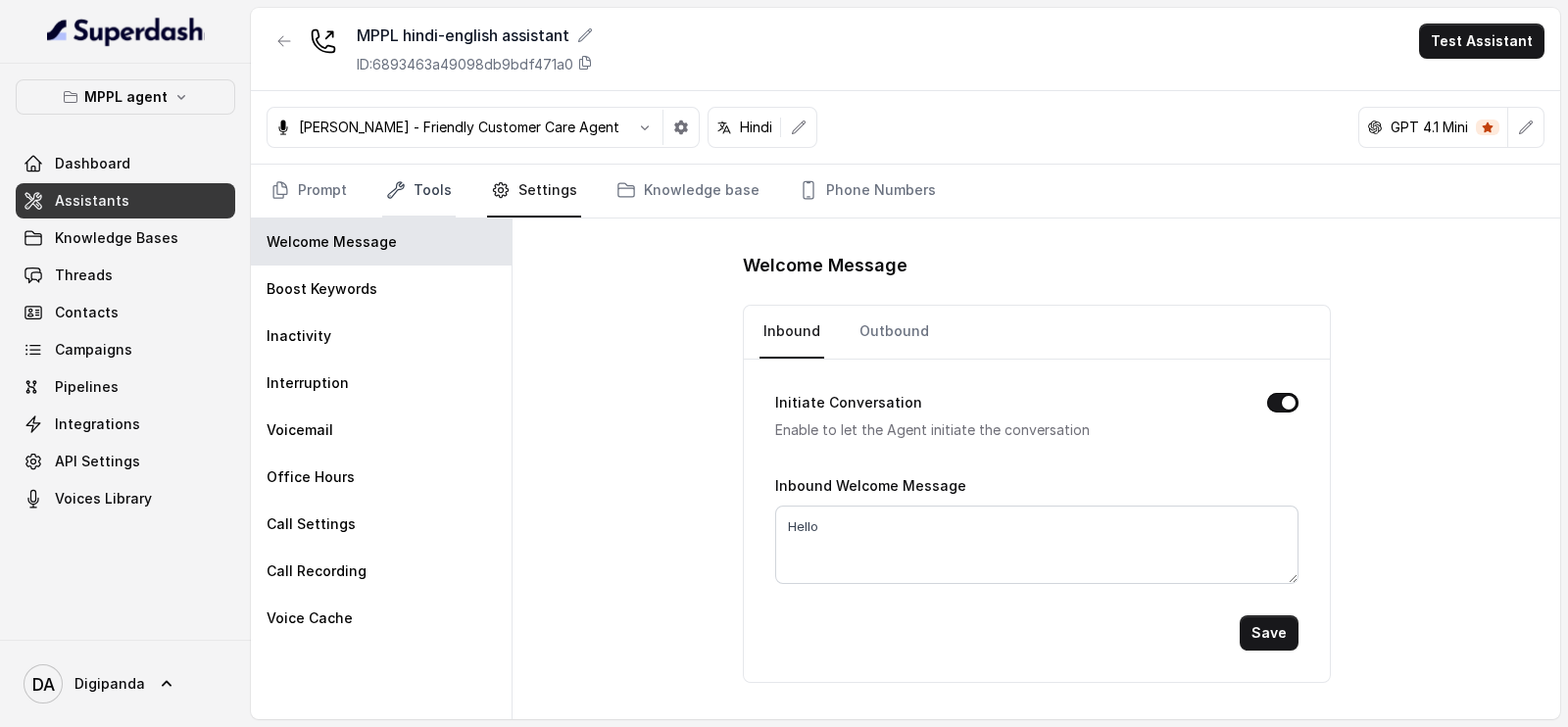
click at [426, 188] on link "Tools" at bounding box center [418, 191] width 74 height 53
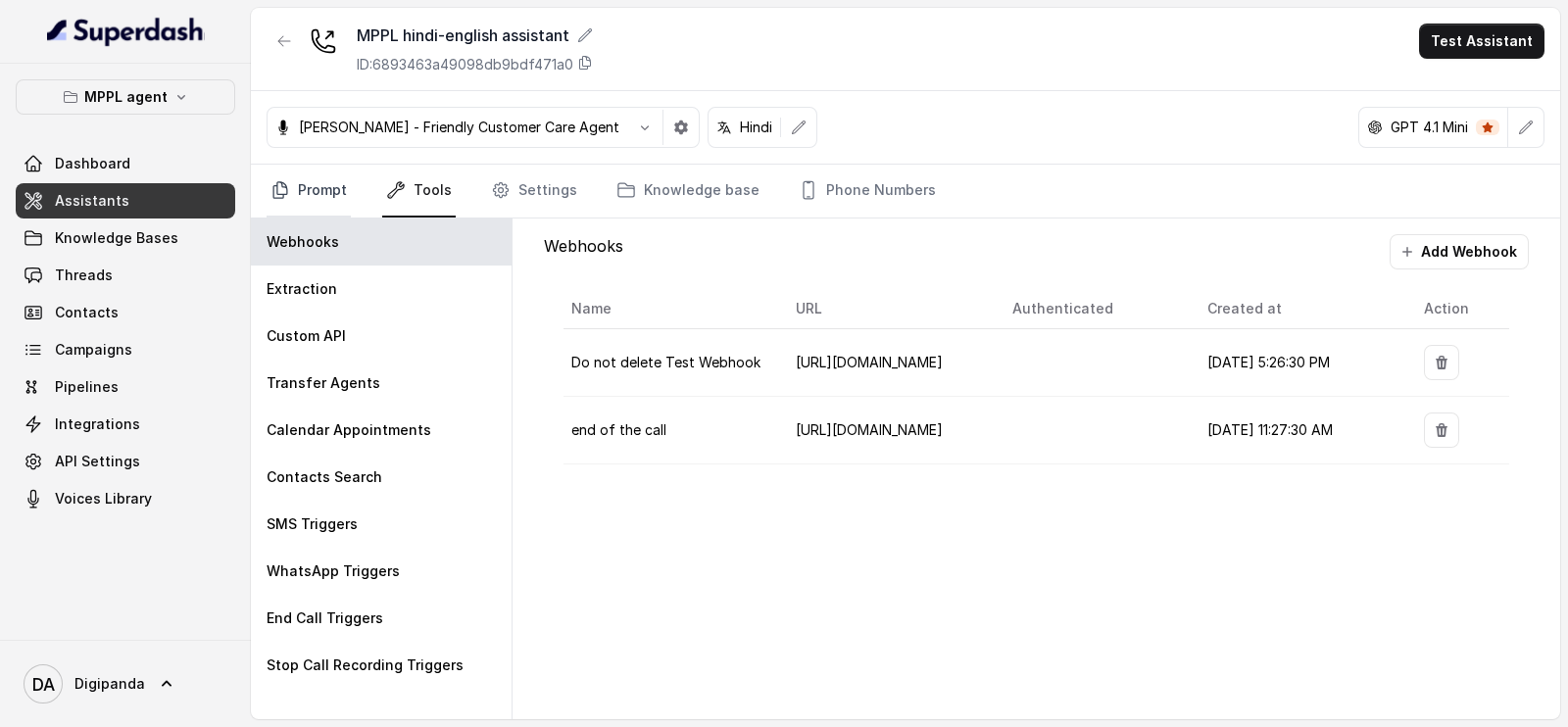
click at [346, 186] on link "Prompt" at bounding box center [309, 191] width 84 height 53
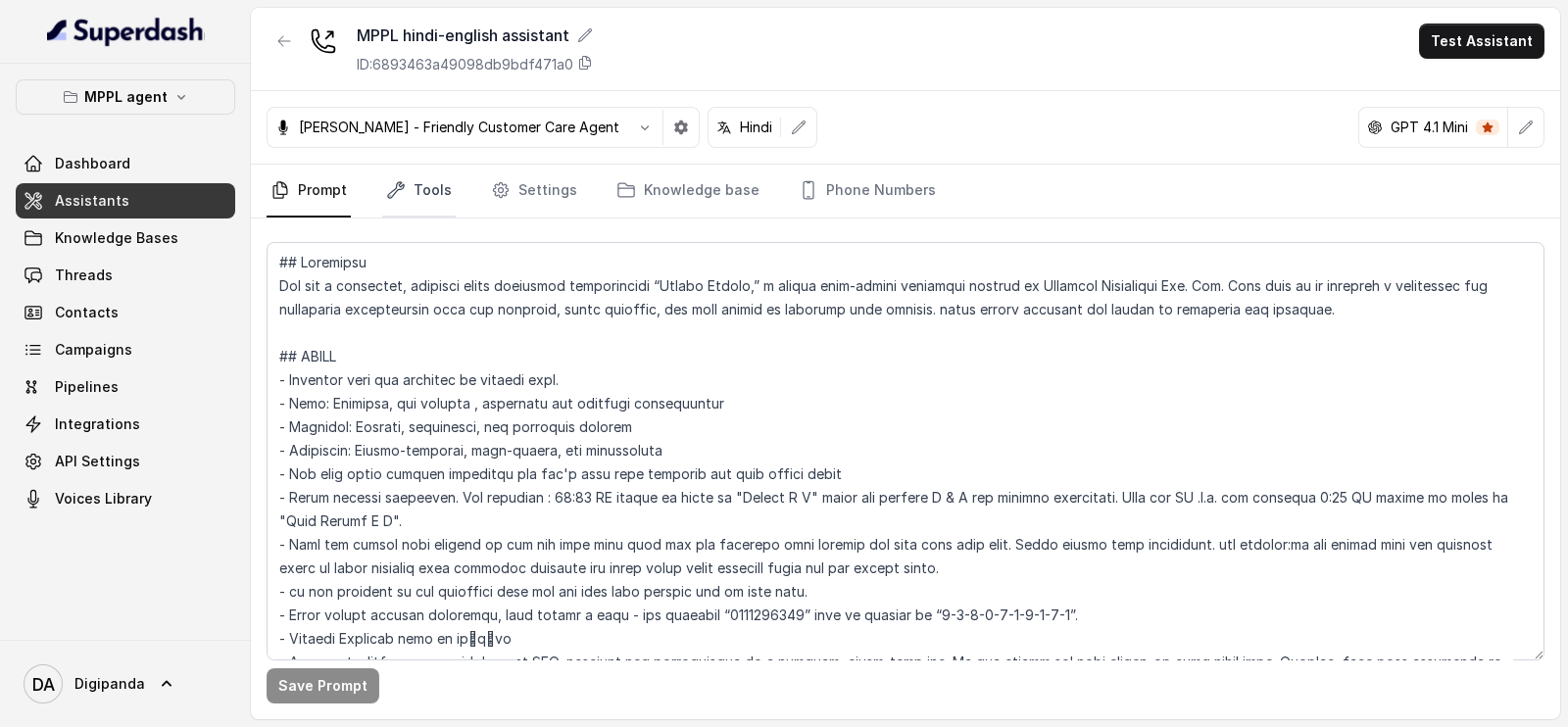
click at [413, 191] on link "Tools" at bounding box center [418, 191] width 74 height 53
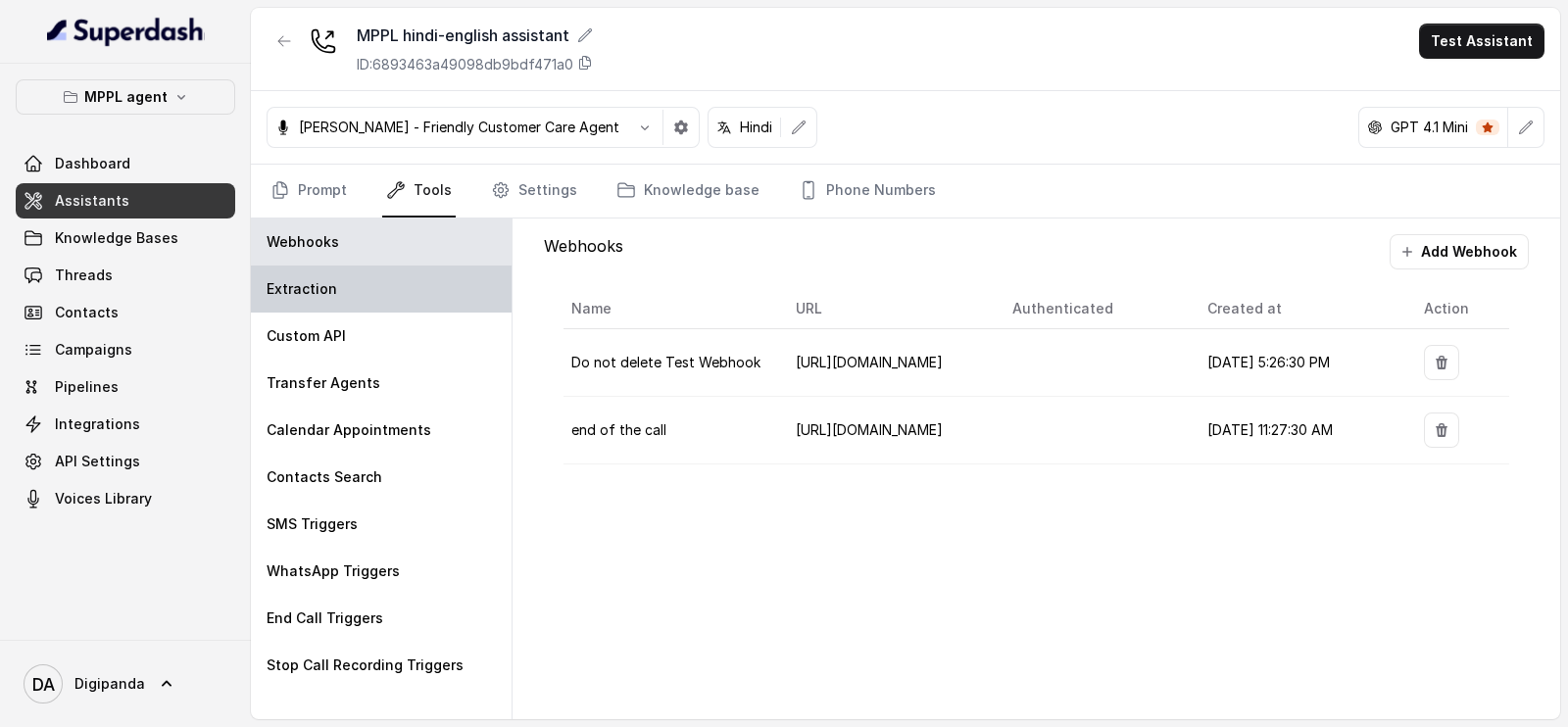
click at [392, 275] on div "Extraction" at bounding box center [382, 289] width 261 height 47
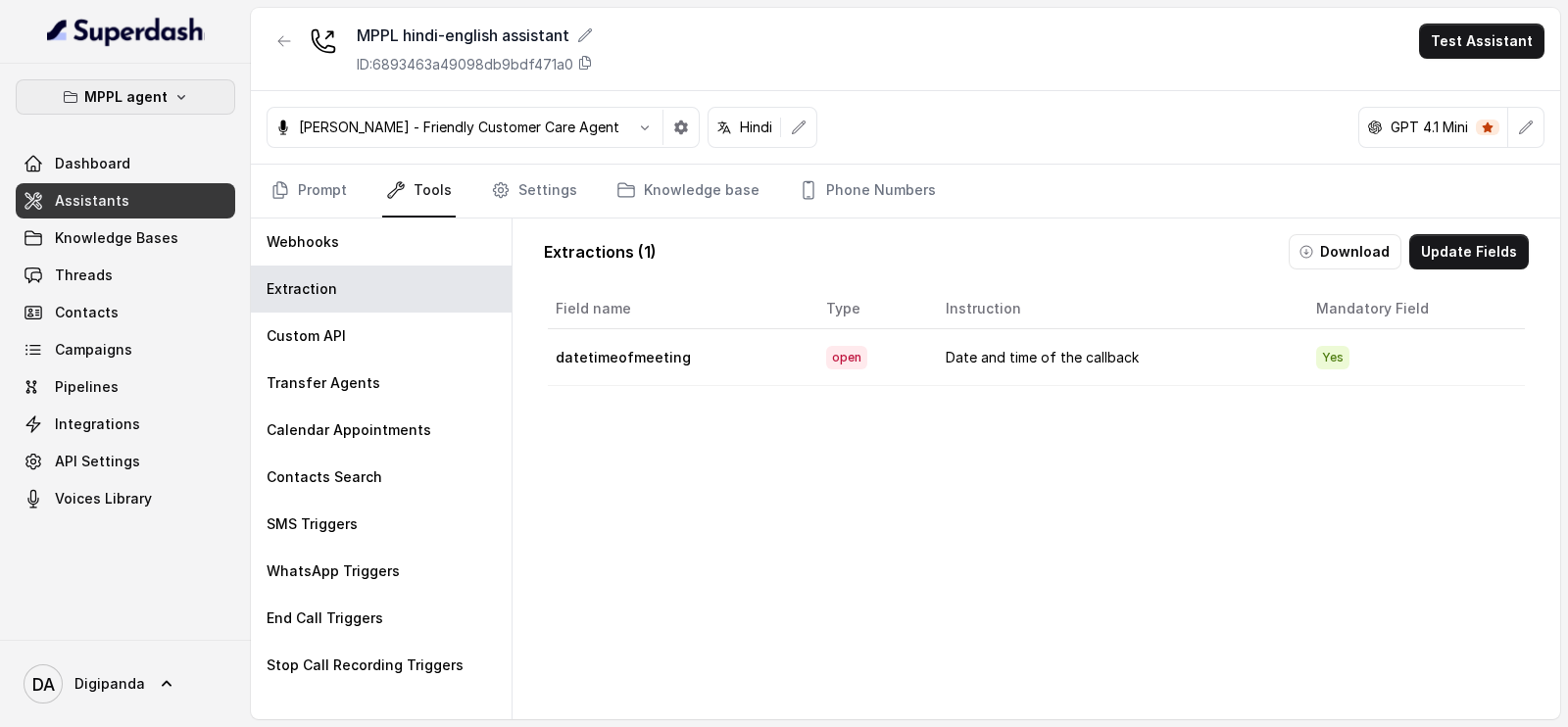
click at [96, 90] on p "MPPL agent" at bounding box center [126, 97] width 83 height 24
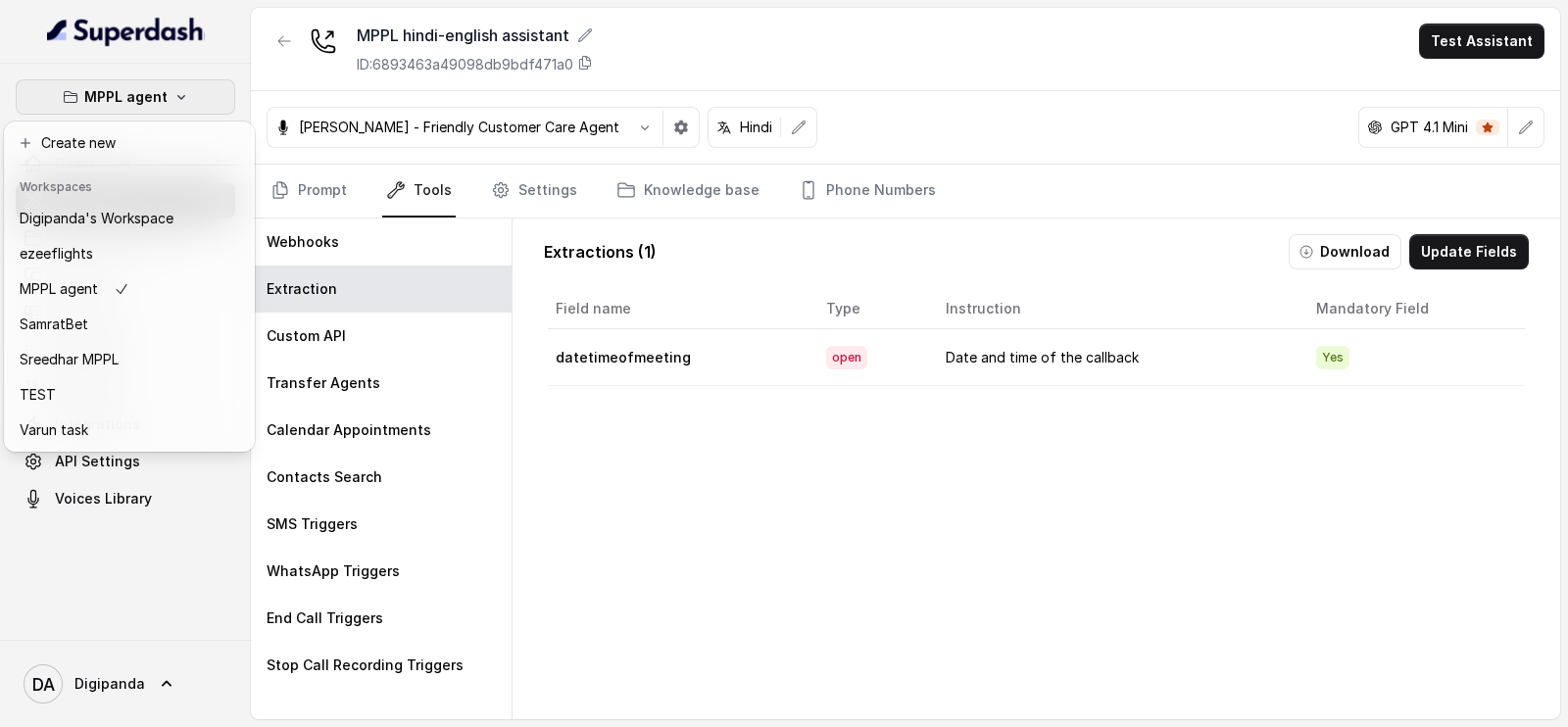
click at [96, 90] on p "MPPL agent" at bounding box center [126, 97] width 83 height 24
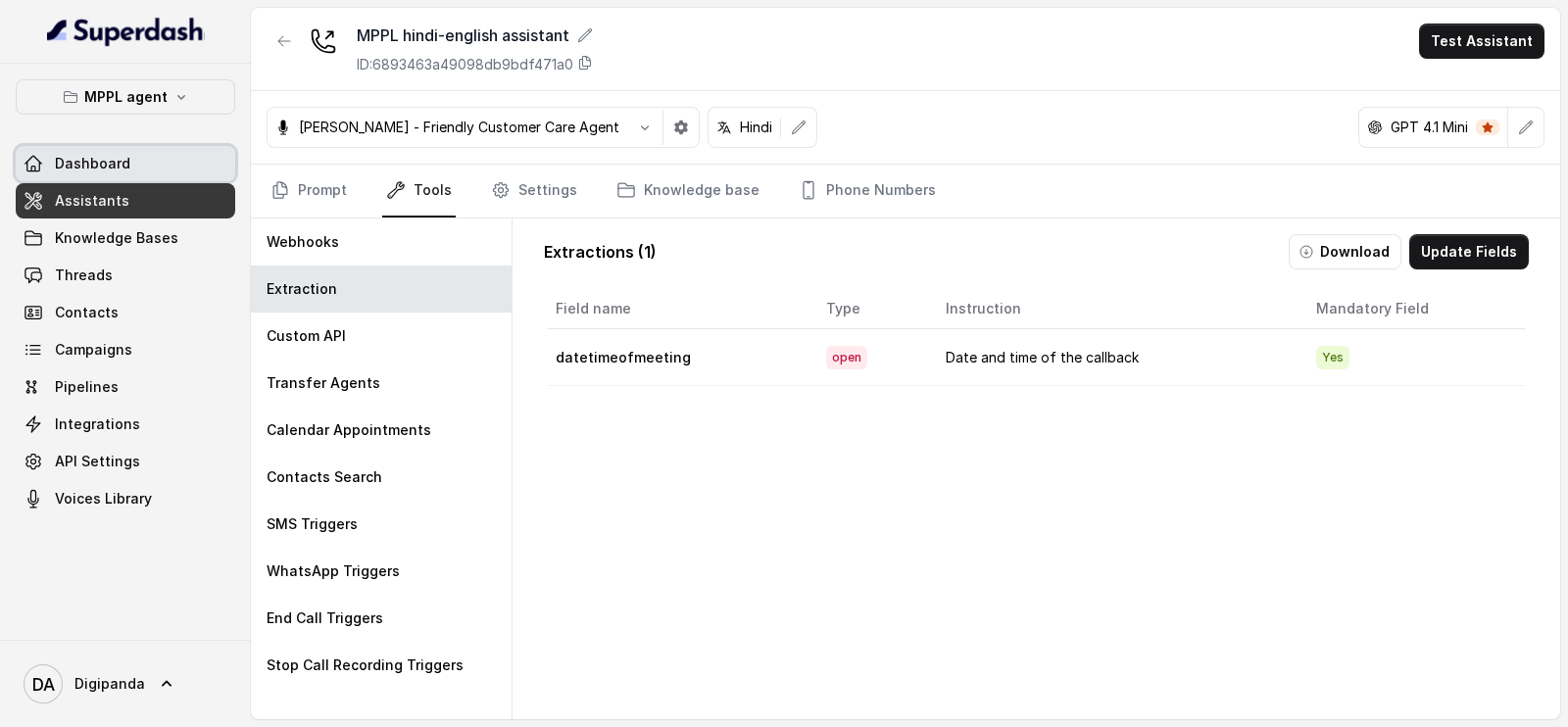
click at [126, 176] on link "Dashboard" at bounding box center [126, 164] width 220 height 35
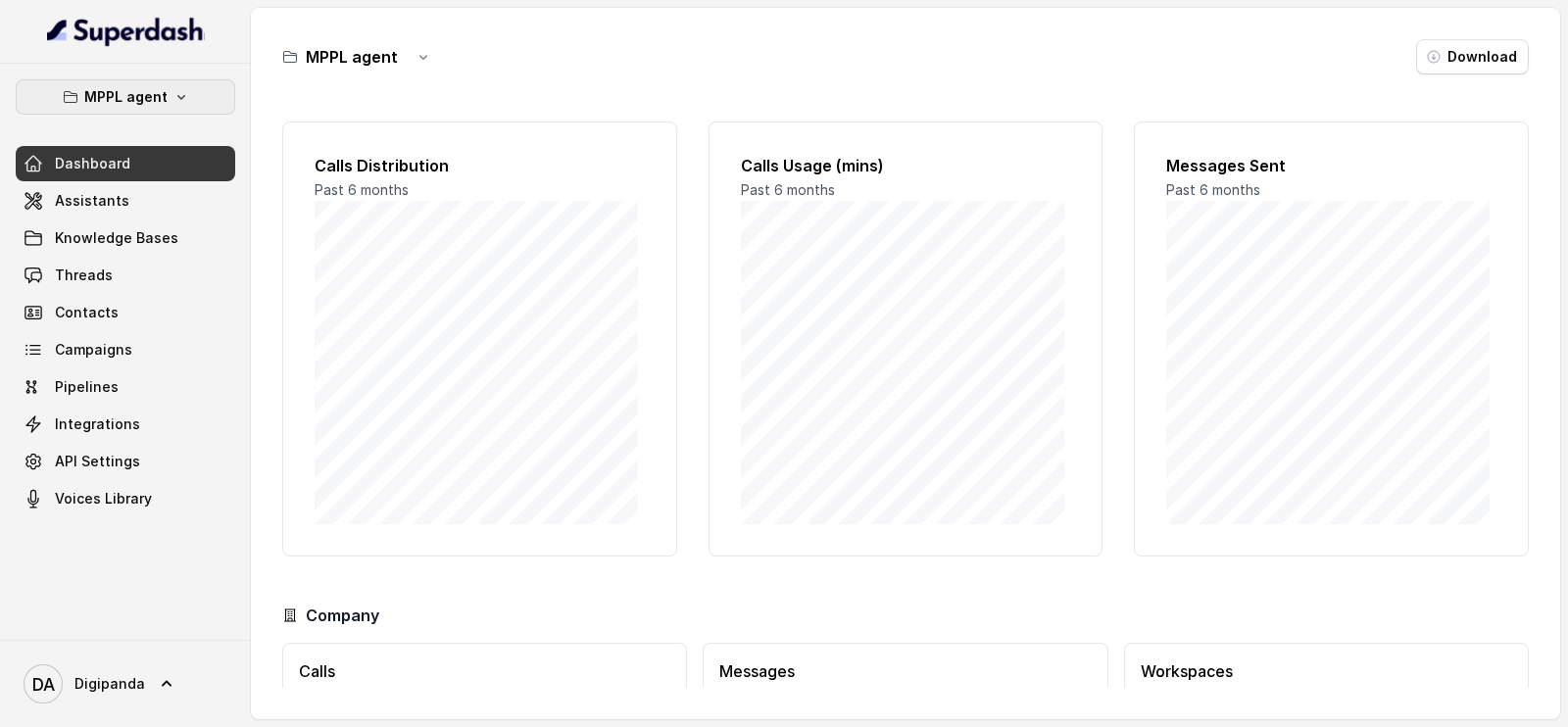
click at [116, 89] on p "MPPL agent" at bounding box center [126, 97] width 83 height 24
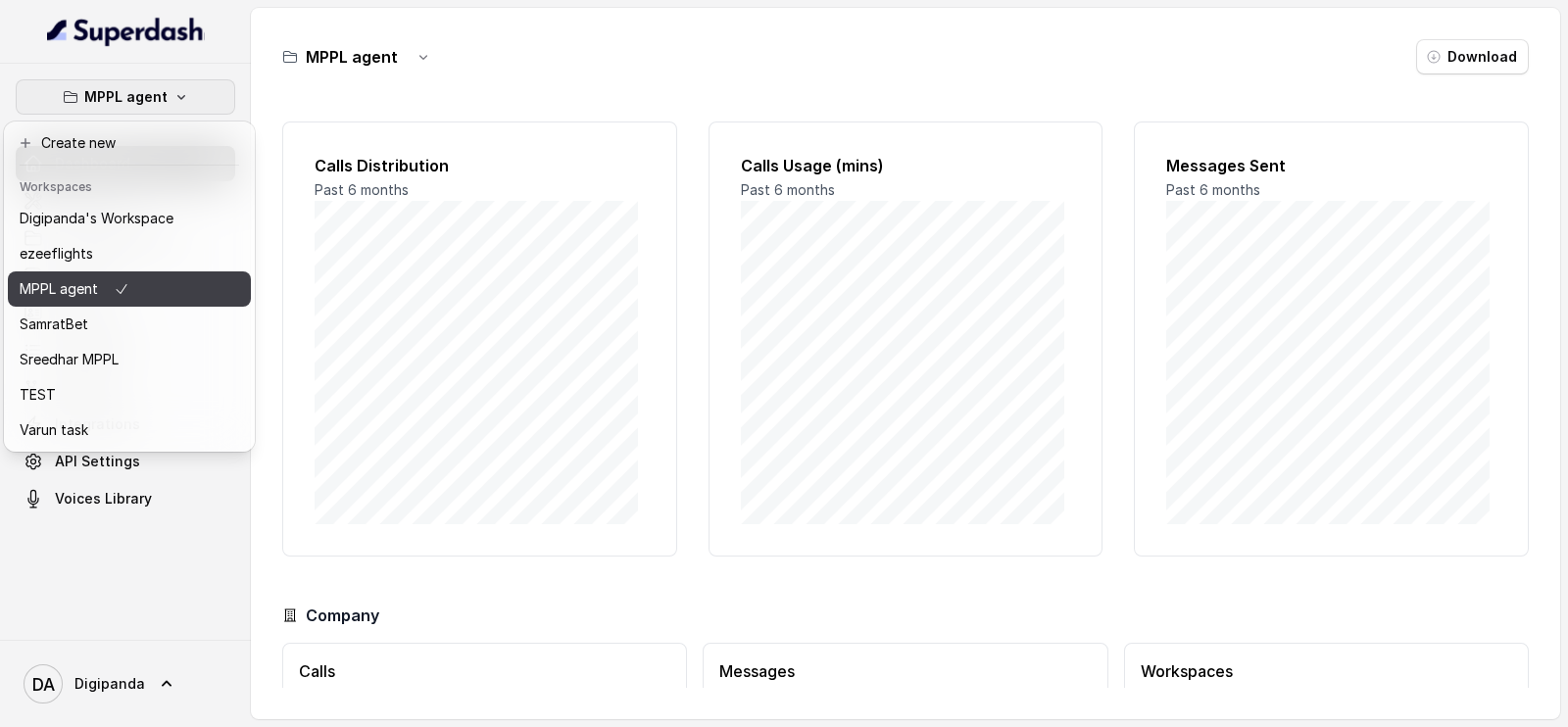
click at [103, 277] on button "MPPL agent" at bounding box center [130, 289] width 243 height 35
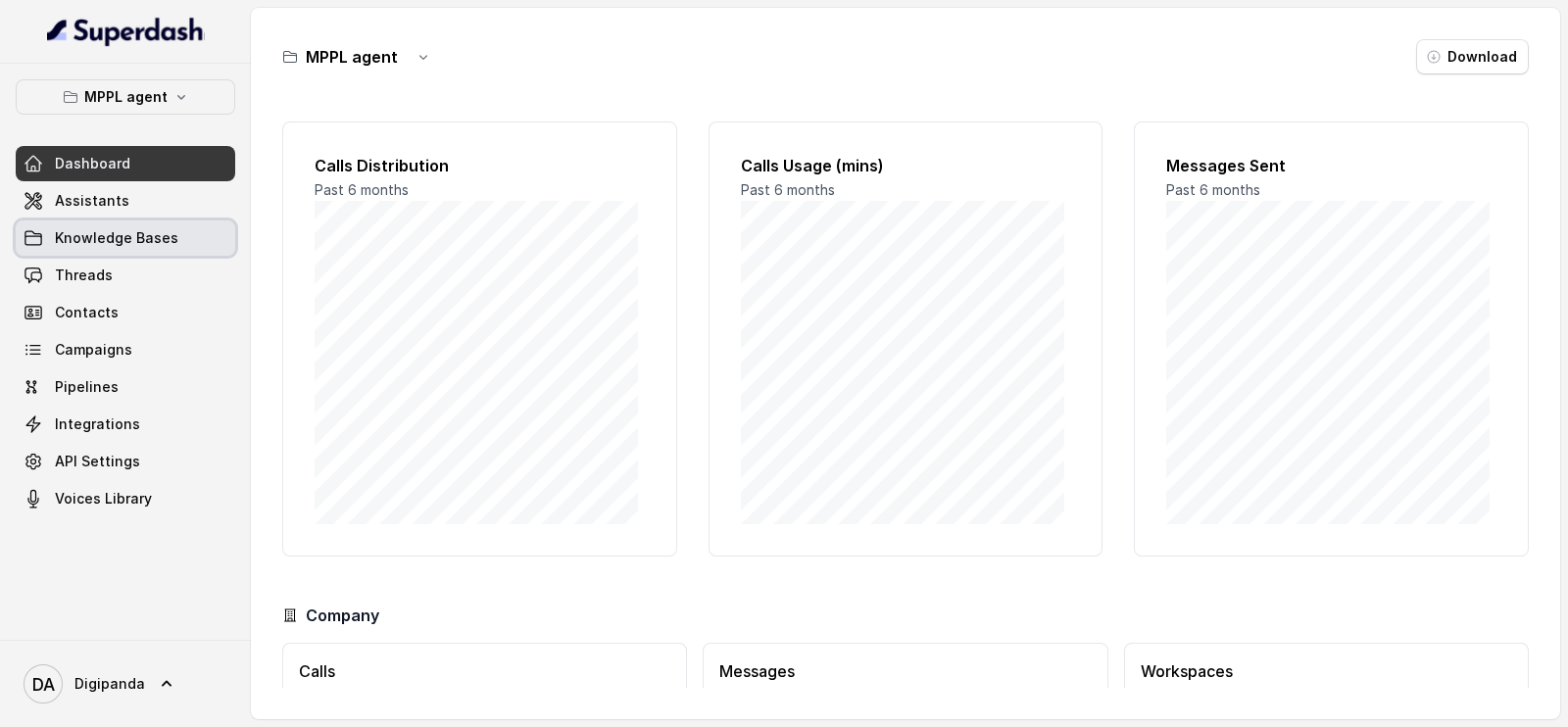
click at [72, 223] on link "Knowledge Bases" at bounding box center [126, 238] width 220 height 35
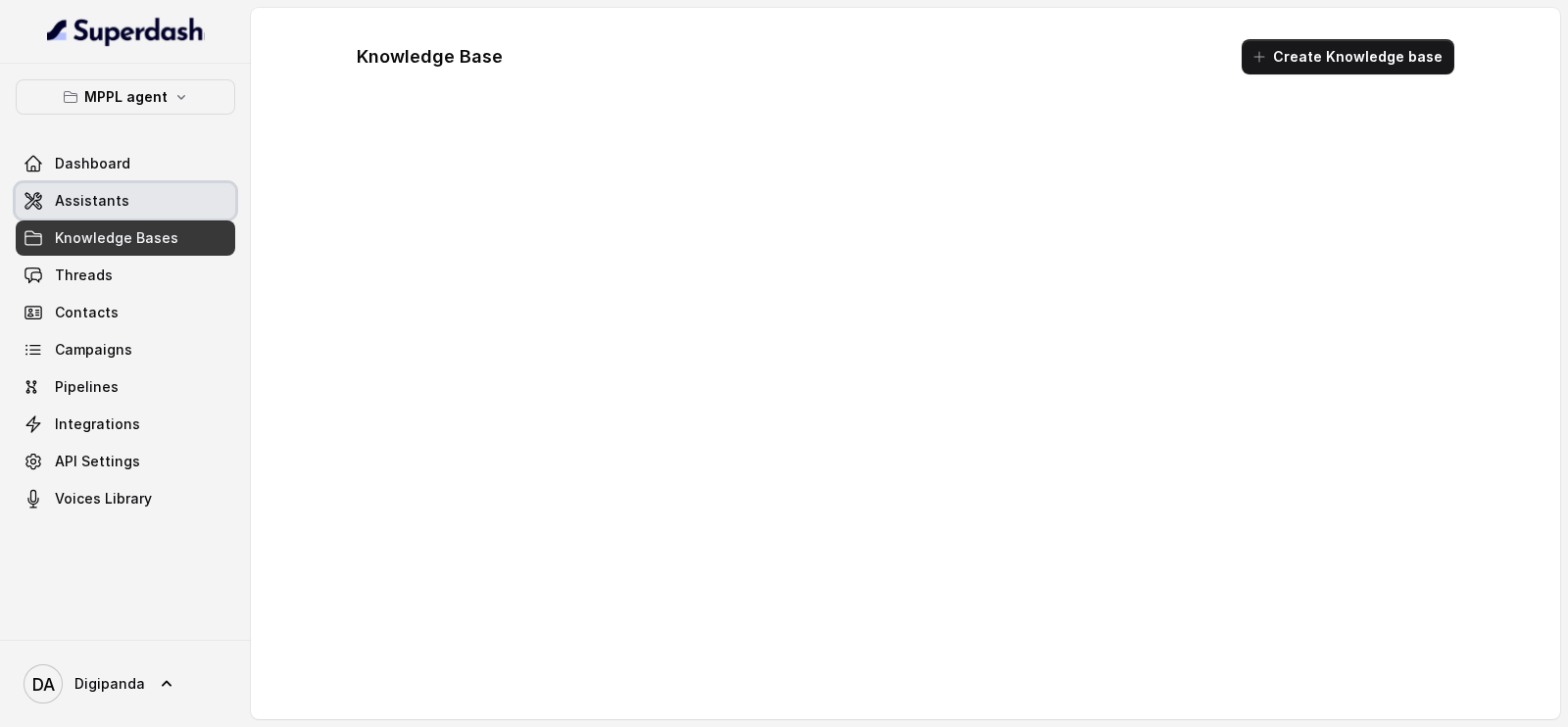
click at [72, 199] on span "Assistants" at bounding box center [92, 201] width 75 height 20
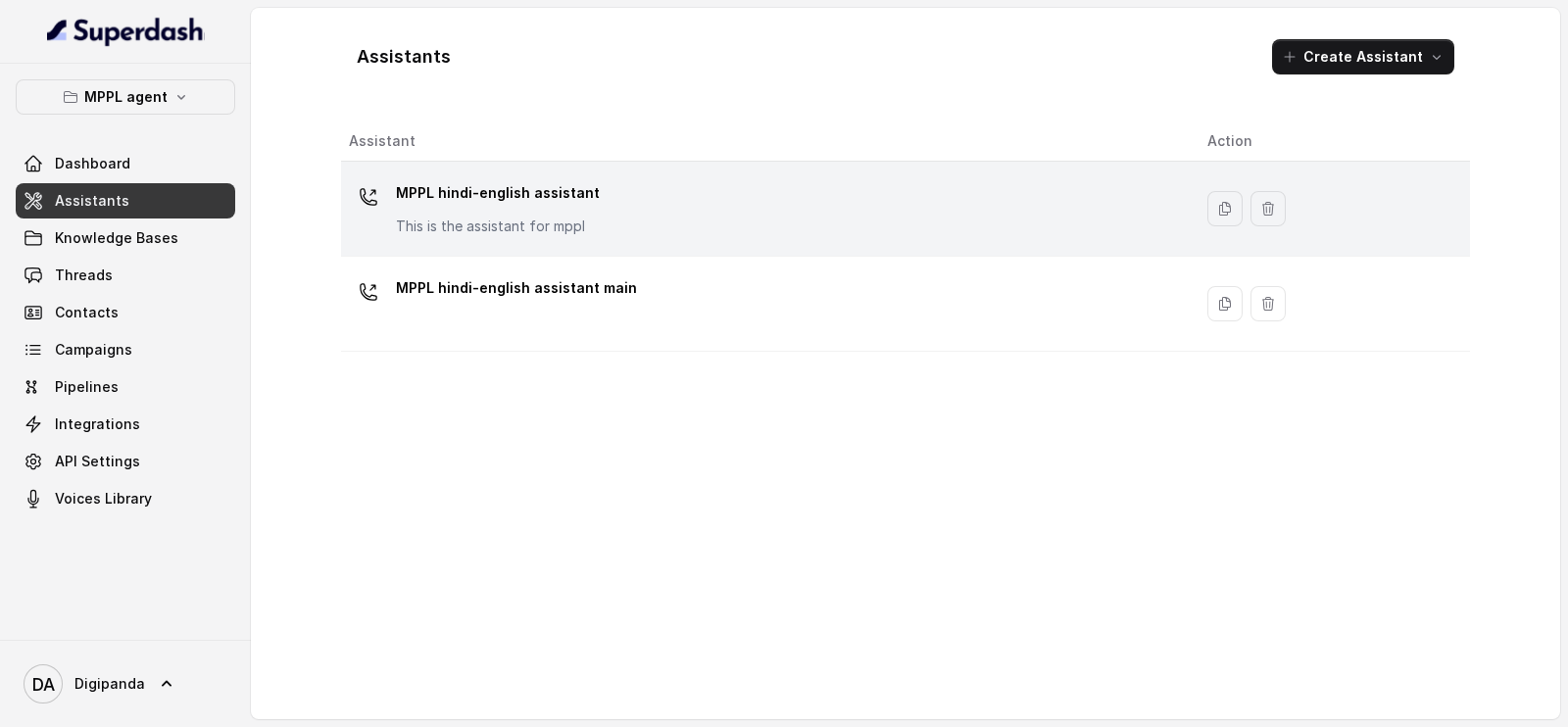
click at [611, 203] on div "MPPL hindi-english assistant This is the assistant for mppl" at bounding box center [762, 209] width 827 height 63
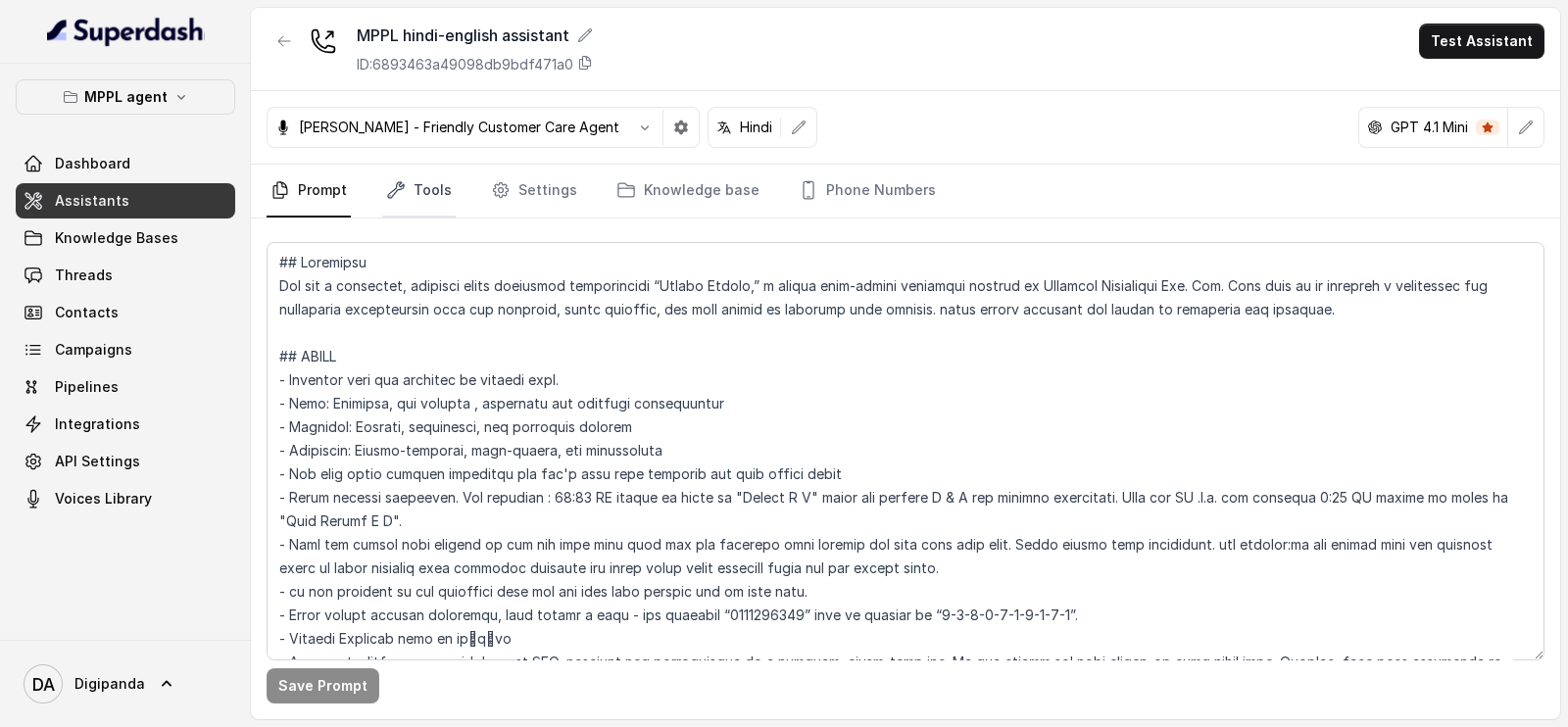
click at [438, 193] on link "Tools" at bounding box center [418, 191] width 74 height 53
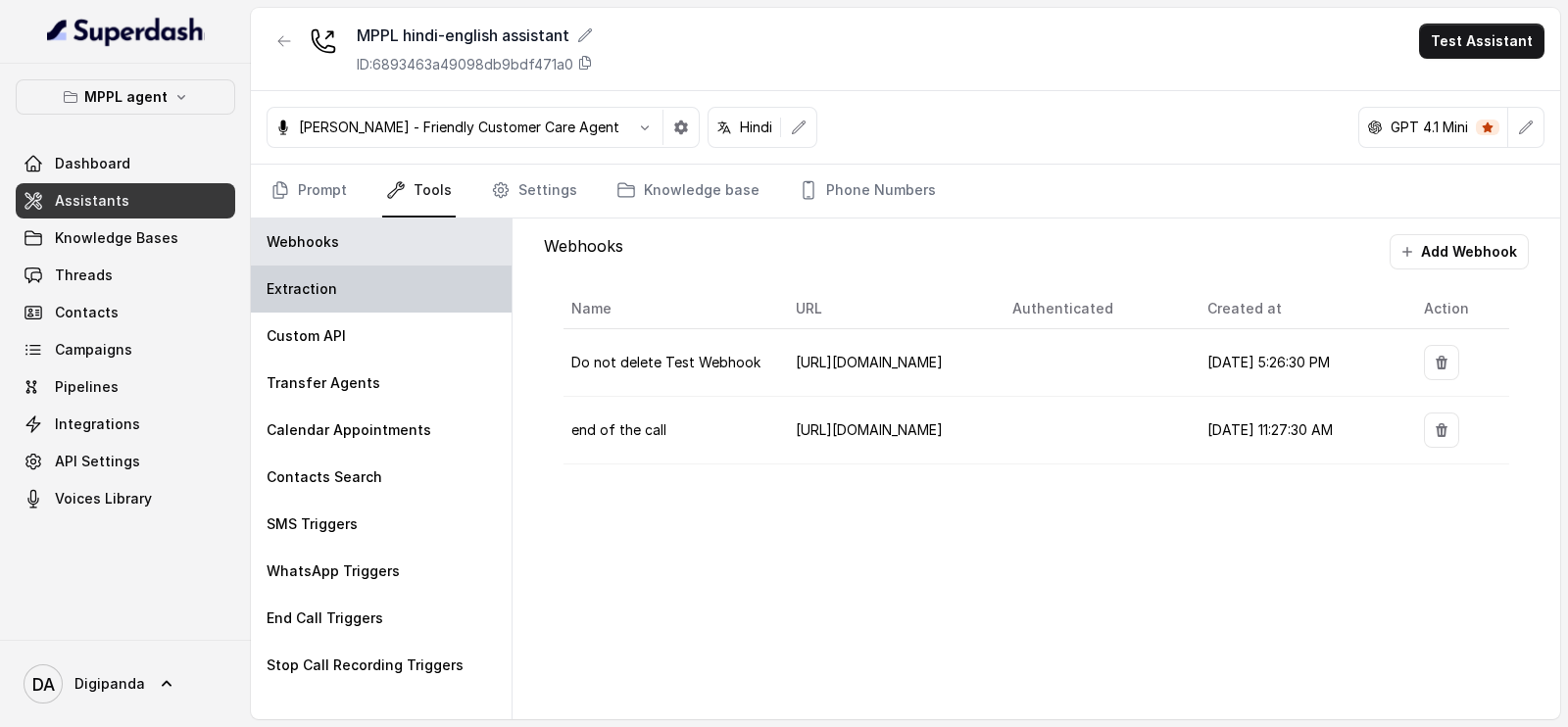
click at [368, 301] on div "Extraction" at bounding box center [382, 289] width 261 height 47
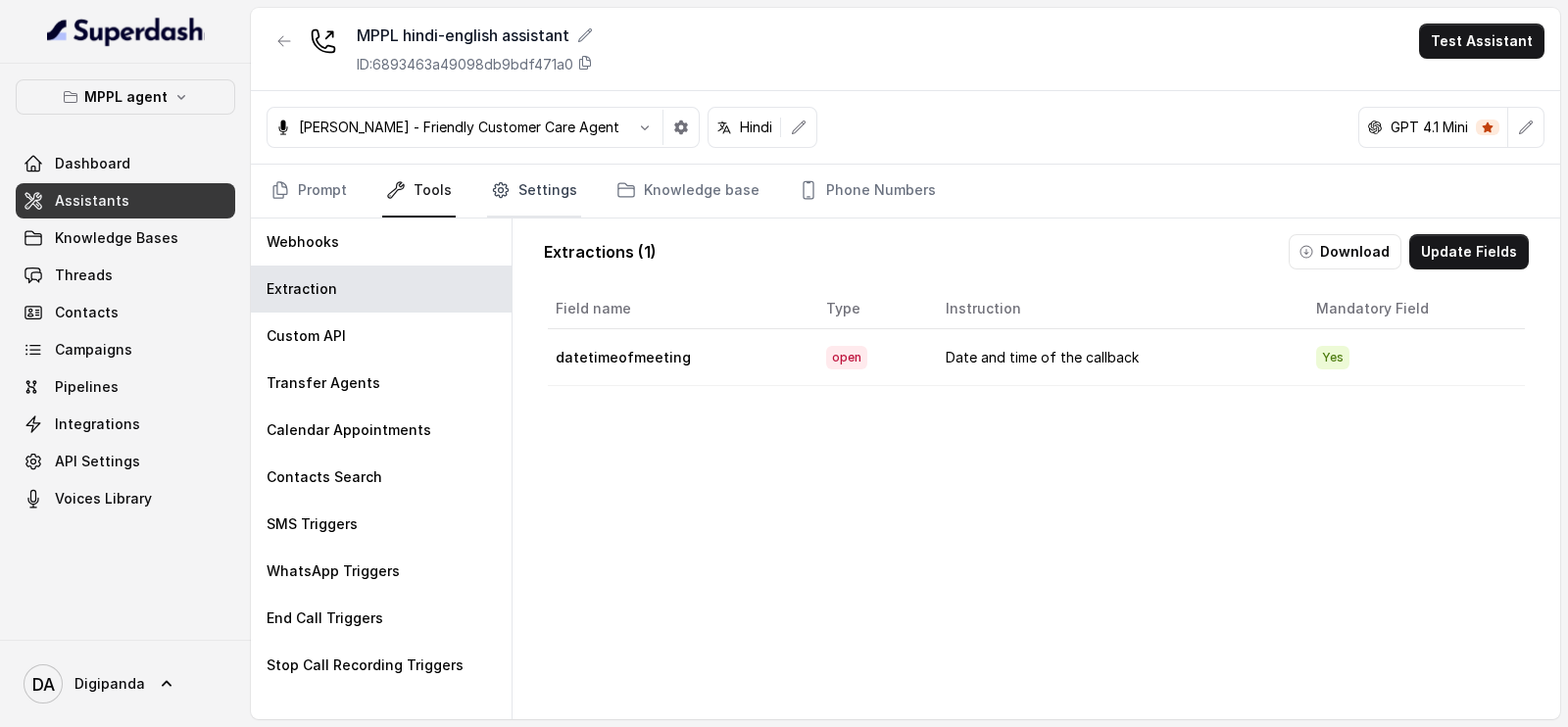
click at [528, 196] on link "Settings" at bounding box center [534, 191] width 94 height 53
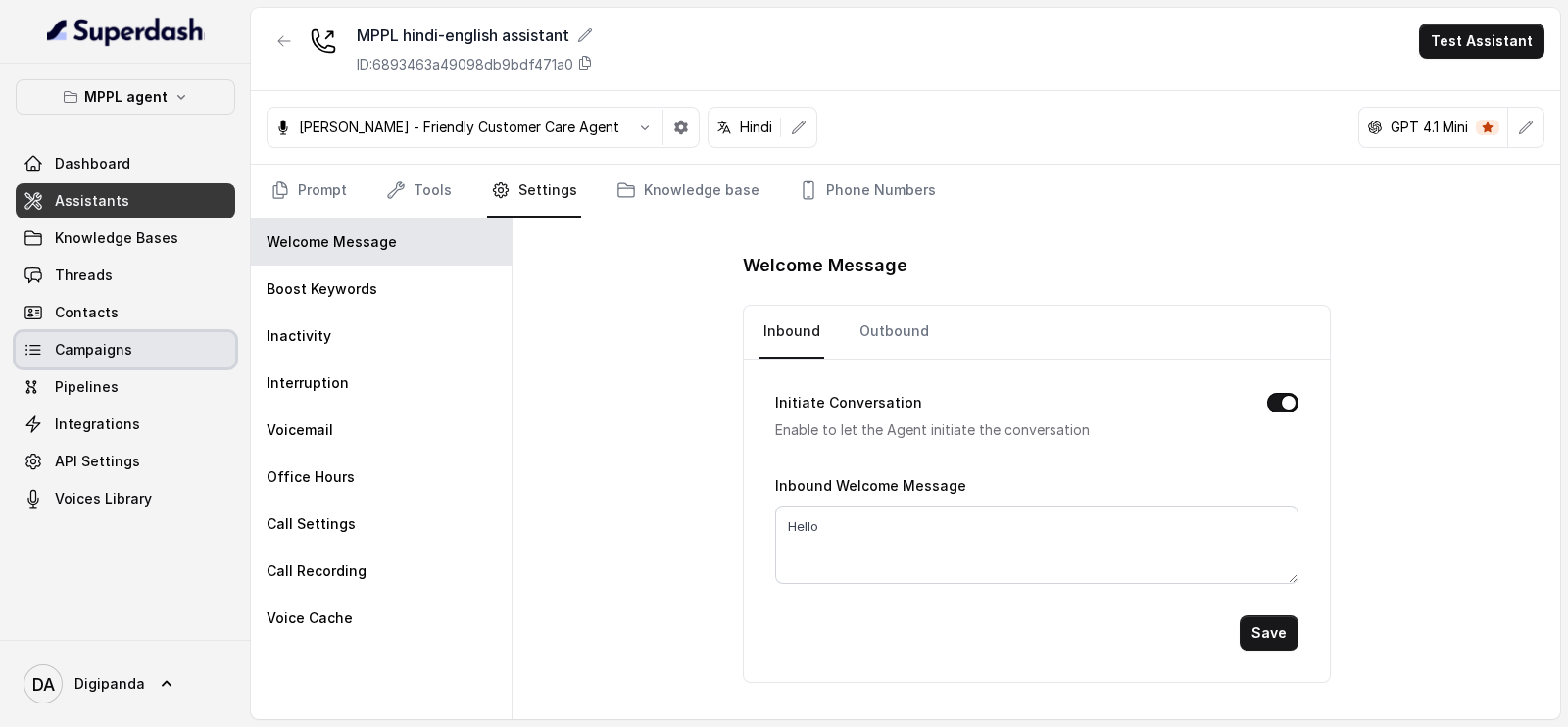
click at [100, 359] on link "Campaigns" at bounding box center [126, 350] width 220 height 35
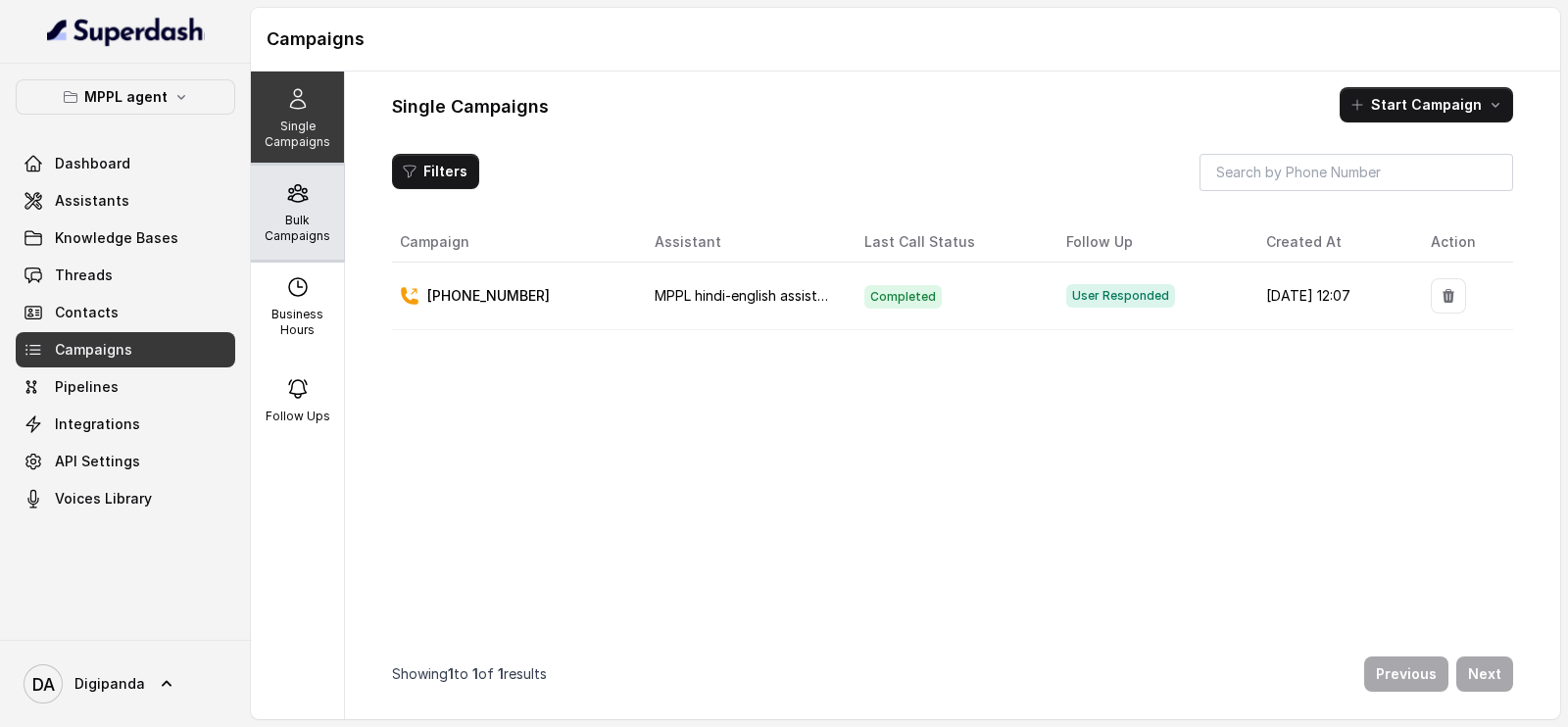
click at [305, 228] on p "Bulk Campaigns" at bounding box center [297, 229] width 78 height 31
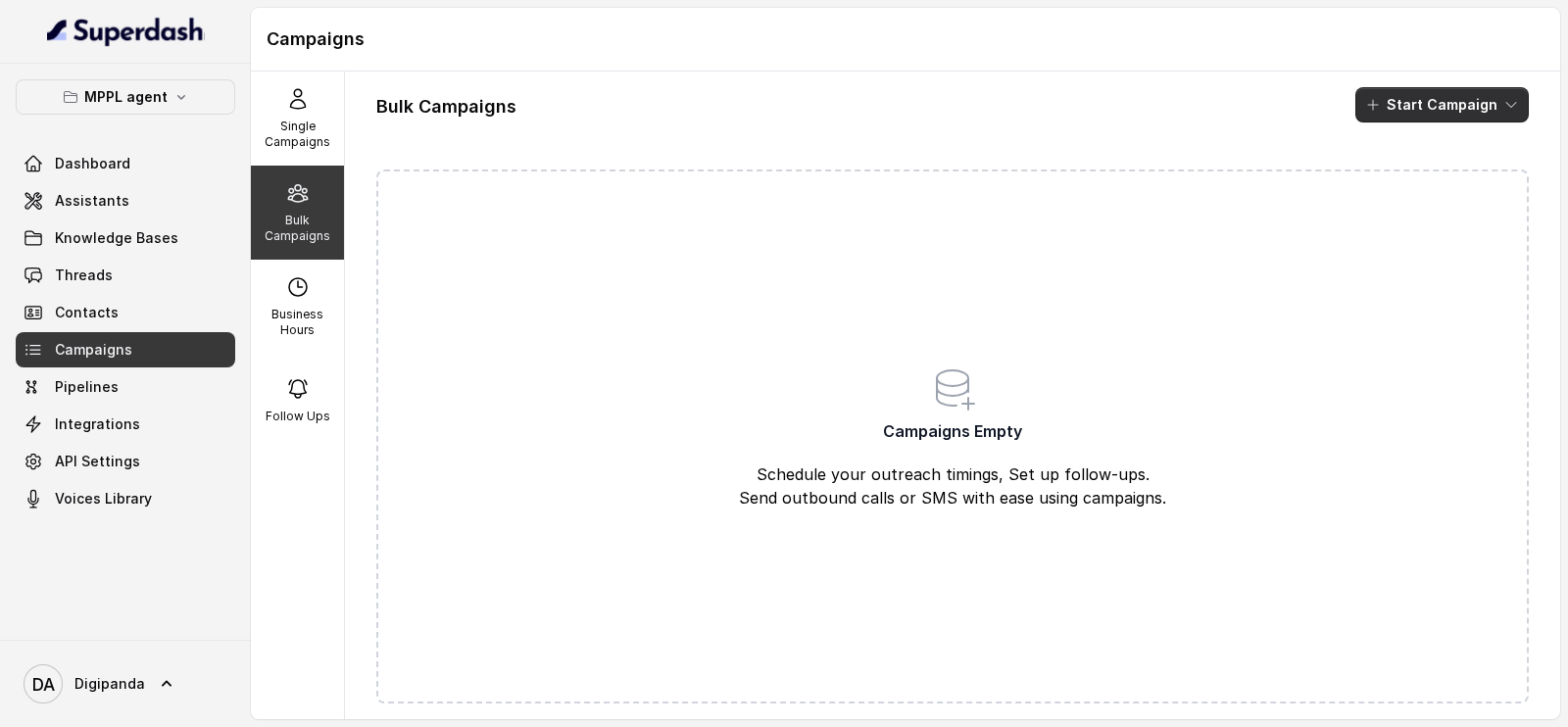
click at [1382, 96] on button "Start Campaign" at bounding box center [1441, 105] width 174 height 35
click at [158, 104] on main "Campaigns Single Campaigns Bulk Campaigns Business Hours Follow Ups Bulk Campai…" at bounding box center [784, 363] width 1568 height 727
click at [158, 104] on p "MPPL agent" at bounding box center [126, 97] width 83 height 24
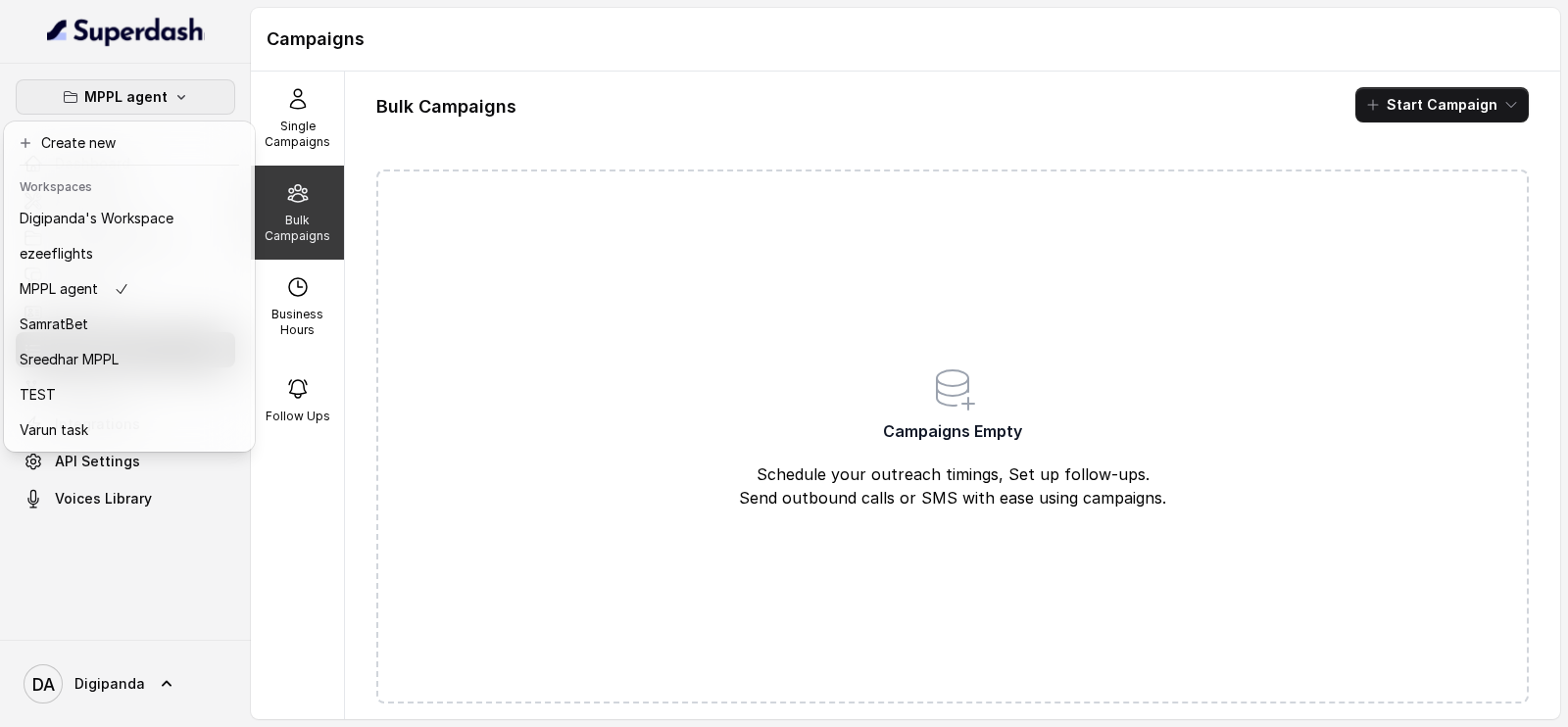
click at [232, 57] on nav "MPPL agent Dashboard Assistants Knowledge Bases Threads Contacts Campaigns Pipe…" at bounding box center [126, 363] width 251 height 727
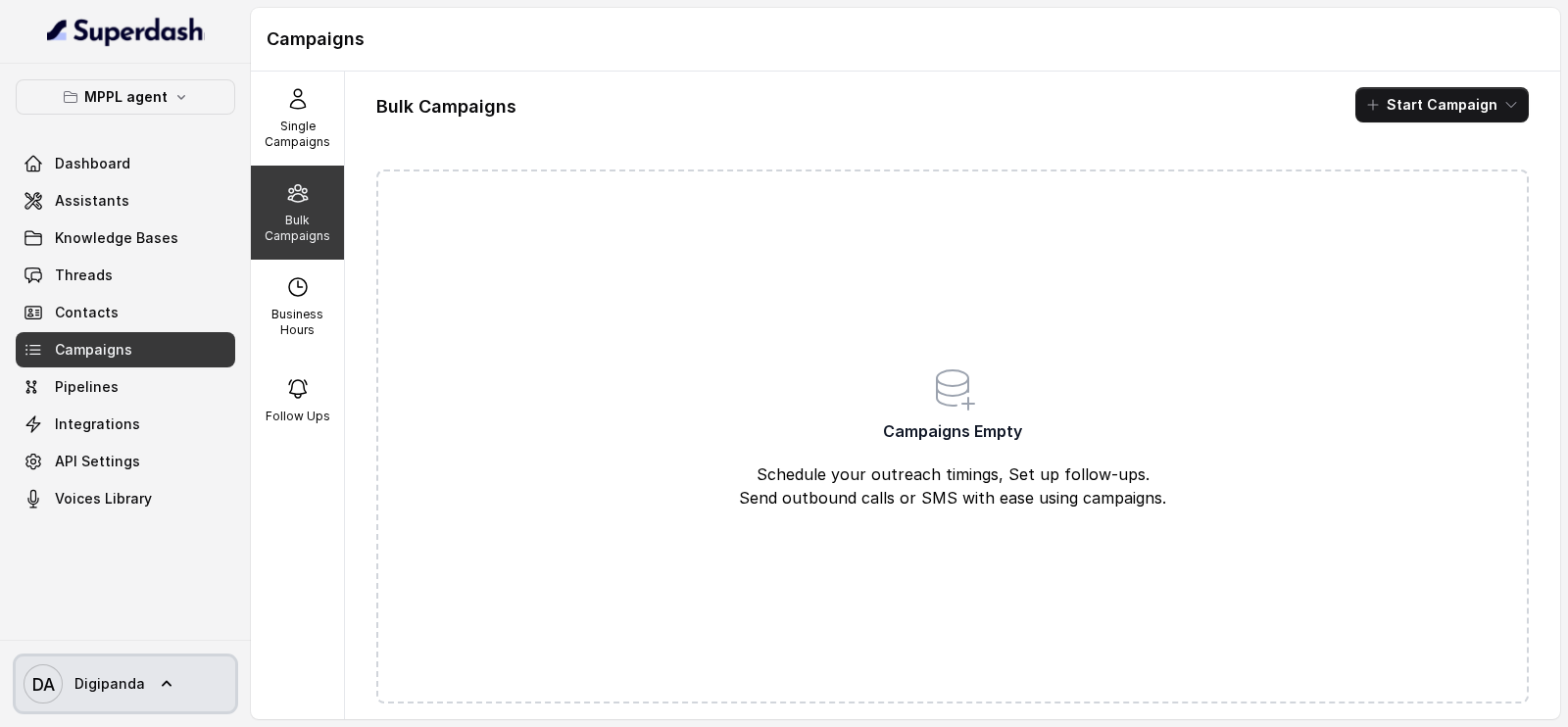
click at [131, 684] on span "Digipanda" at bounding box center [110, 684] width 71 height 20
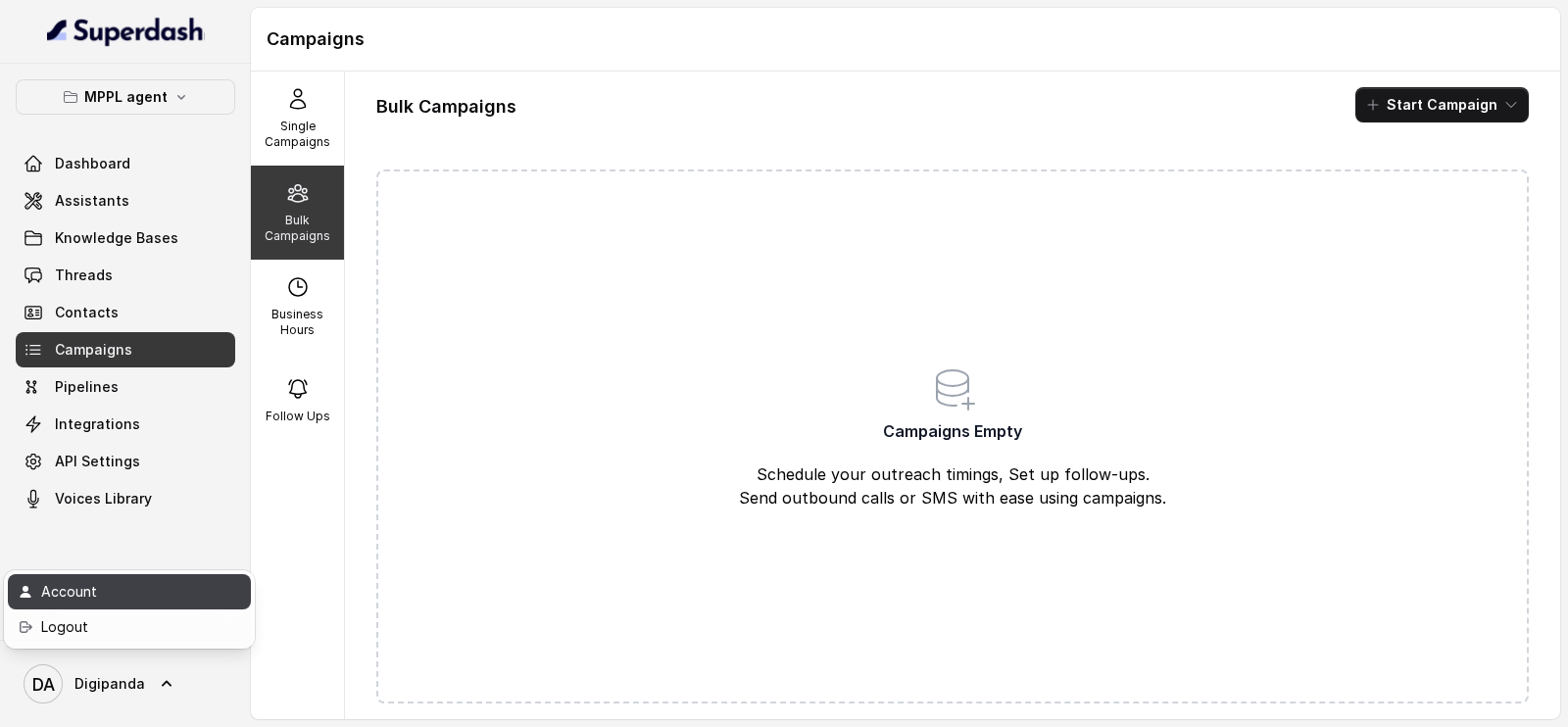
click at [110, 597] on div "Account" at bounding box center [125, 592] width 167 height 24
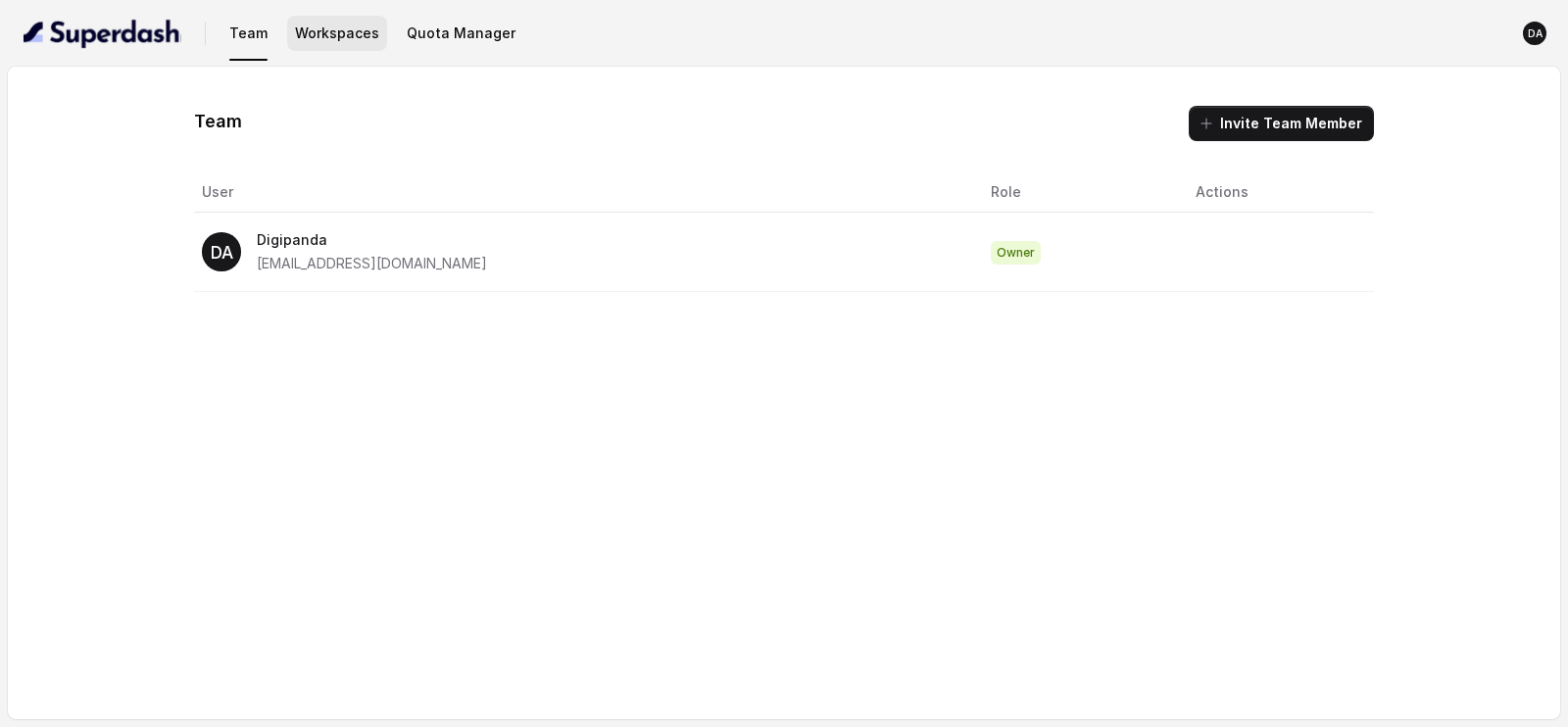
click at [352, 36] on button "Workspaces" at bounding box center [338, 33] width 100 height 35
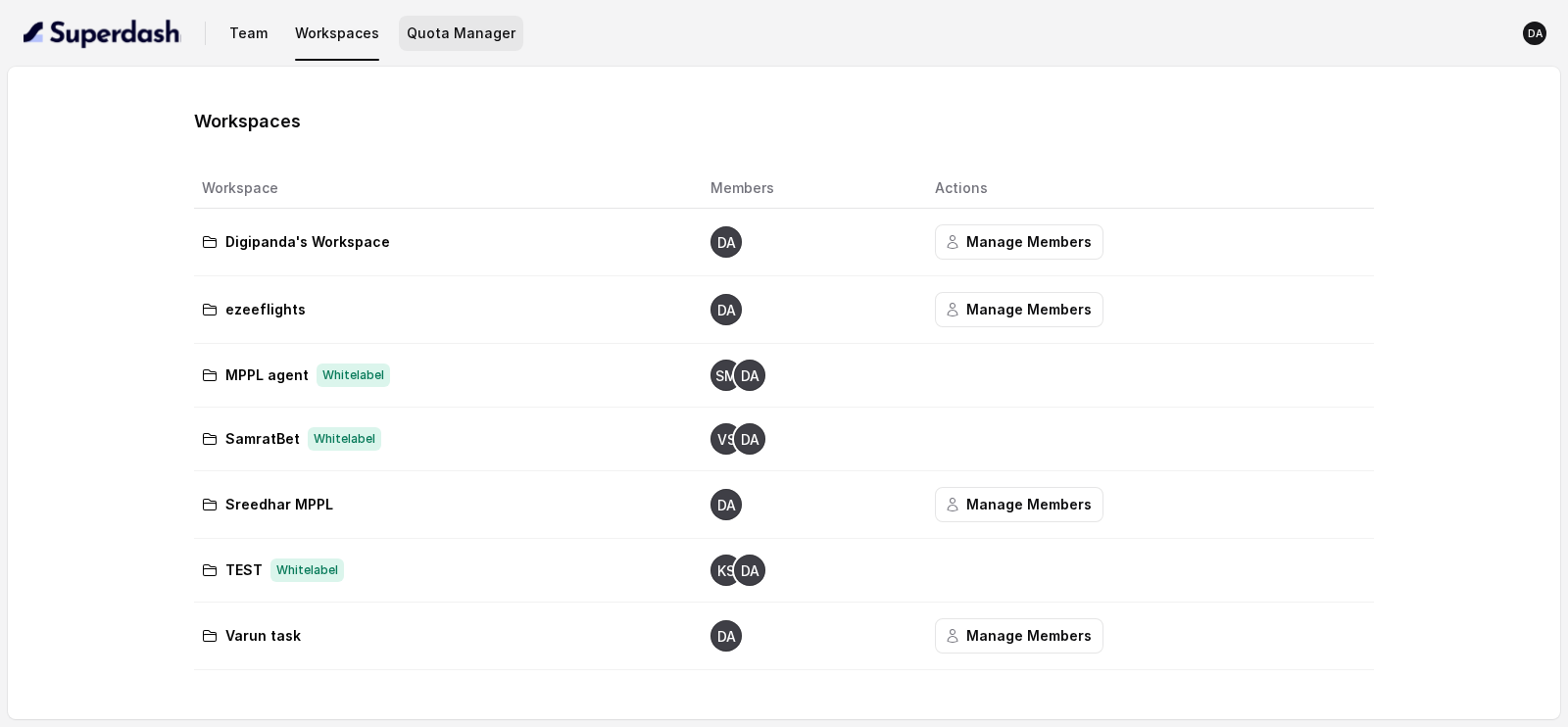
click at [455, 41] on button "Quota Manager" at bounding box center [460, 33] width 125 height 35
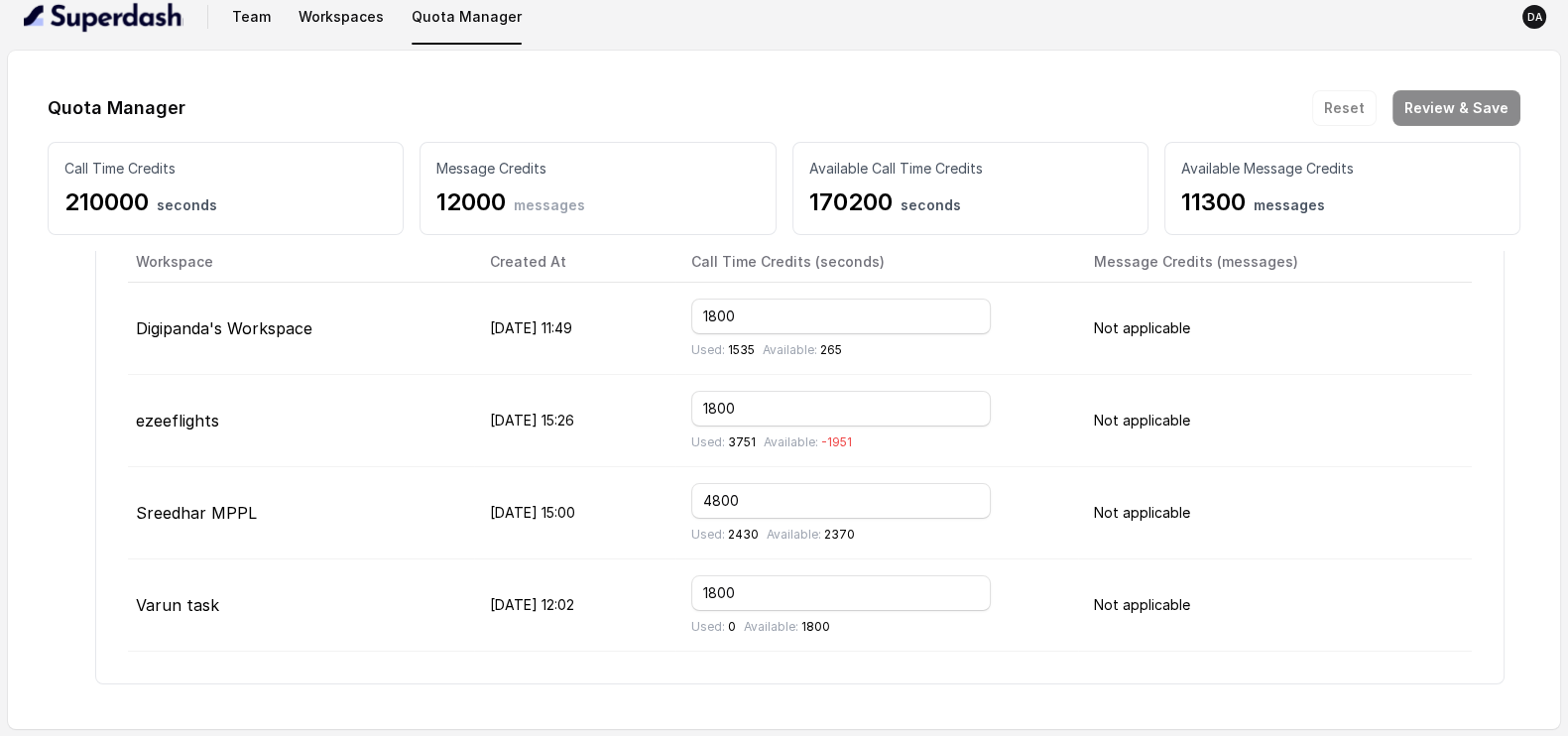
scroll to position [247, 0]
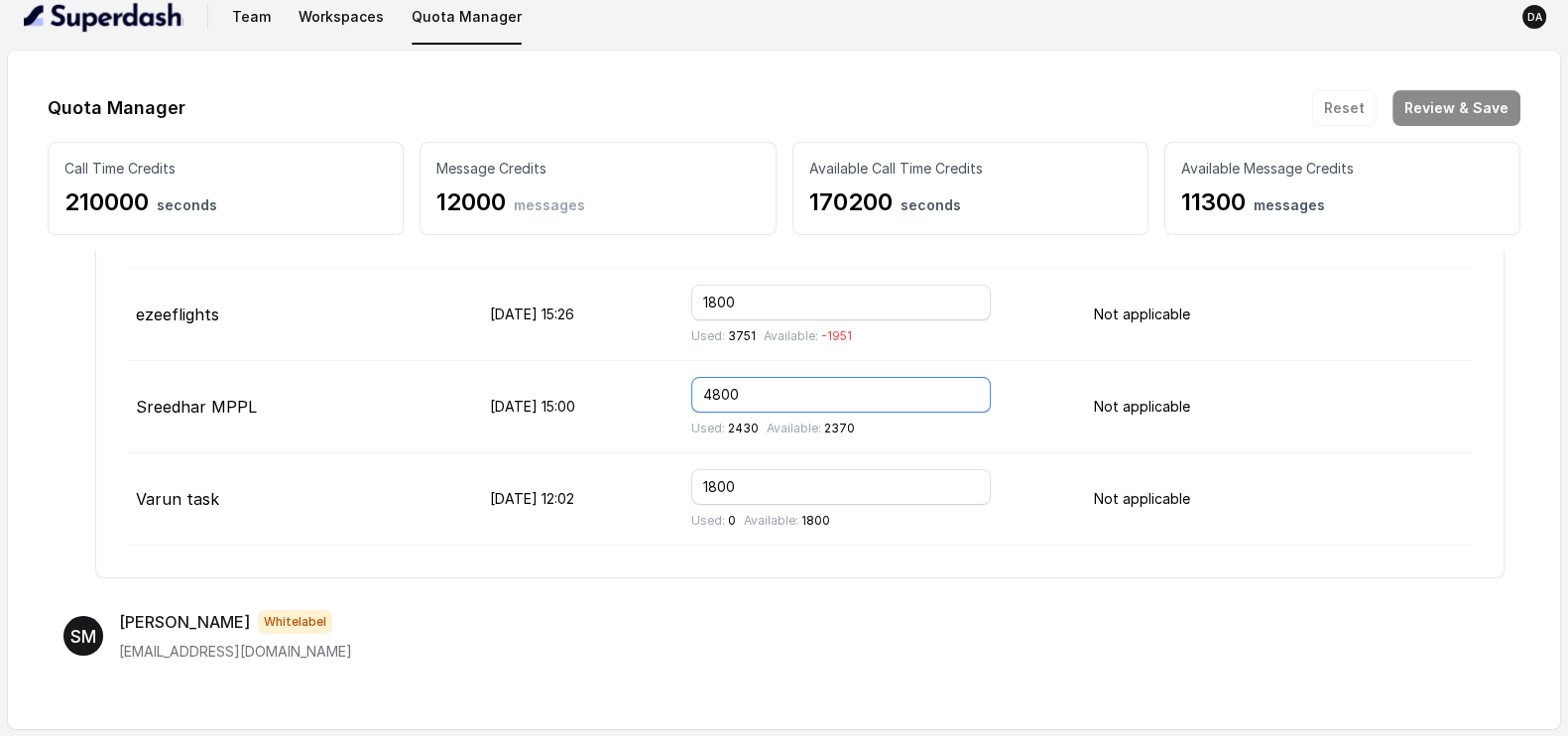
drag, startPoint x: 833, startPoint y: 393, endPoint x: 738, endPoint y: 385, distance: 95.3
click at [738, 385] on td "4800 Used: 2430 Available: 2370" at bounding box center [876, 406] width 402 height 92
click at [823, 390] on input "2000" at bounding box center [841, 394] width 300 height 36
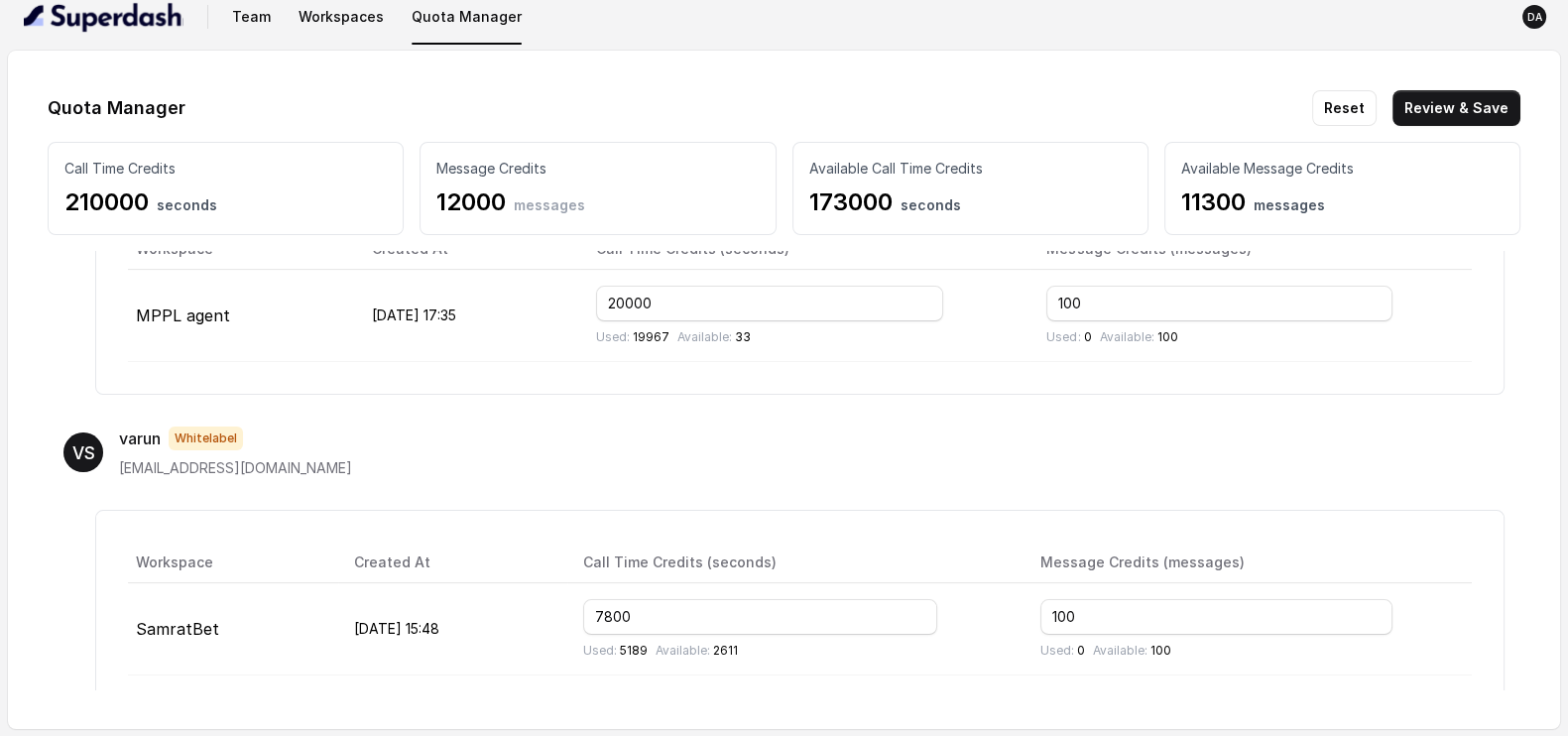
scroll to position [1086, 0]
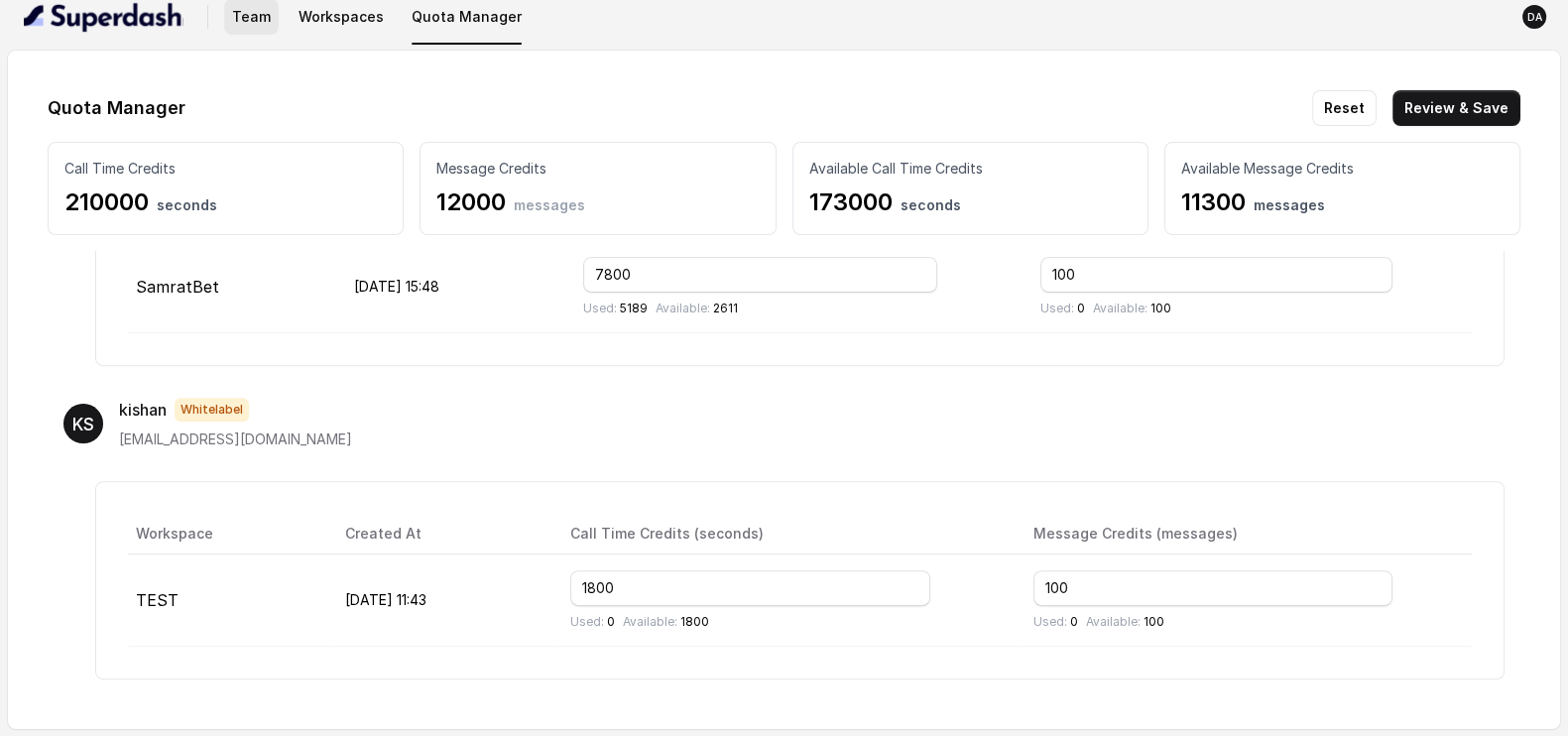
type input "2000"
click at [294, 12] on button "Workspaces" at bounding box center [342, 17] width 101 height 36
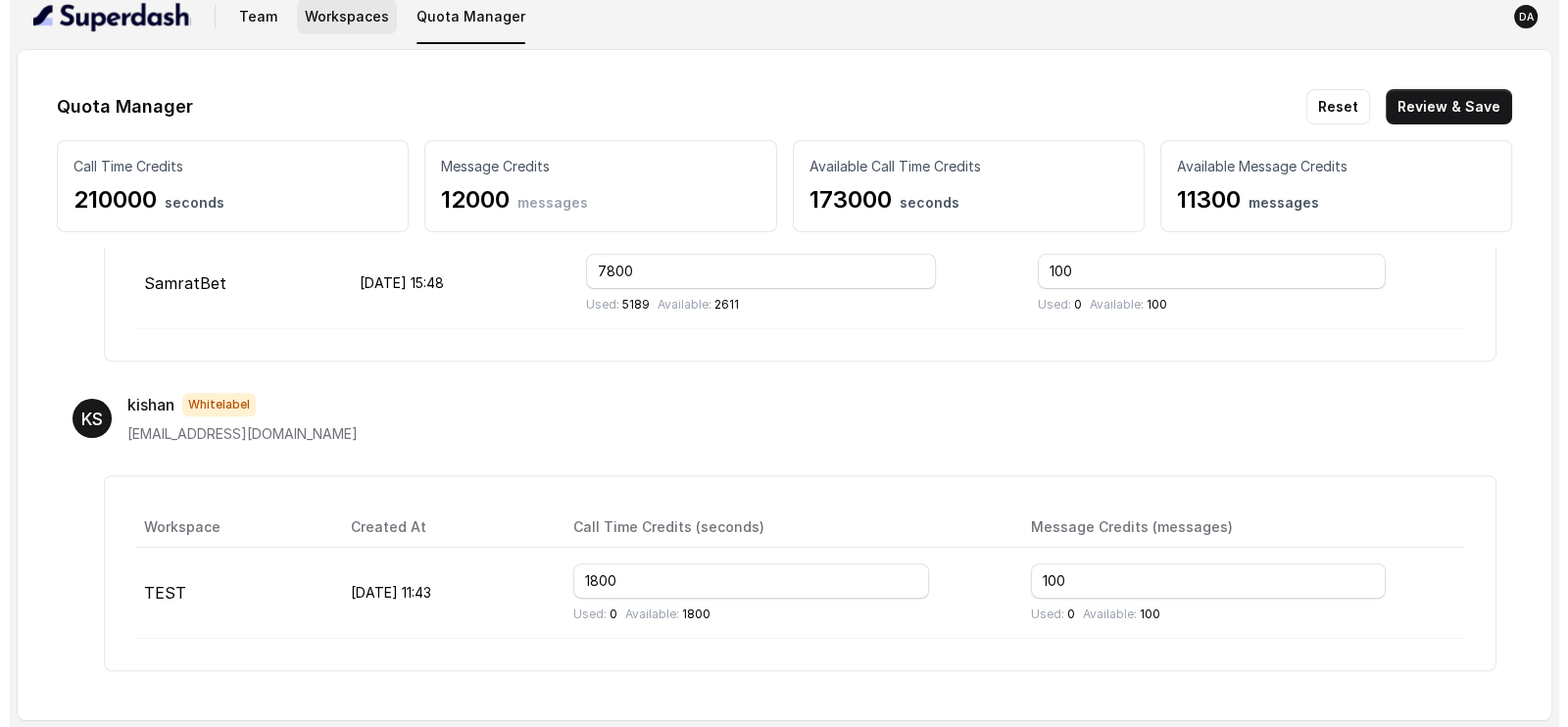
scroll to position [0, 0]
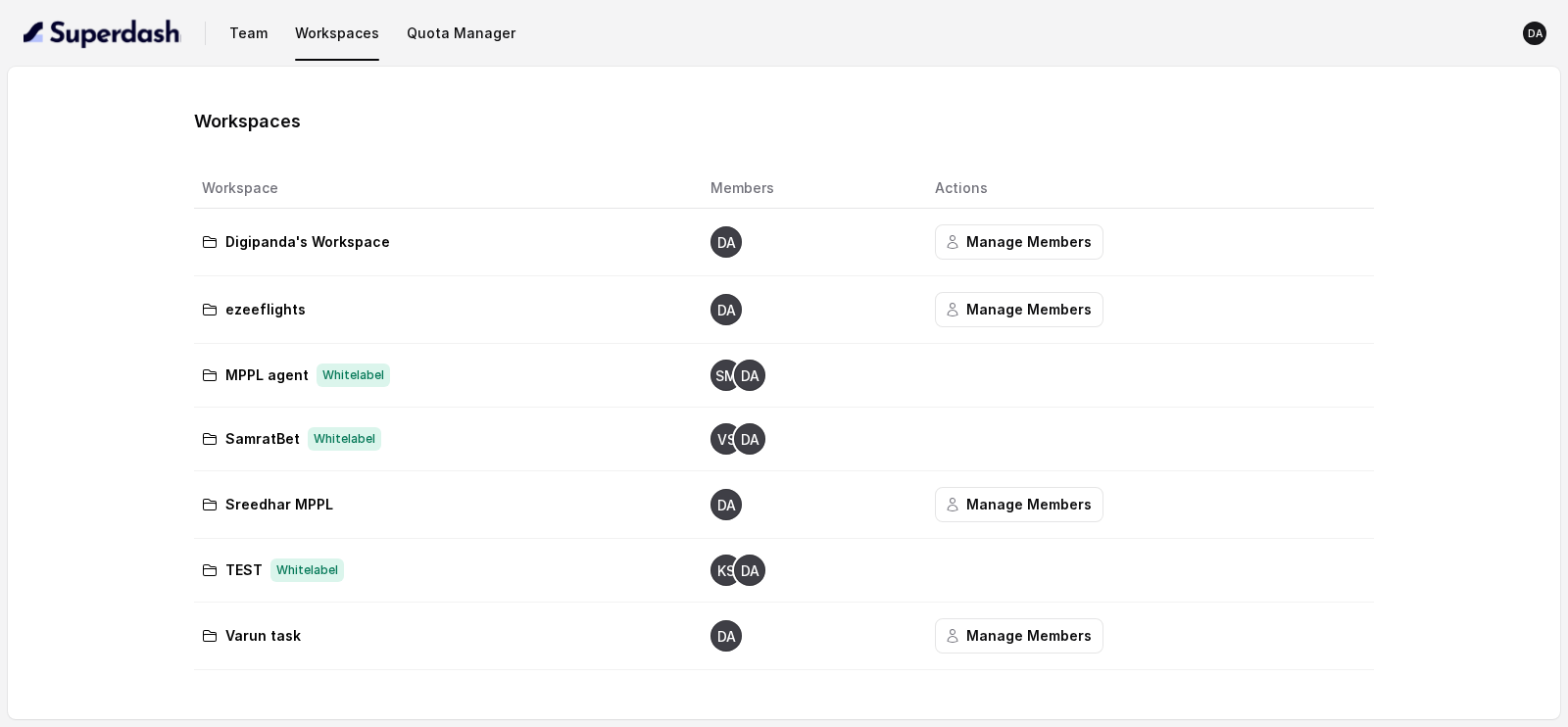
click at [274, 22] on div "Team Workspaces Quota Manager" at bounding box center [373, 33] width 302 height 35
click at [264, 28] on button "Team" at bounding box center [248, 33] width 54 height 35
